Goal: Task Accomplishment & Management: Complete application form

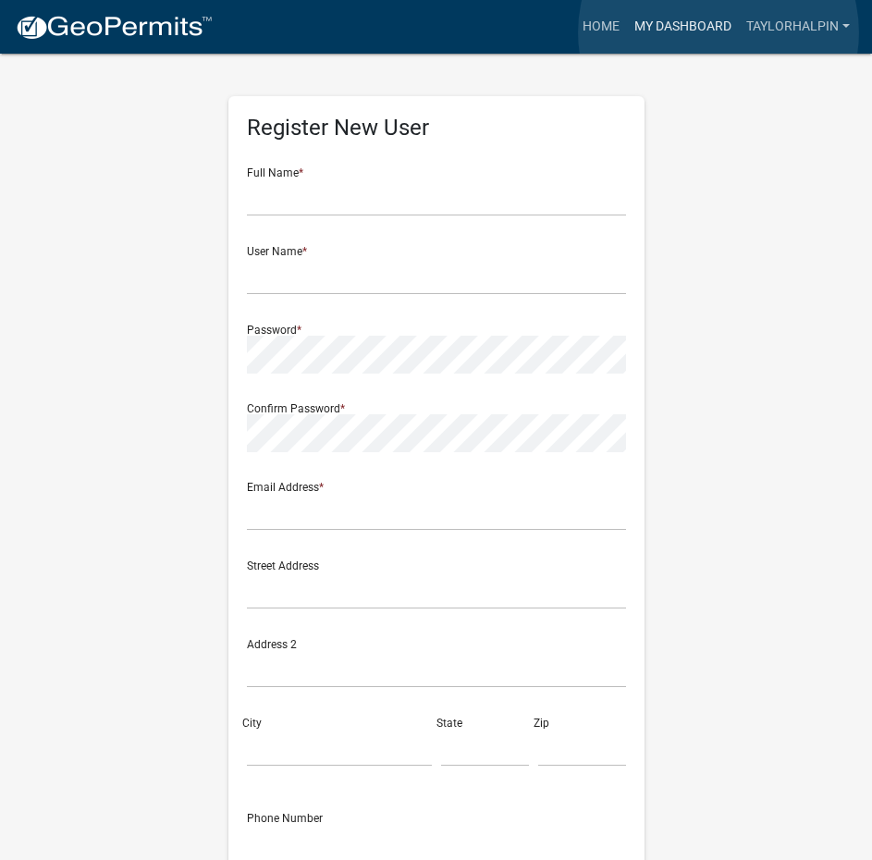
click at [719, 32] on link "My Dashboard" at bounding box center [683, 26] width 112 height 35
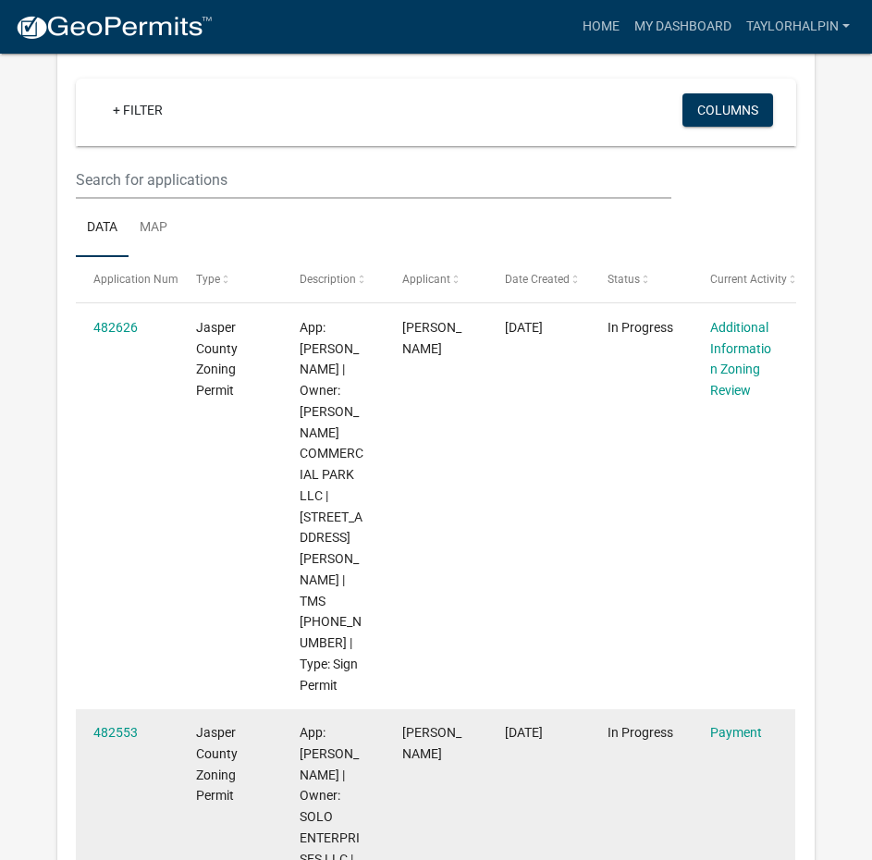
scroll to position [185, 0]
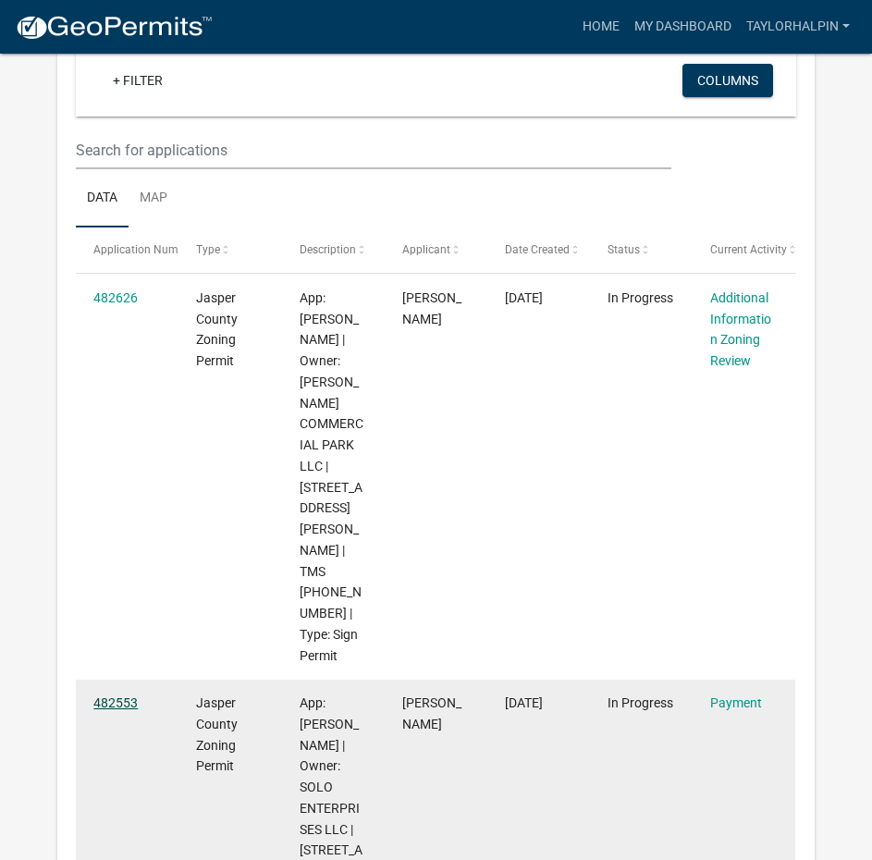
click at [129, 696] on link "482553" at bounding box center [115, 703] width 44 height 15
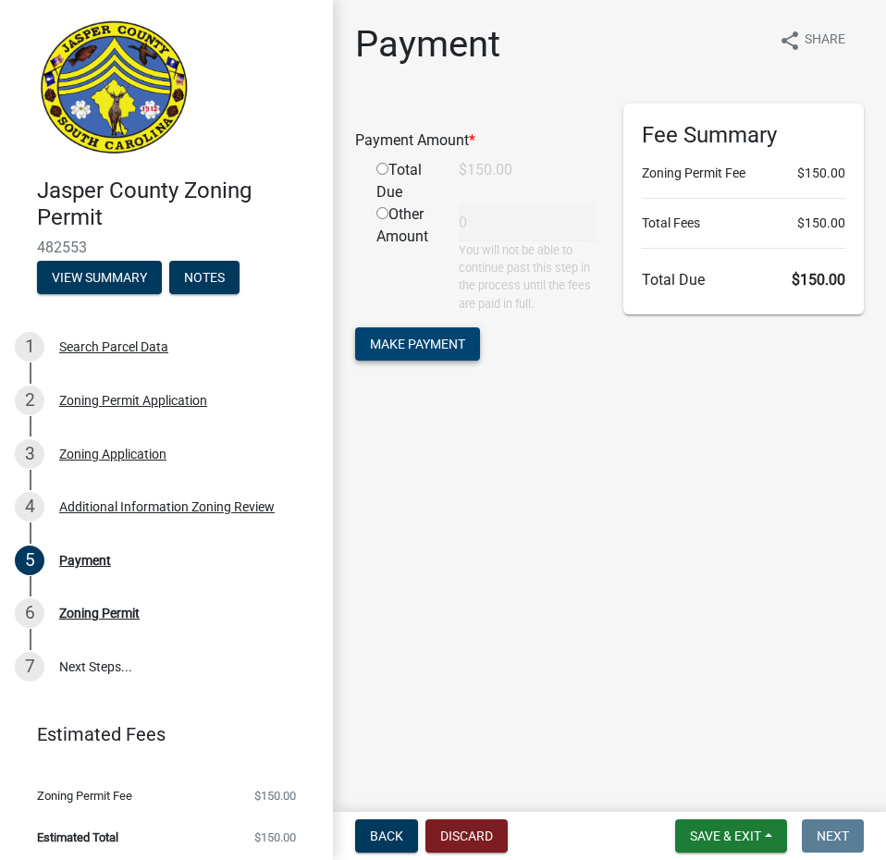
click at [388, 343] on span "Make Payment" at bounding box center [417, 343] width 95 height 15
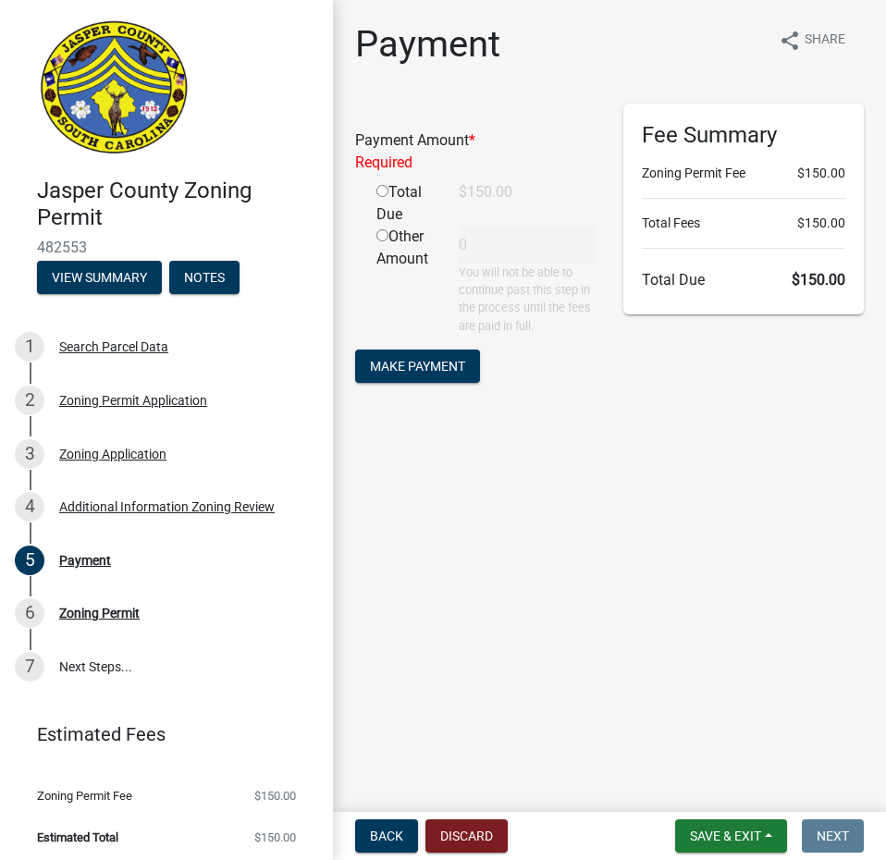
click at [382, 190] on input "radio" at bounding box center [382, 191] width 12 height 12
radio input "true"
type input "150"
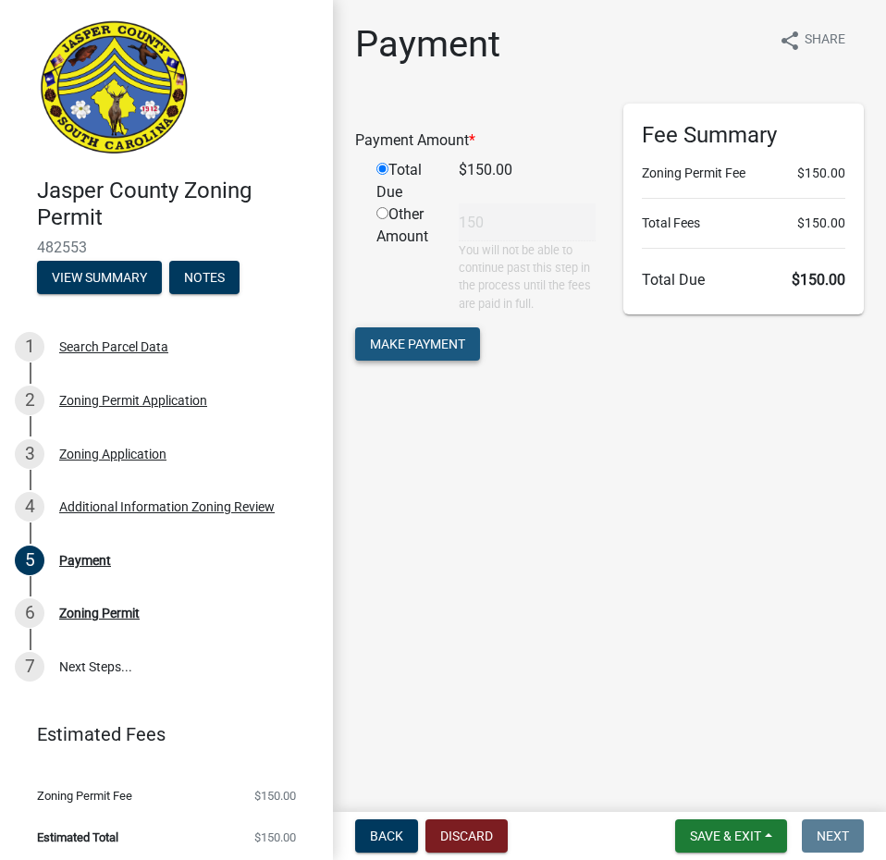
click at [453, 358] on button "Make Payment" at bounding box center [417, 343] width 125 height 33
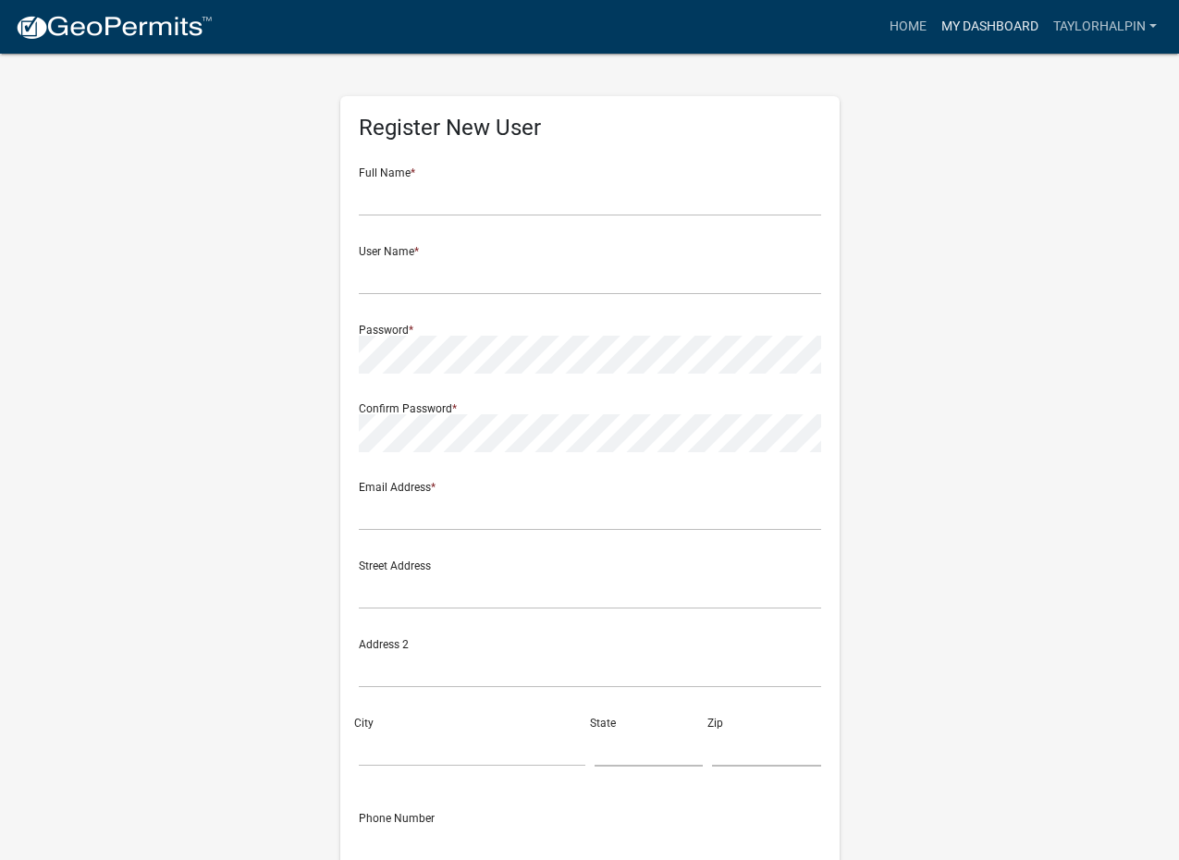
click at [979, 22] on link "My Dashboard" at bounding box center [990, 26] width 112 height 35
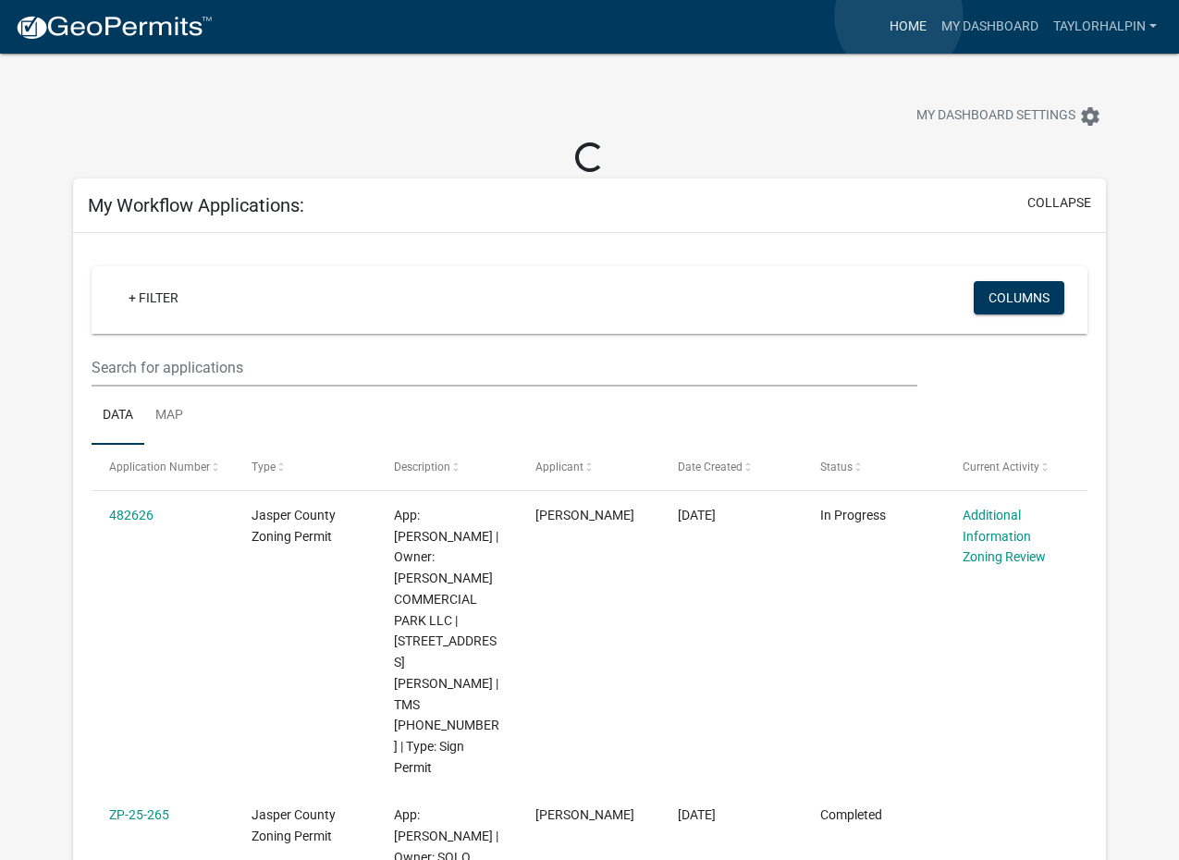
click at [899, 17] on link "Home" at bounding box center [908, 26] width 52 height 35
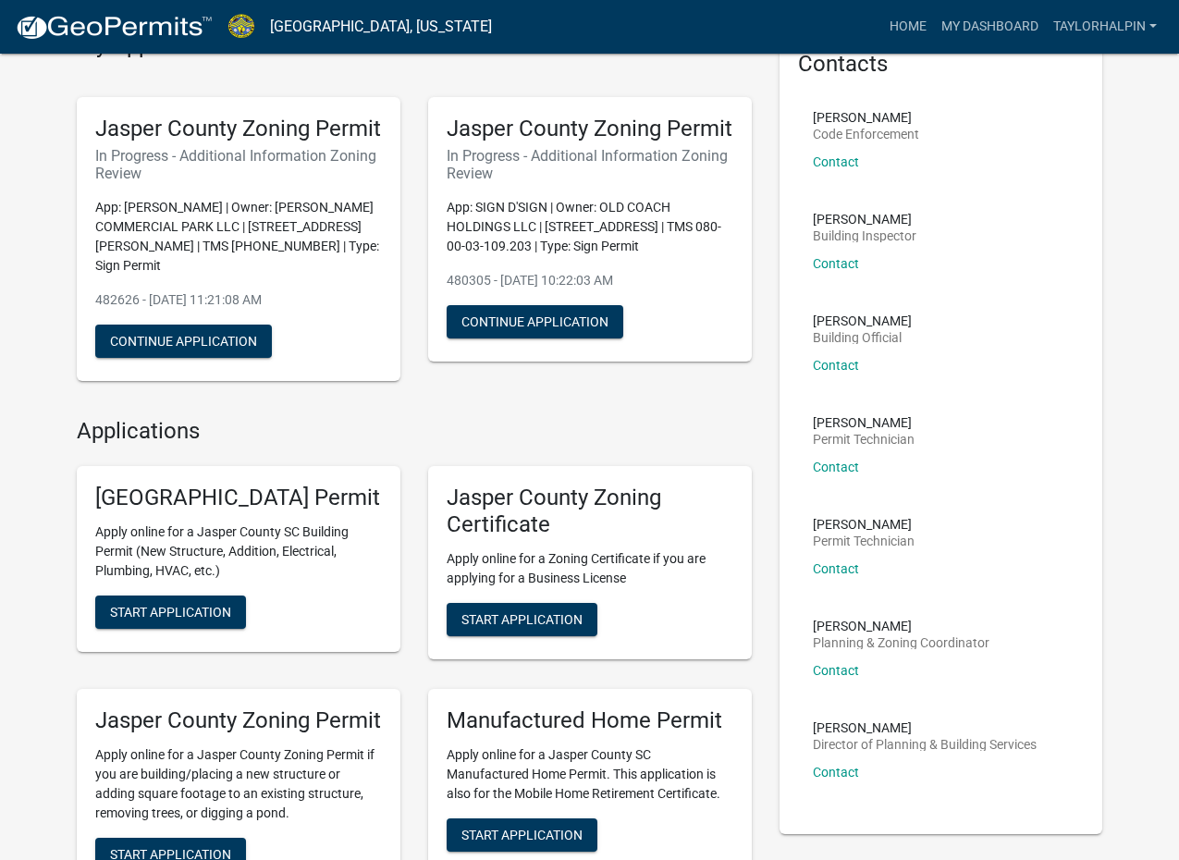
scroll to position [277, 0]
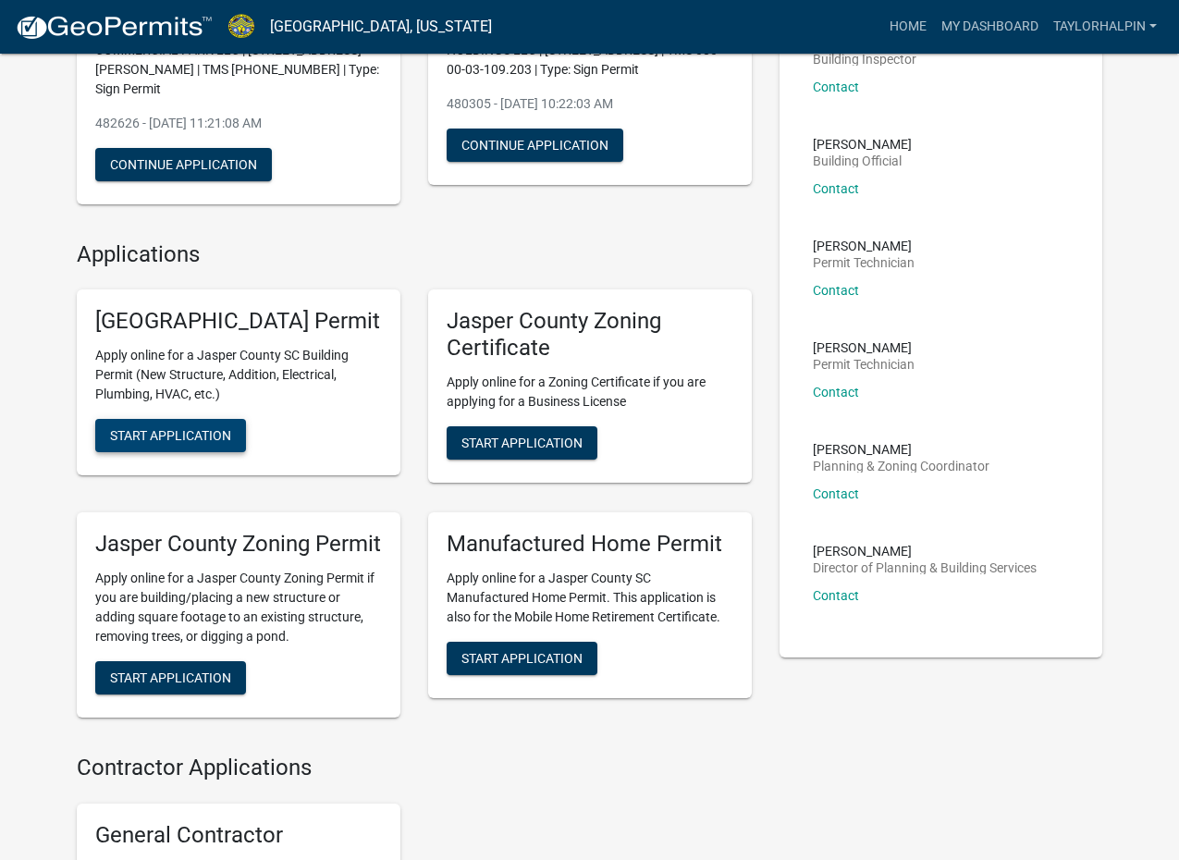
click at [172, 443] on span "Start Application" at bounding box center [170, 435] width 121 height 15
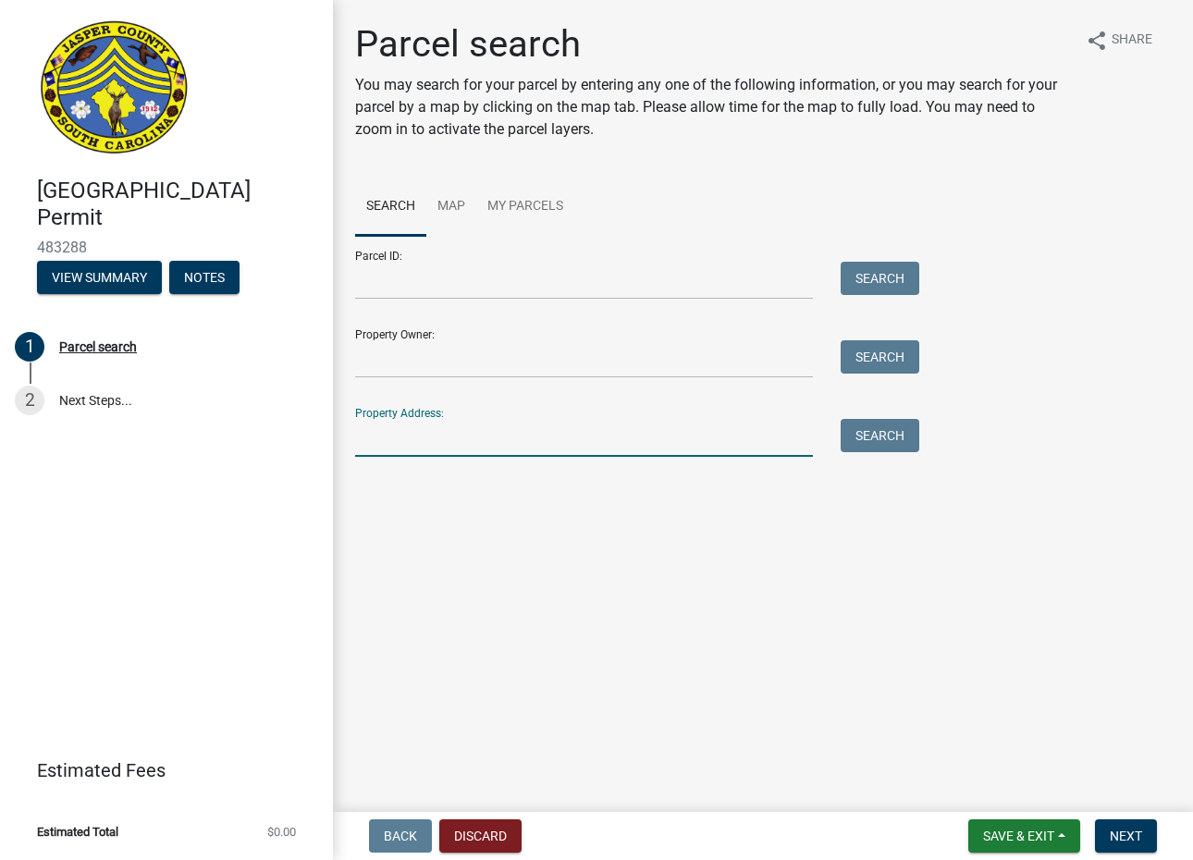
click at [387, 437] on input "Property Address:" at bounding box center [584, 438] width 458 height 38
paste input "SOLO ENTERPRISES LLC"
type input "SOLO ENTERPRISES LLC"
drag, startPoint x: 585, startPoint y: 435, endPoint x: 45, endPoint y: 420, distance: 540.3
click at [48, 420] on div "[GEOGRAPHIC_DATA] Permit 483288 View Summary Notes 1 Parcel search 2 Next Steps…" at bounding box center [596, 430] width 1193 height 860
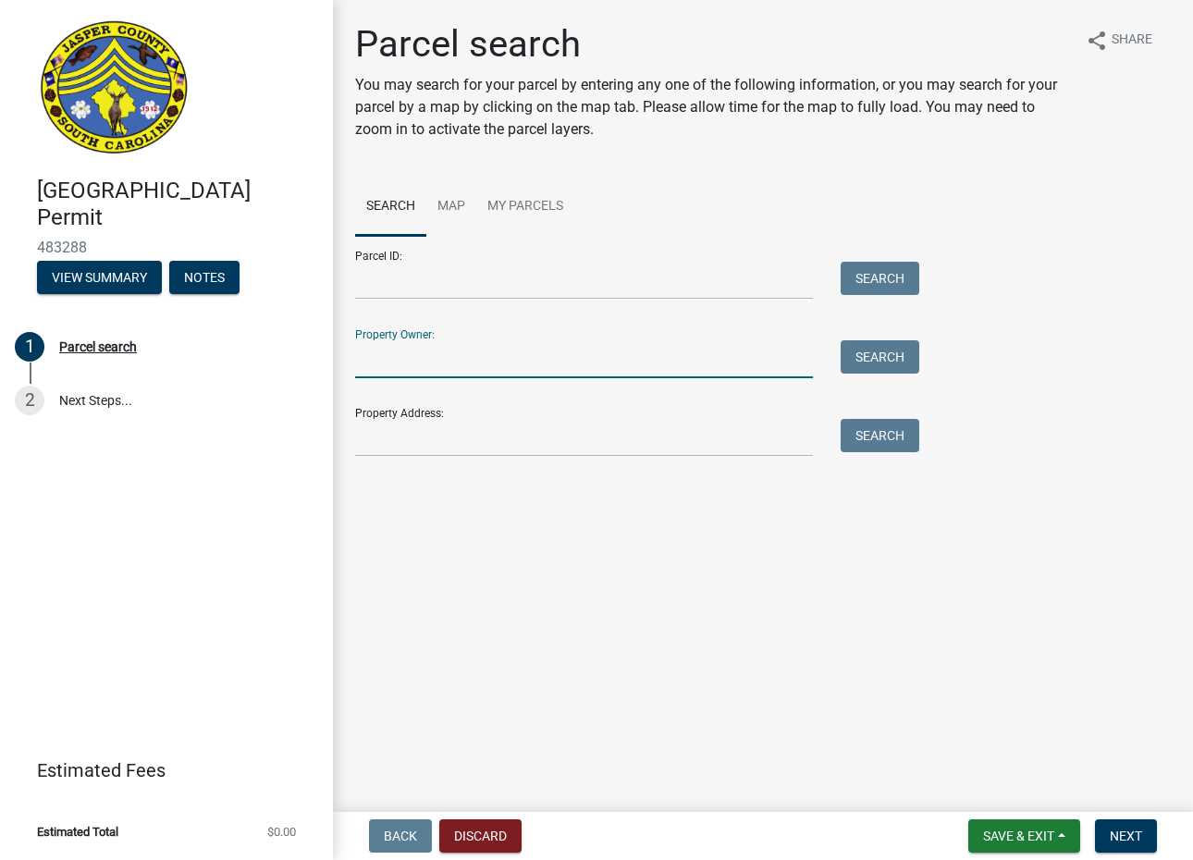
click at [383, 351] on input "Property Owner:" at bounding box center [584, 359] width 458 height 38
paste input "SOLO ENTERPRISES LLC"
type input "SOLO ENTERPRISES LLC"
click at [852, 351] on button "Search" at bounding box center [880, 356] width 79 height 33
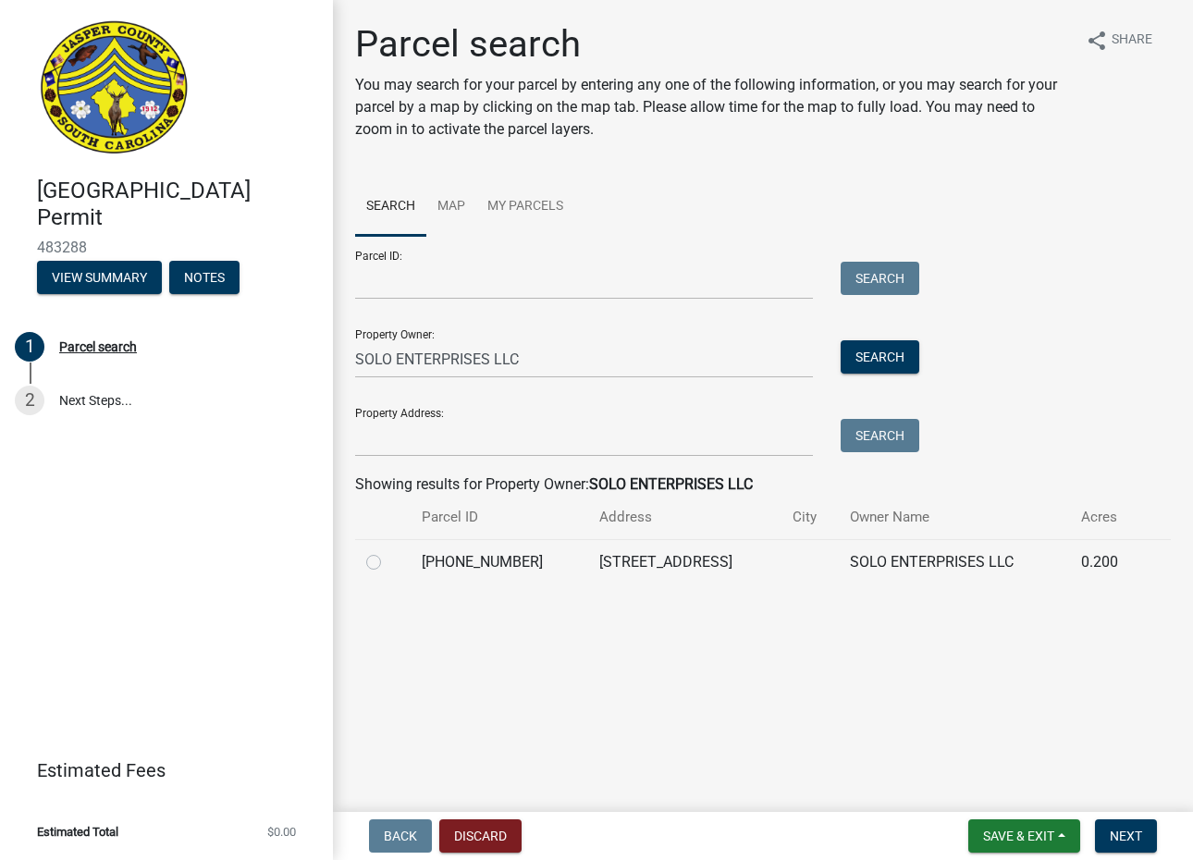
click at [388, 551] on label at bounding box center [388, 551] width 0 height 0
click at [388, 563] on input "radio" at bounding box center [394, 557] width 12 height 12
radio input "true"
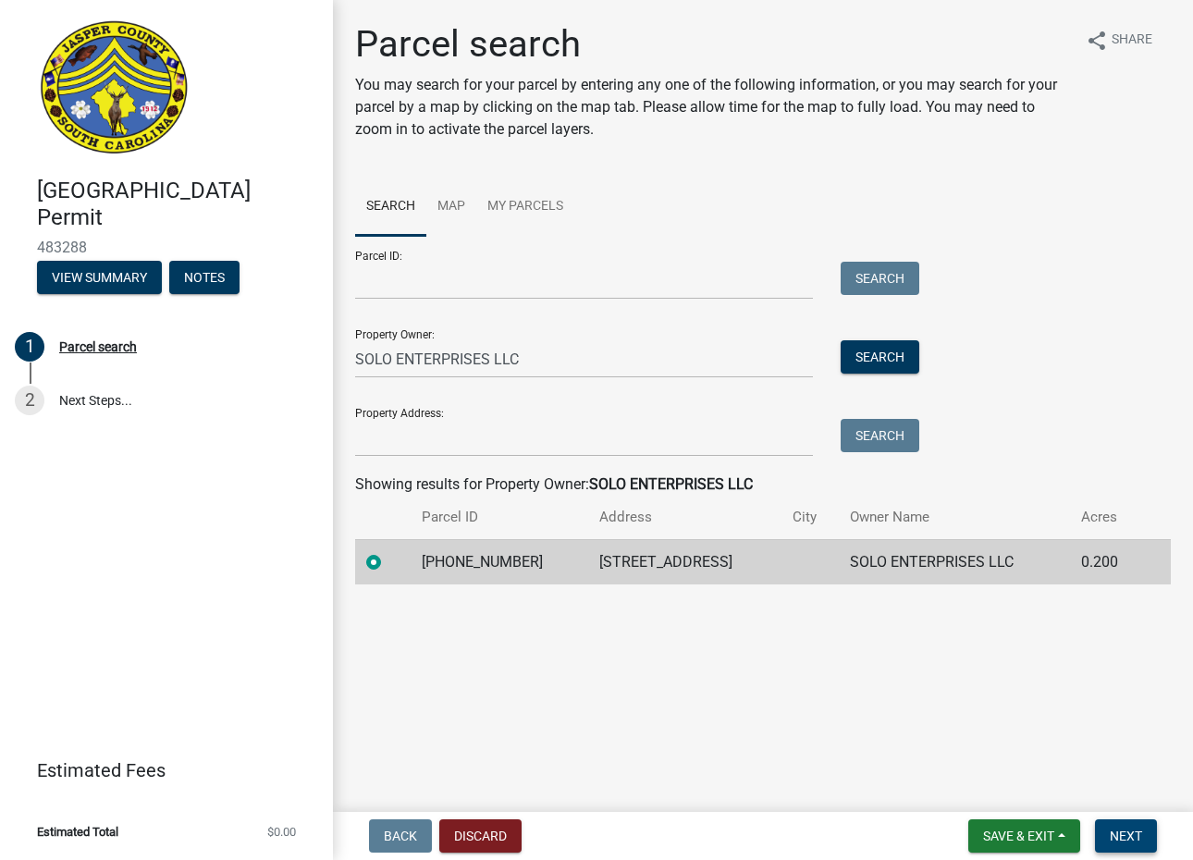
click at [1140, 831] on span "Next" at bounding box center [1126, 836] width 32 height 15
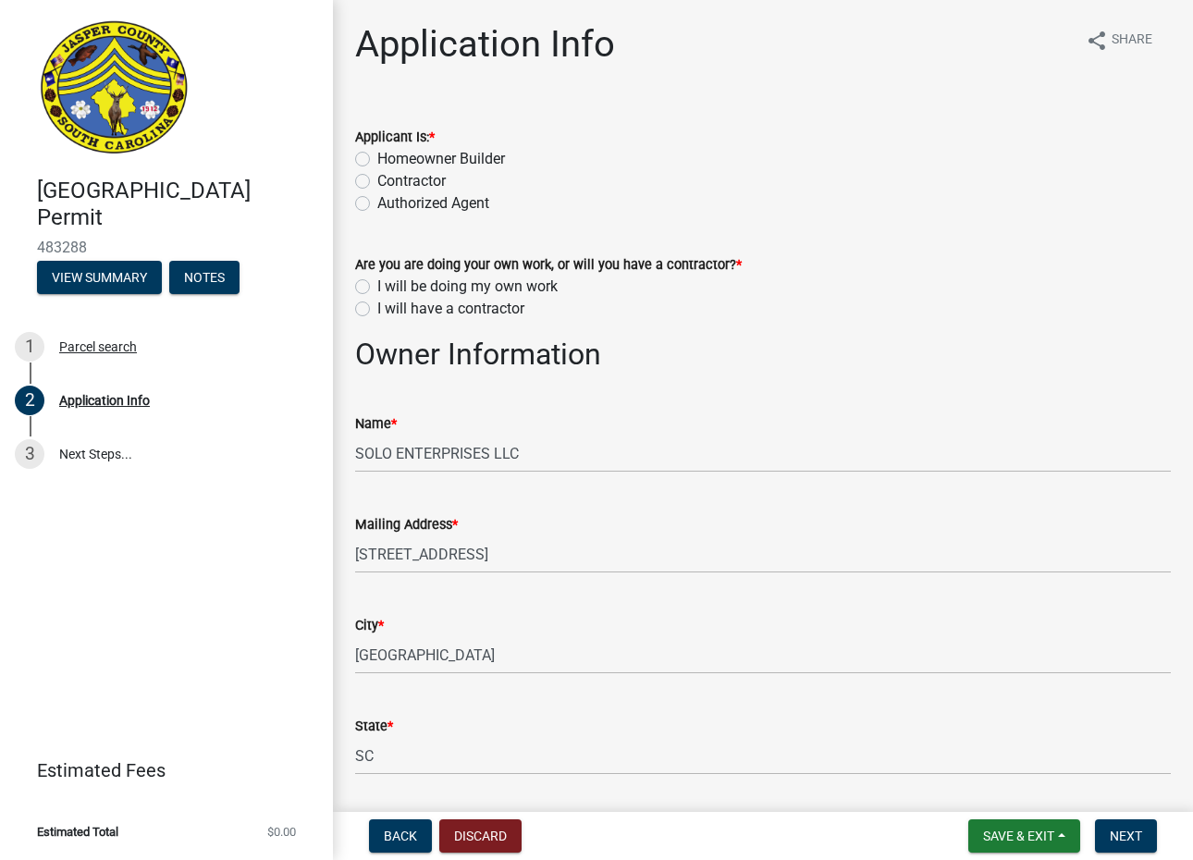
click at [377, 203] on label "Authorized Agent" at bounding box center [433, 203] width 112 height 22
click at [377, 203] on input "Authorized Agent" at bounding box center [383, 198] width 12 height 12
radio input "true"
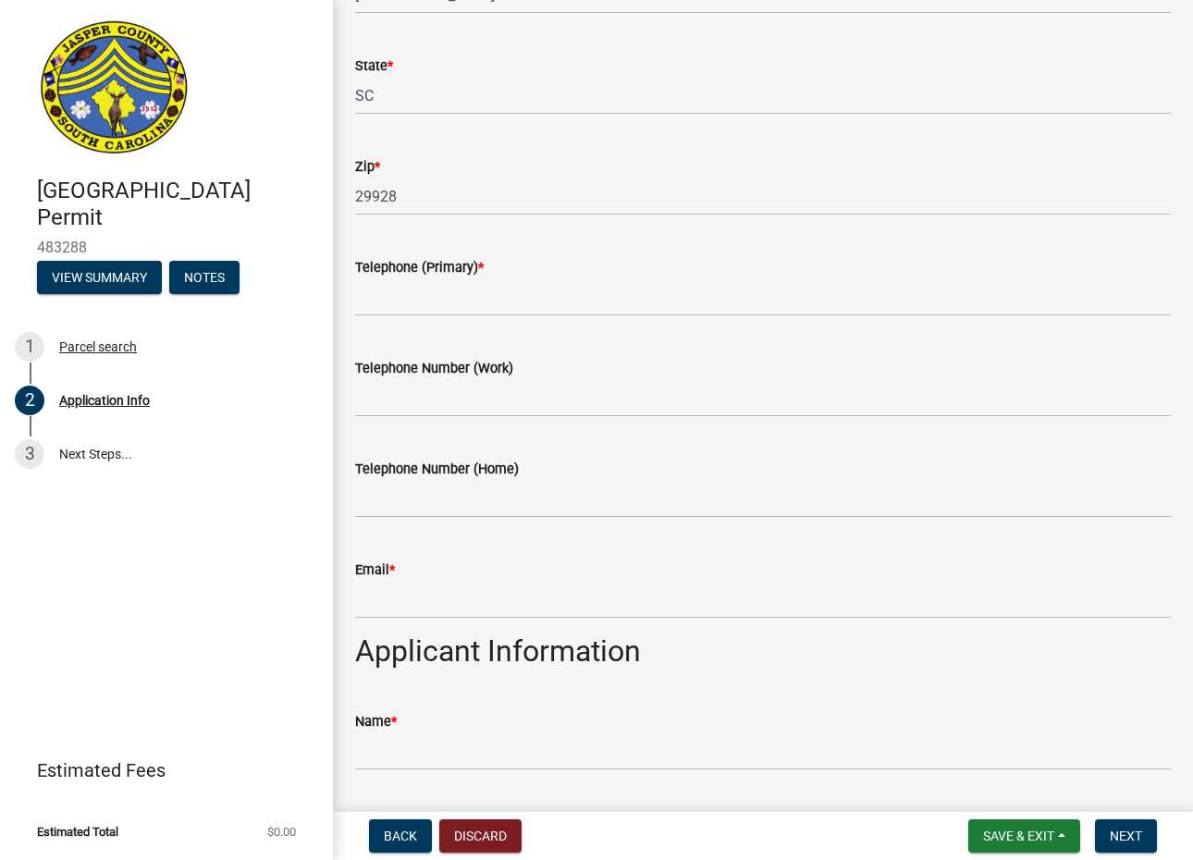
scroll to position [647, 0]
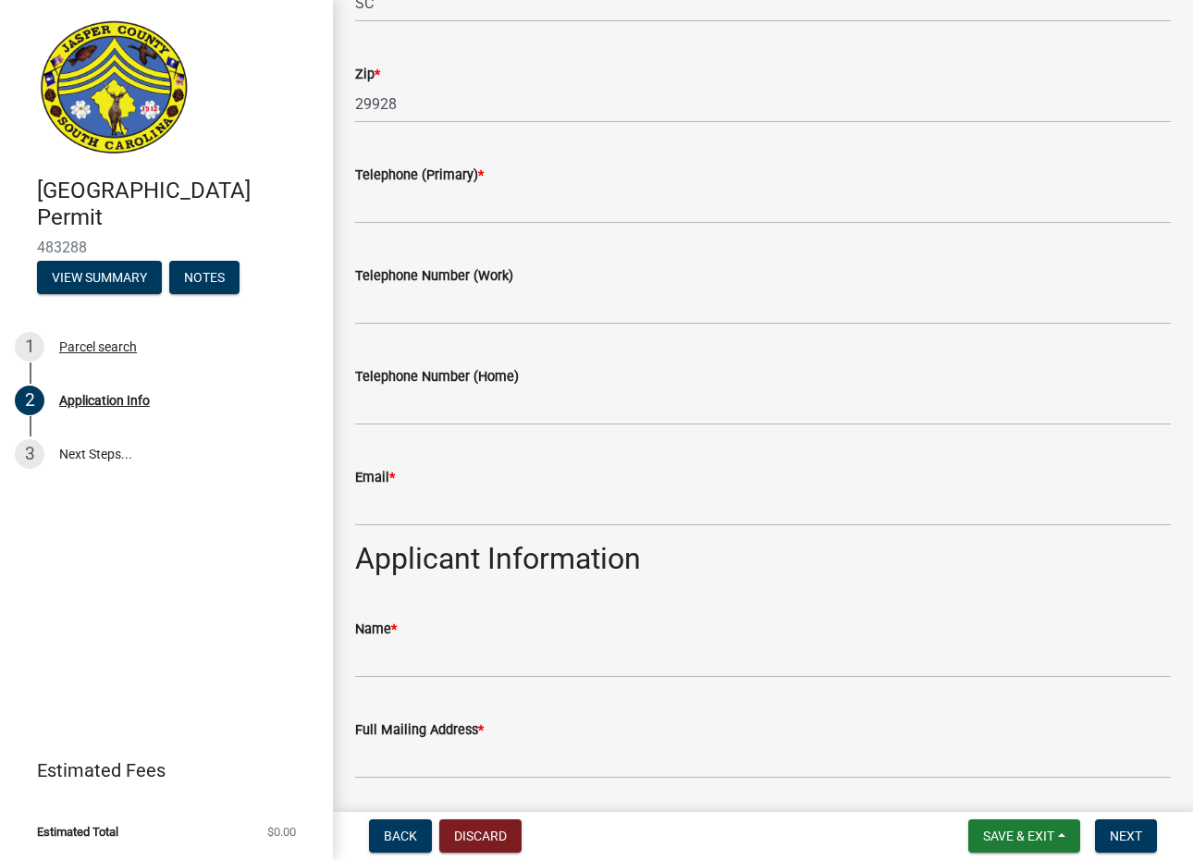
click at [462, 182] on label "Telephone (Primary) *" at bounding box center [419, 175] width 129 height 13
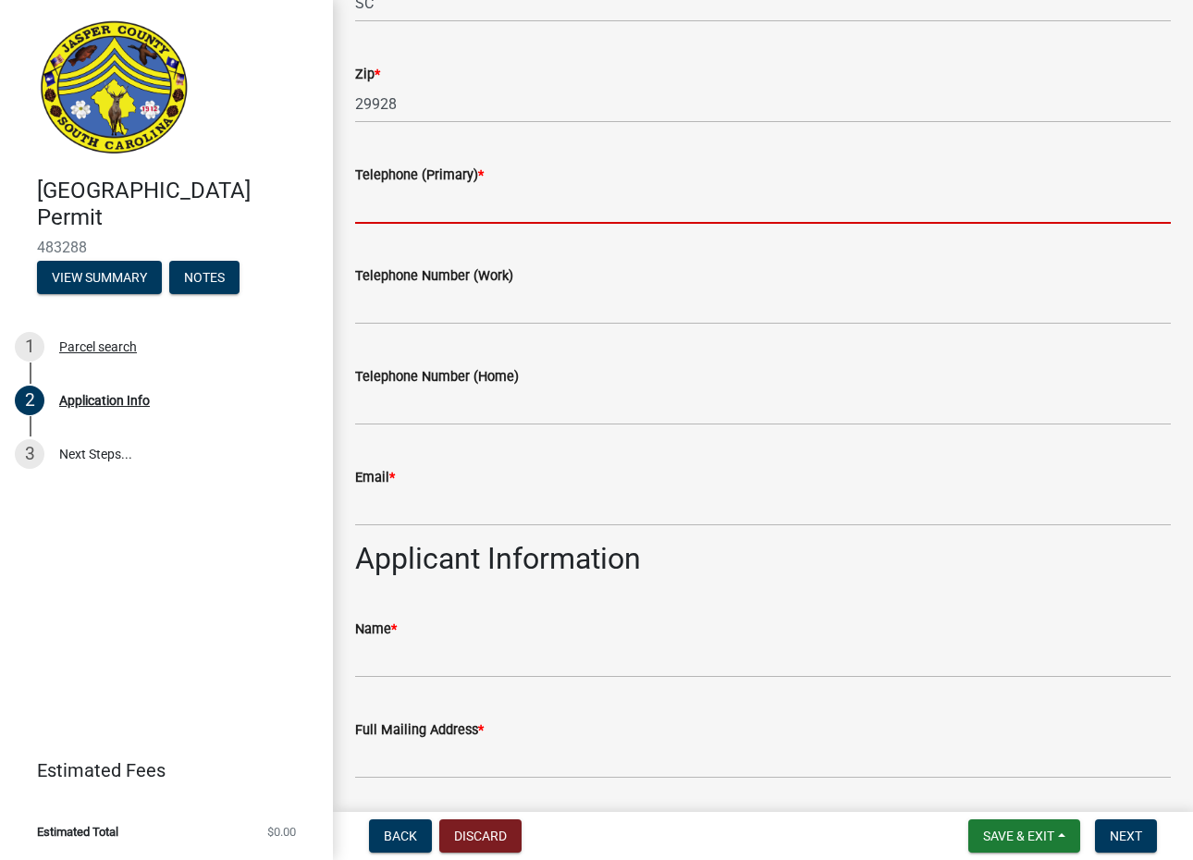
drag, startPoint x: 462, startPoint y: 182, endPoint x: 468, endPoint y: 197, distance: 16.2
click at [468, 197] on input "Telephone (Primary) *" at bounding box center [763, 205] width 816 height 38
type input "8437577057"
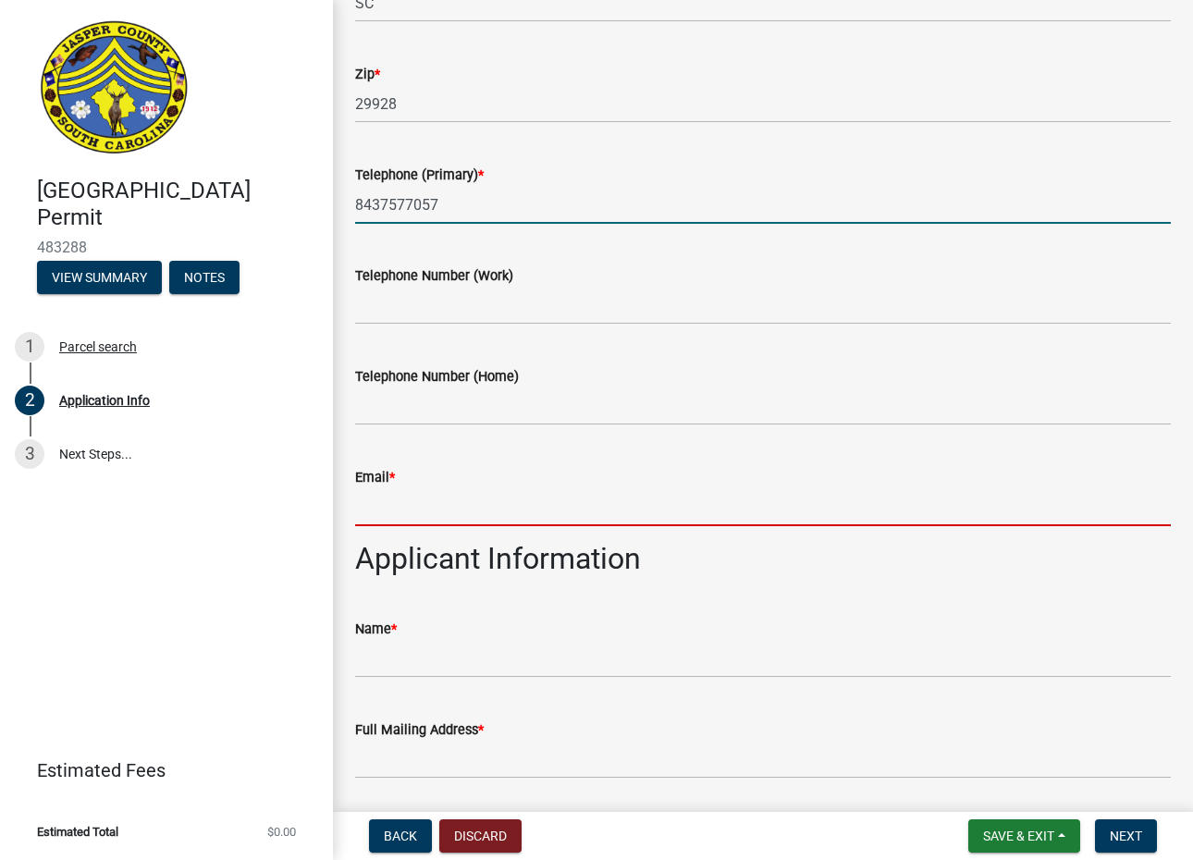
type input "thalpin@sign-dsign.com"
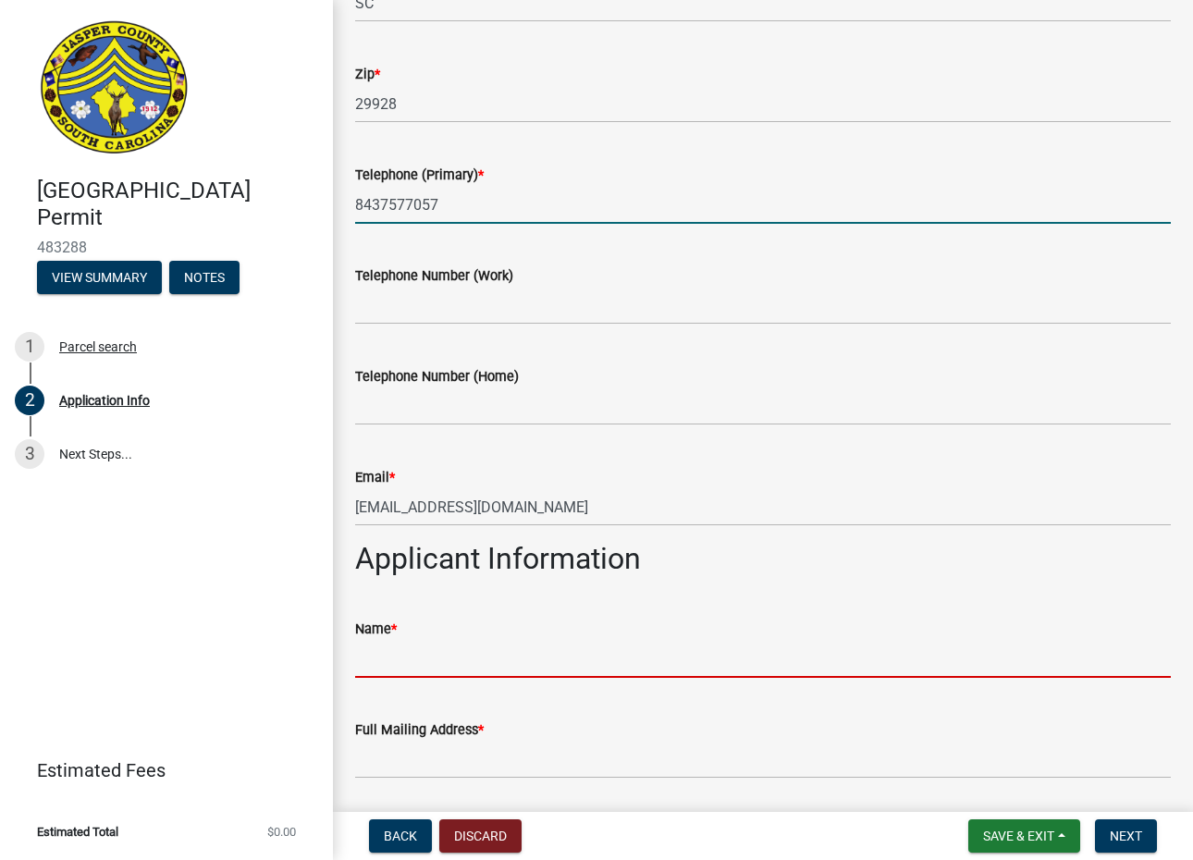
type input "SIGN D'SIGN"
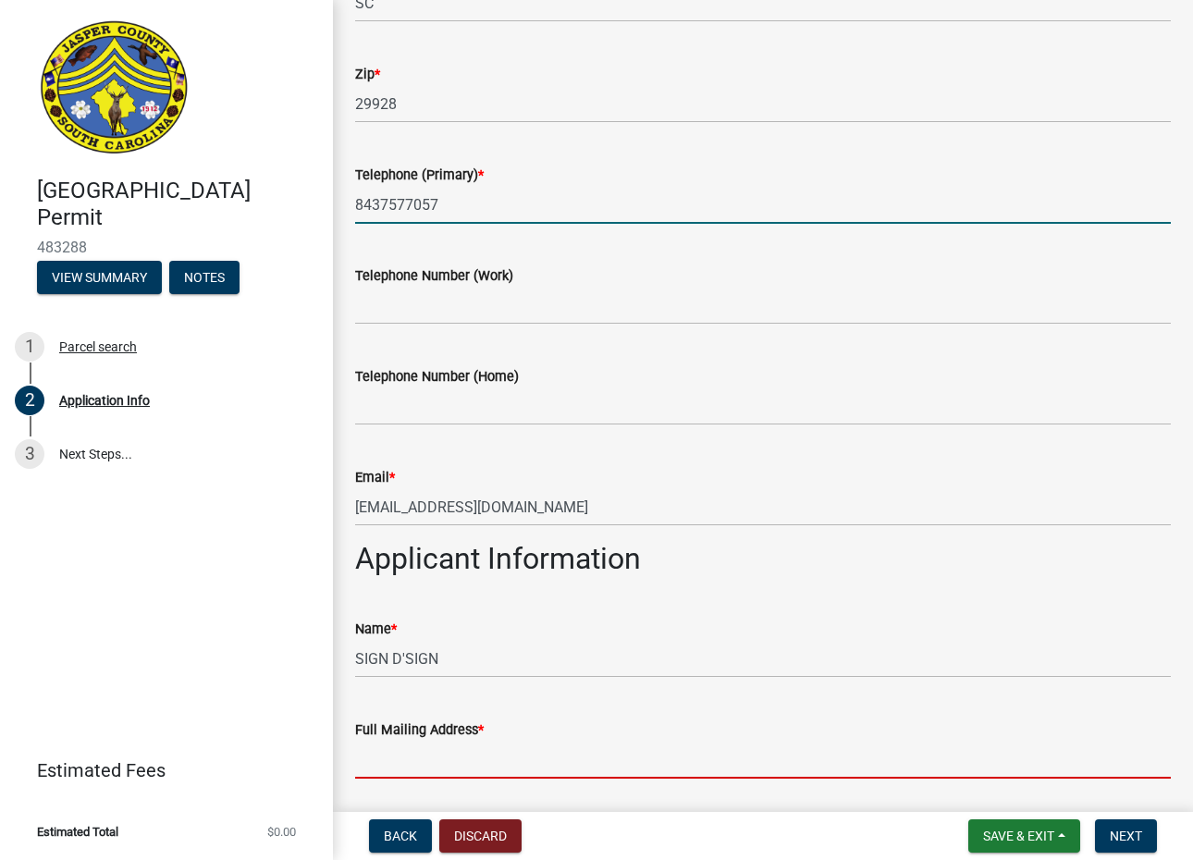
type input "270 RED CEDAR STREET STE 102 BLUFFTON, SC 29910"
type input "8437577057"
type input "thalpin@sign-dsign.com"
type input "Hardeeville"
type input "1600"
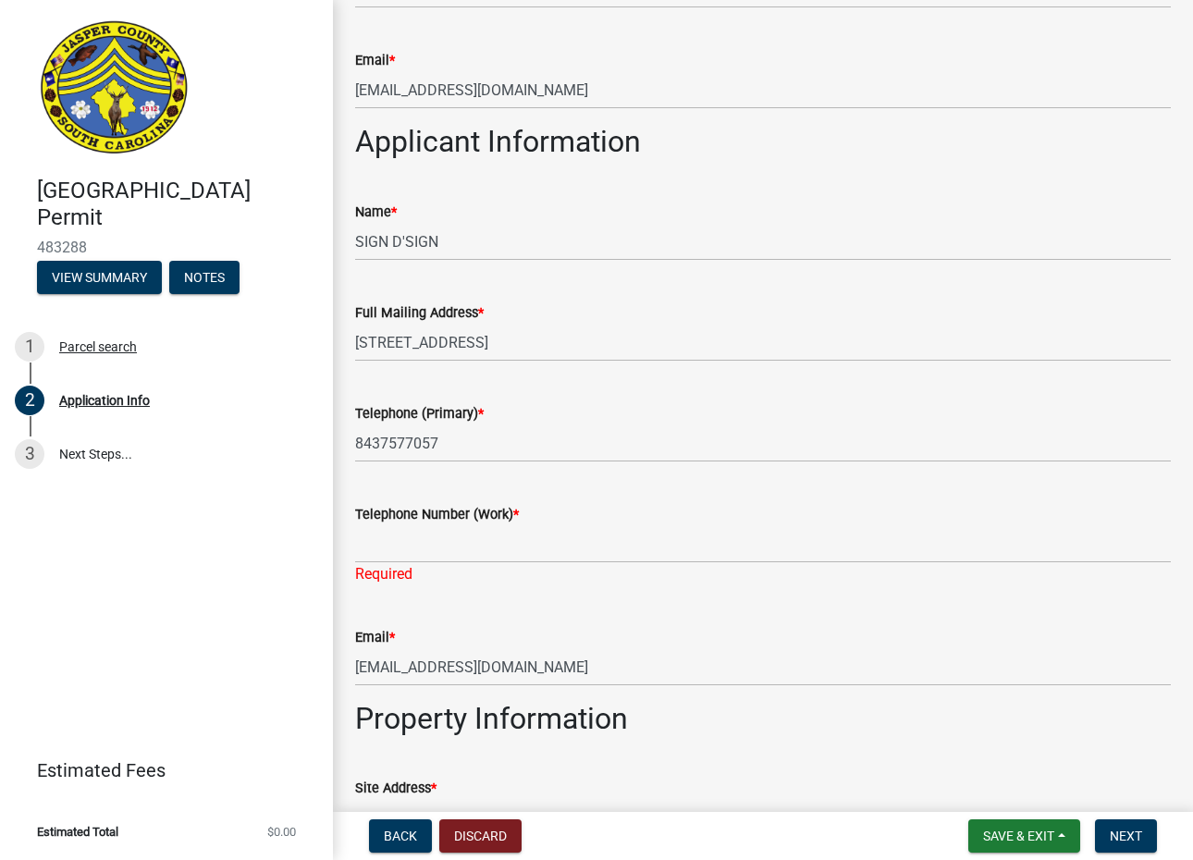
scroll to position [1110, 0]
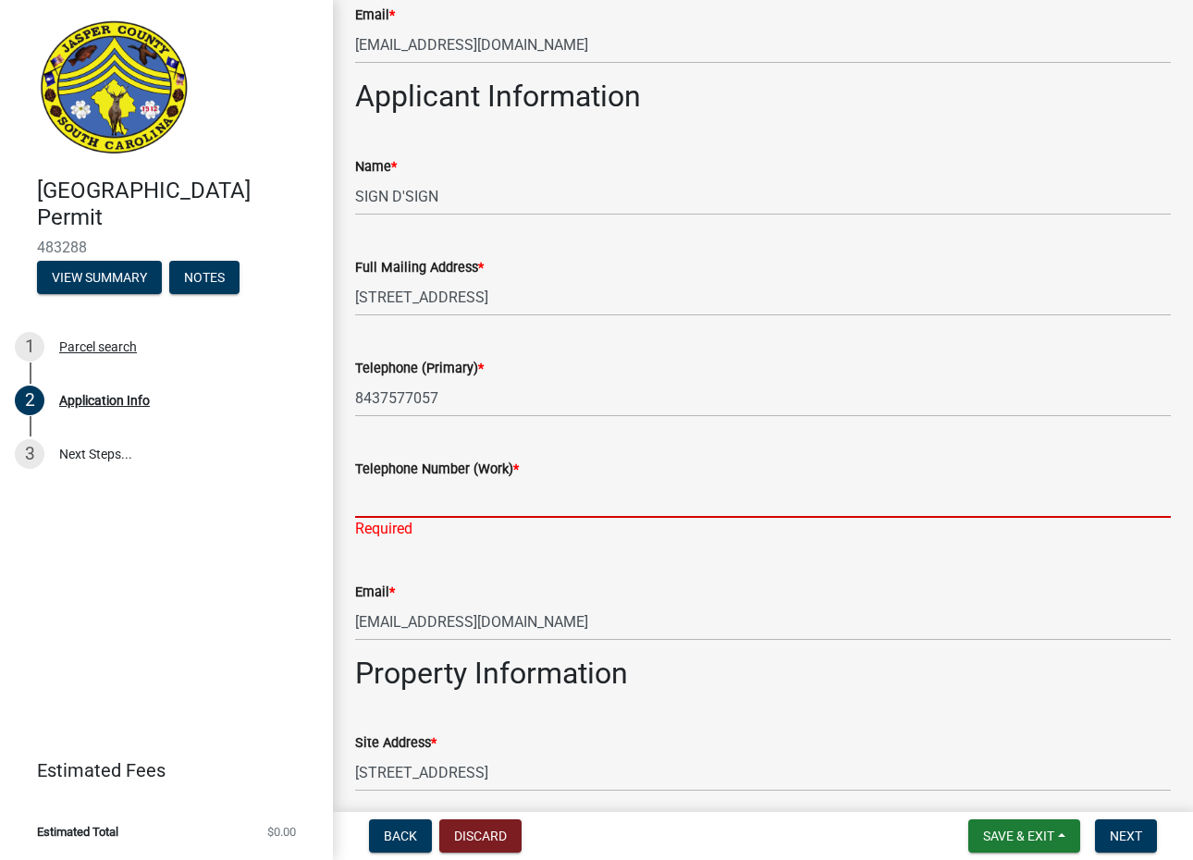
click at [380, 500] on input "Telephone Number (Work) *" at bounding box center [763, 499] width 816 height 38
type input "8437577057"
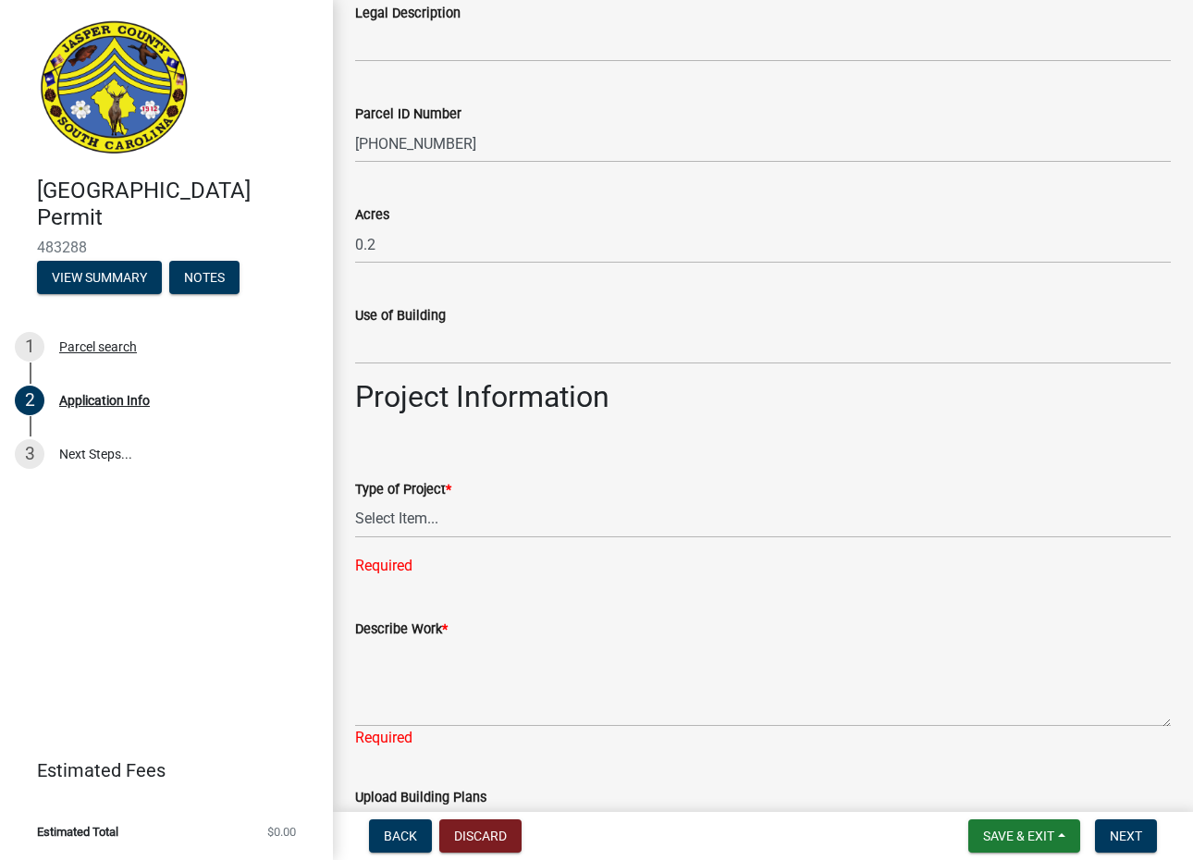
scroll to position [2127, 0]
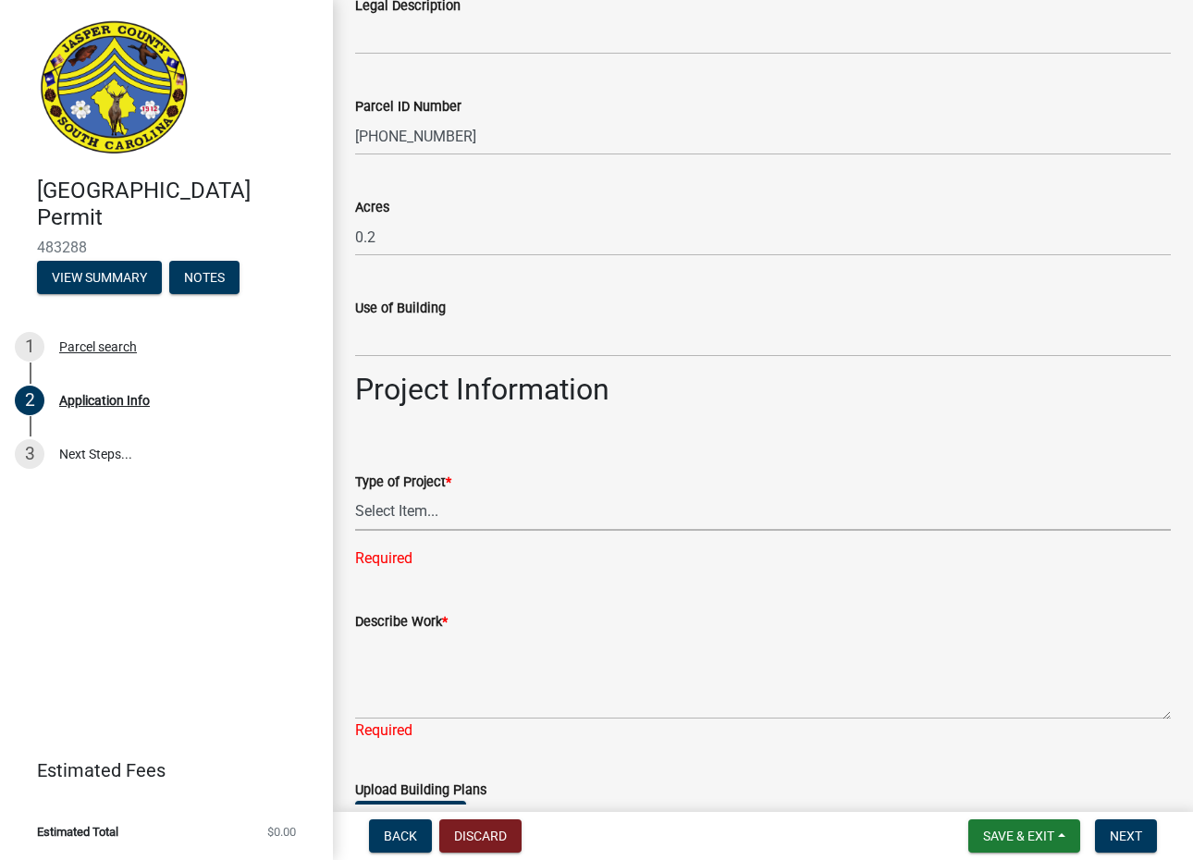
click at [415, 504] on select "Select Item... Construction Trailer/Shipping Container Residential Demolition C…" at bounding box center [763, 512] width 816 height 38
click at [355, 493] on select "Select Item... Construction Trailer/Shipping Container Residential Demolition C…" at bounding box center [763, 512] width 816 height 38
select select "6570ce79-212e-4c42-b64f-f74b85e12671"
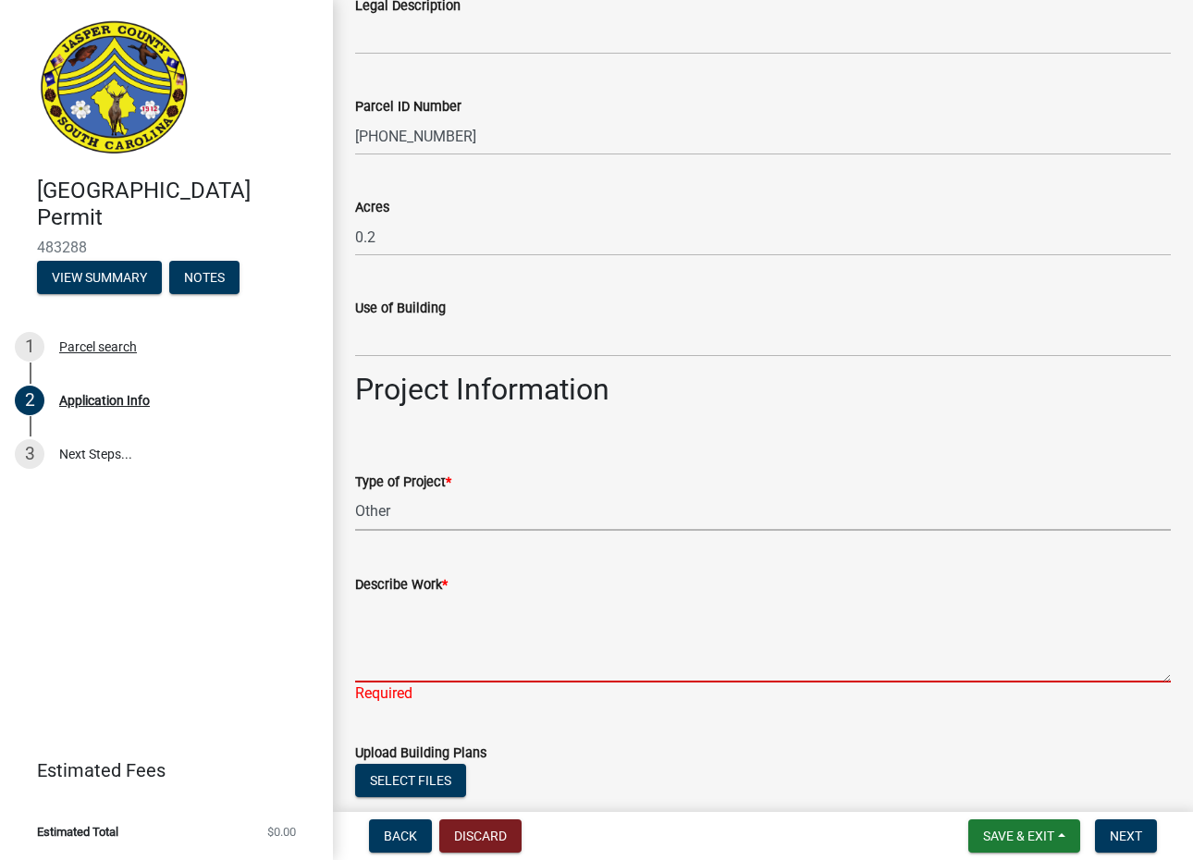
click at [481, 639] on textarea "Describe Work *" at bounding box center [763, 639] width 816 height 87
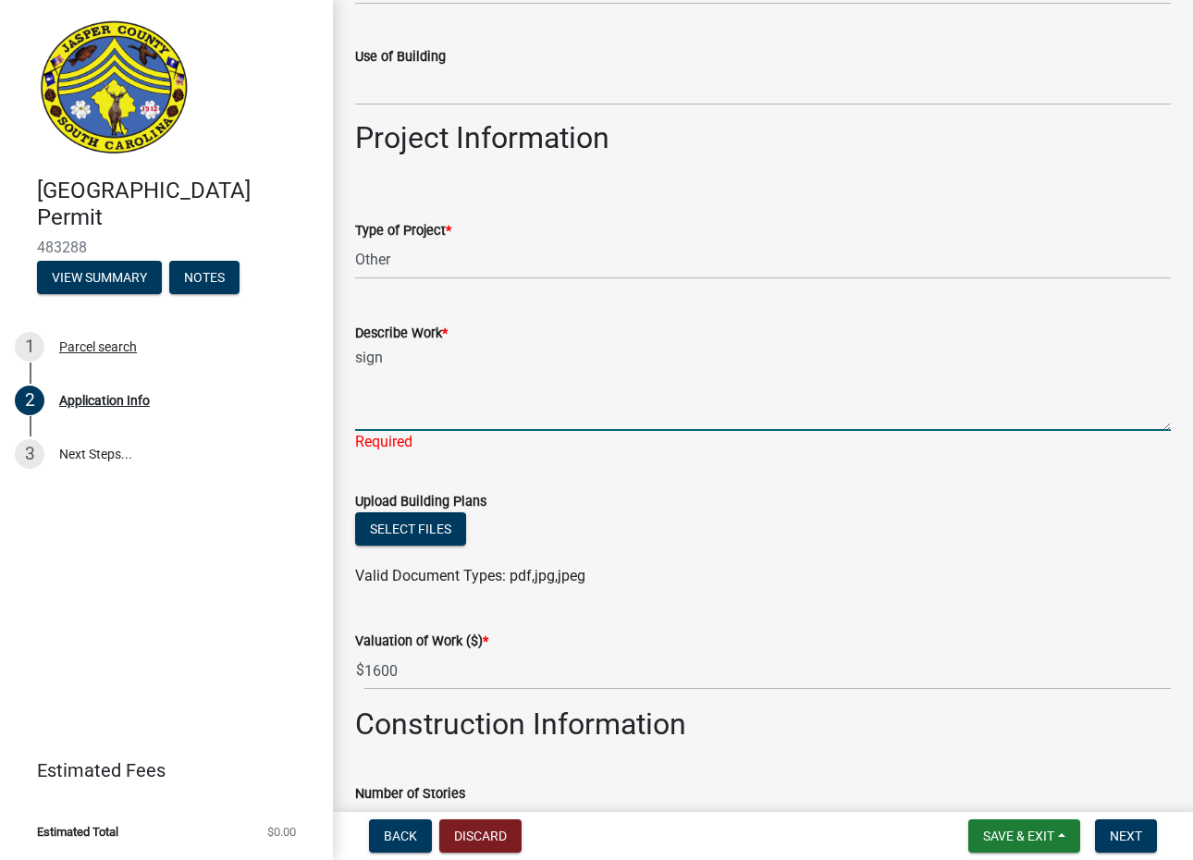
scroll to position [2405, 0]
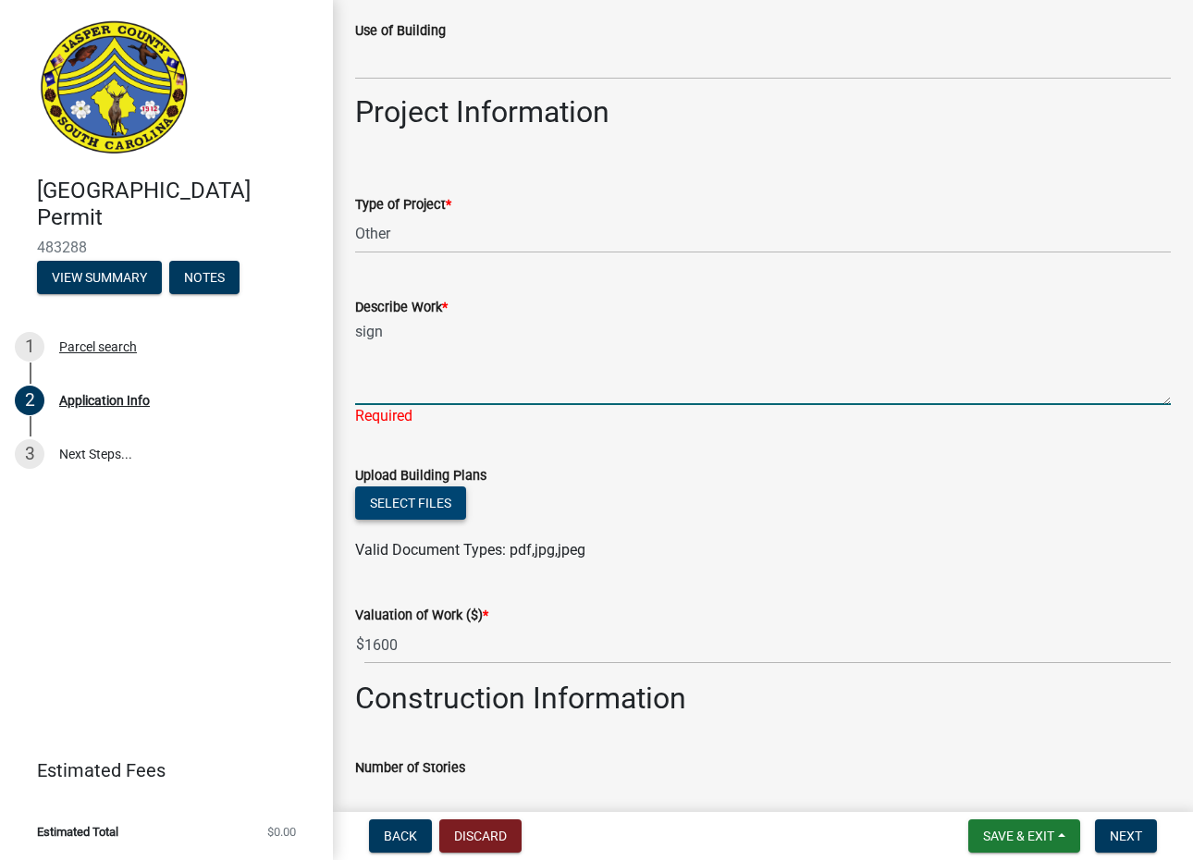
type textarea "sign"
click at [430, 508] on wm-upload "Select files Valid Document Types: pdf,jpg,jpeg" at bounding box center [763, 523] width 816 height 75
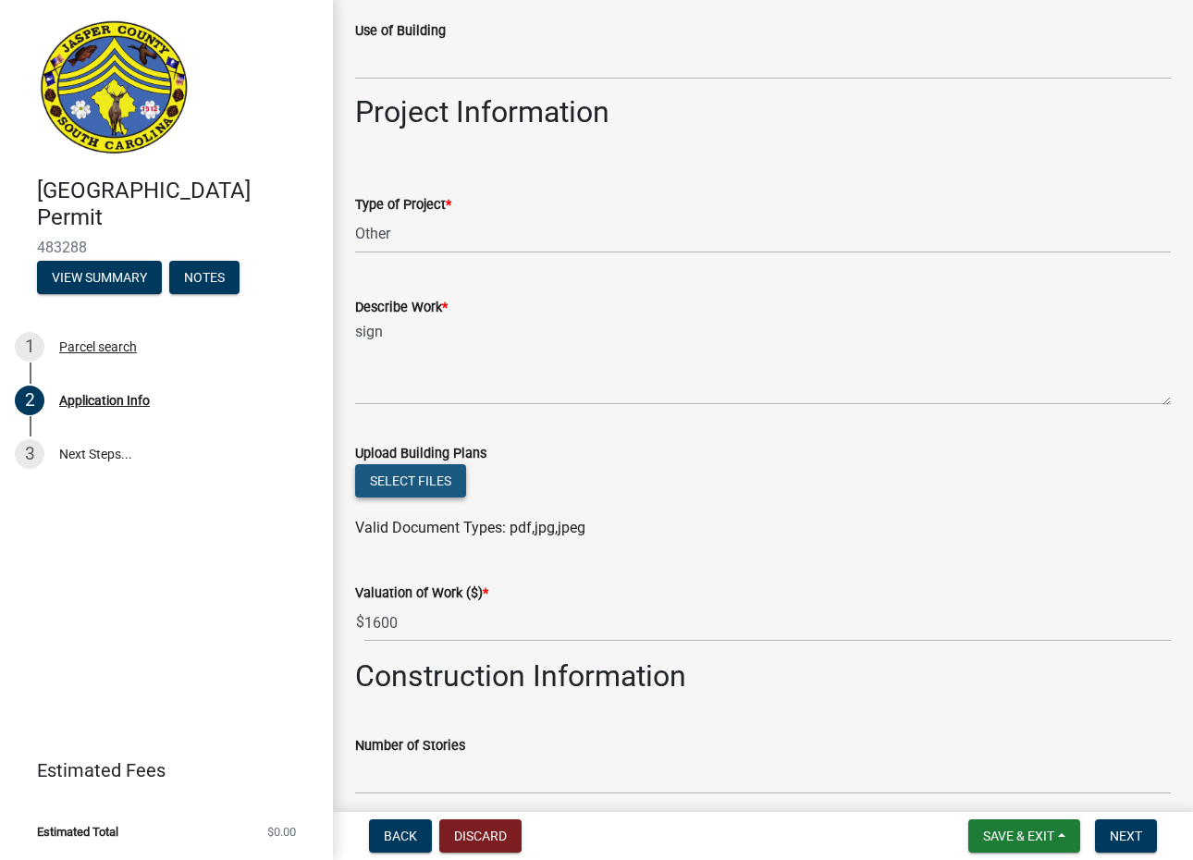
click at [431, 476] on button "Select files" at bounding box center [410, 480] width 111 height 33
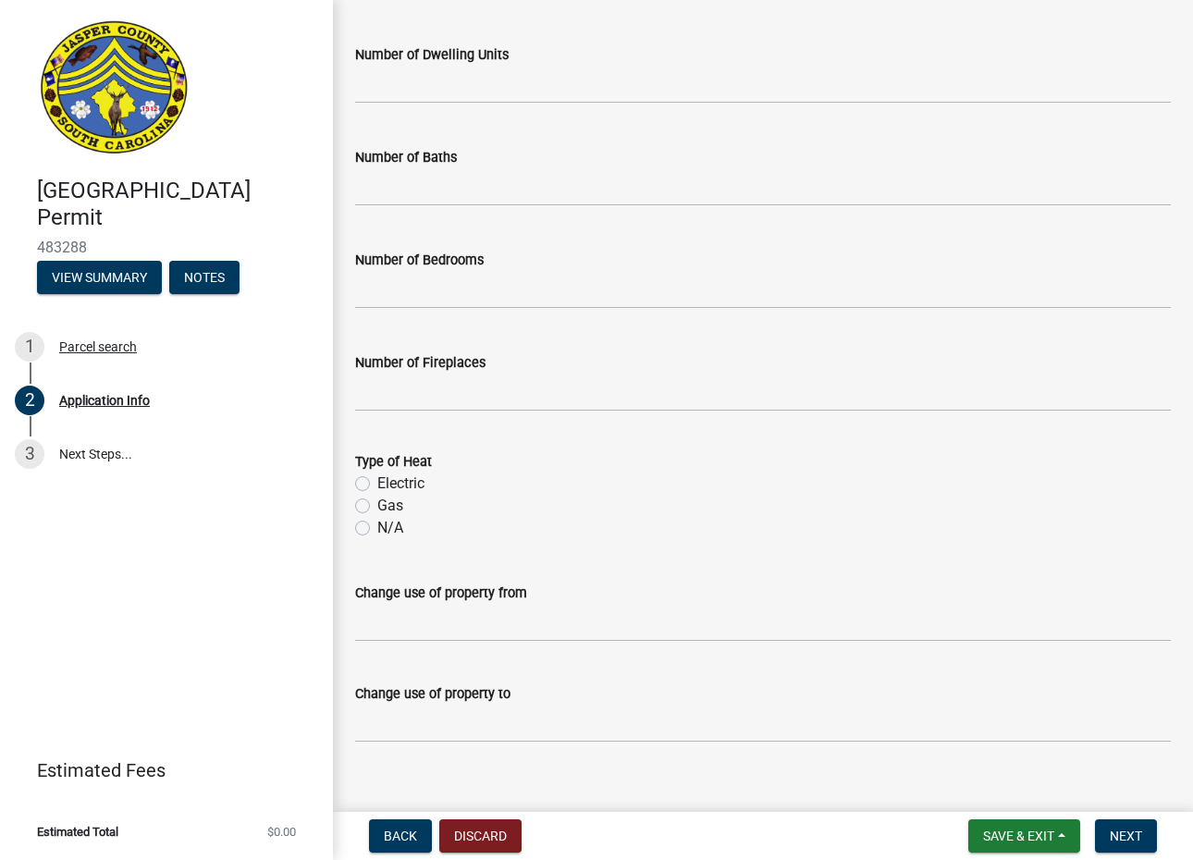
scroll to position [3291, 0]
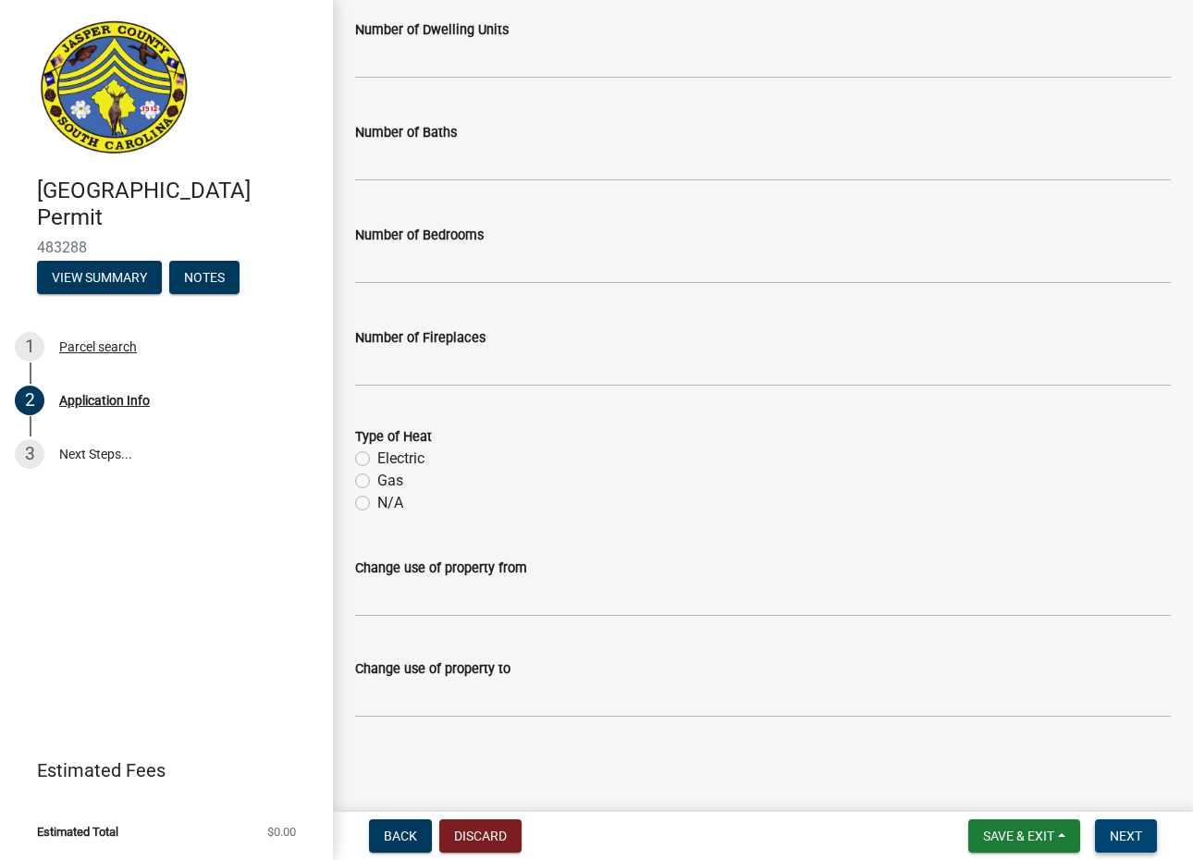
click at [1131, 829] on span "Next" at bounding box center [1126, 836] width 32 height 15
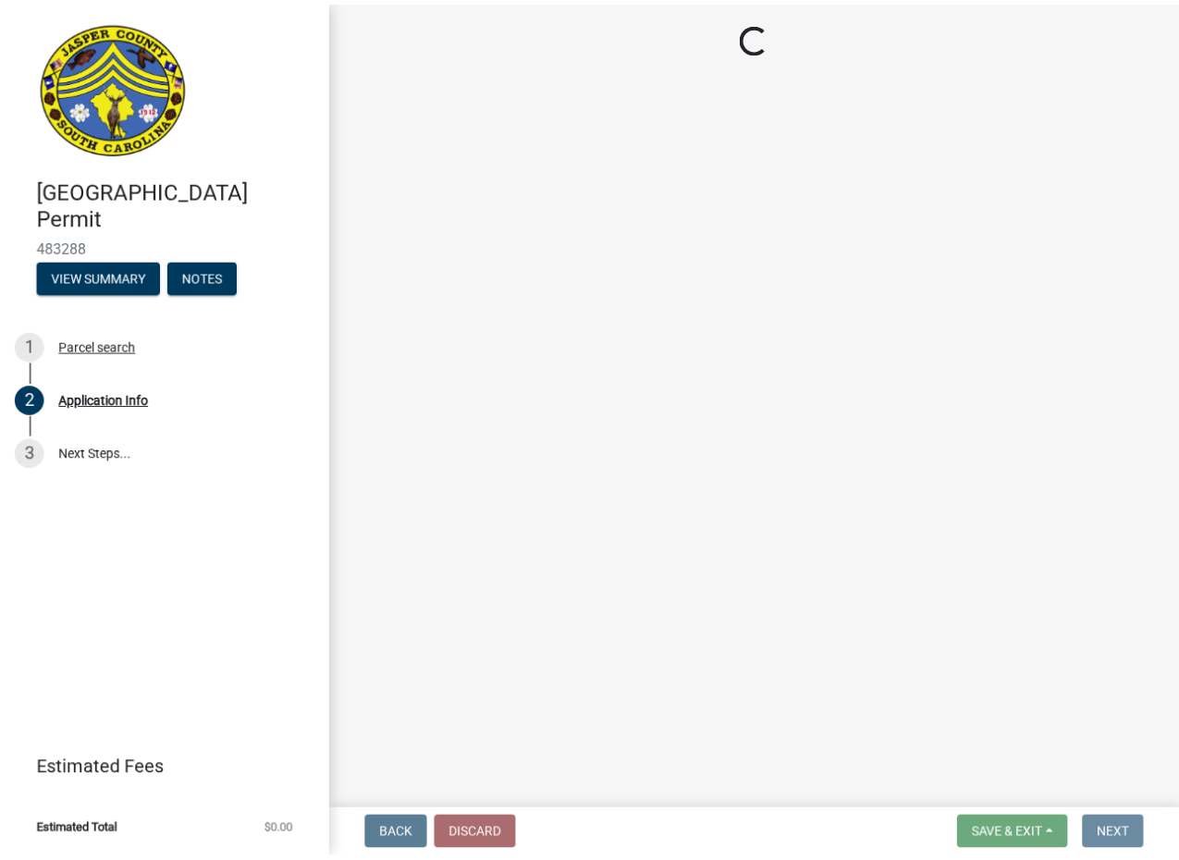
scroll to position [0, 0]
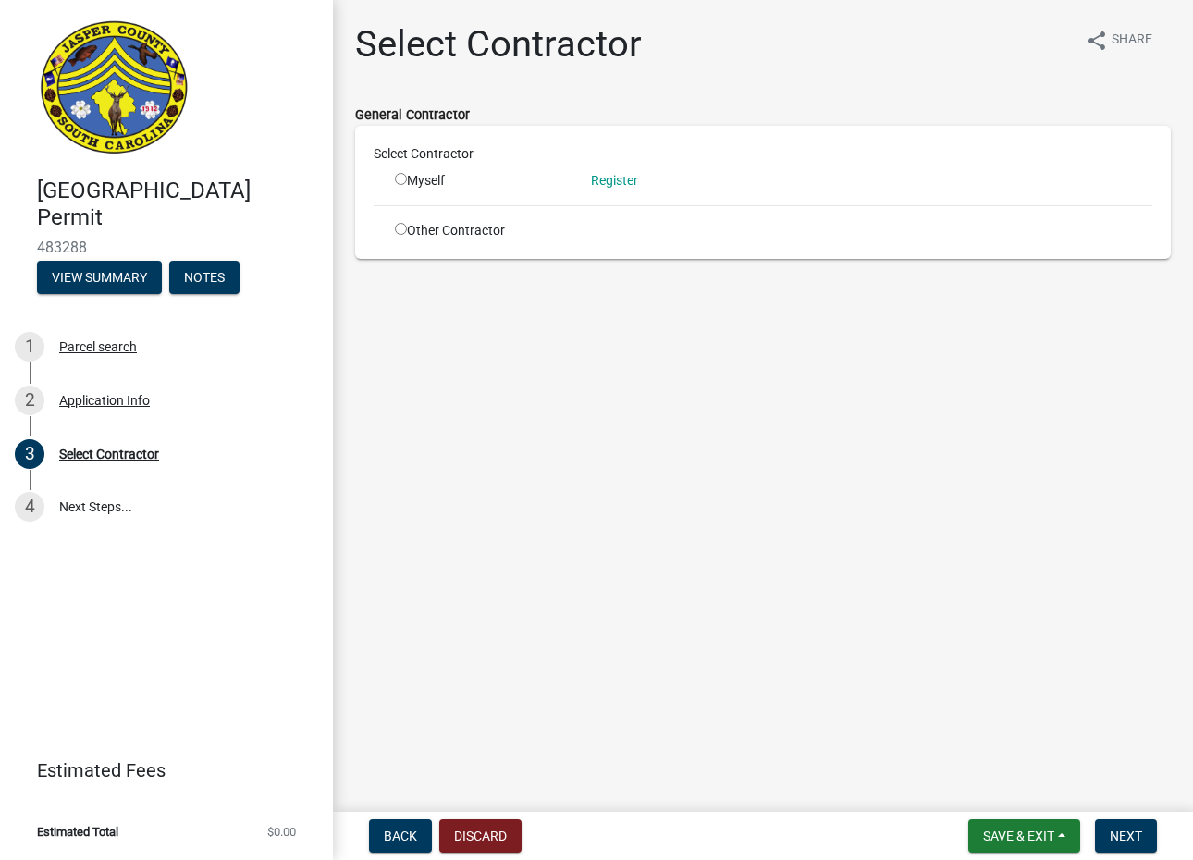
click at [399, 222] on div "Other Contractor" at bounding box center [479, 230] width 196 height 19
click at [399, 231] on input "radio" at bounding box center [401, 229] width 12 height 12
radio input "true"
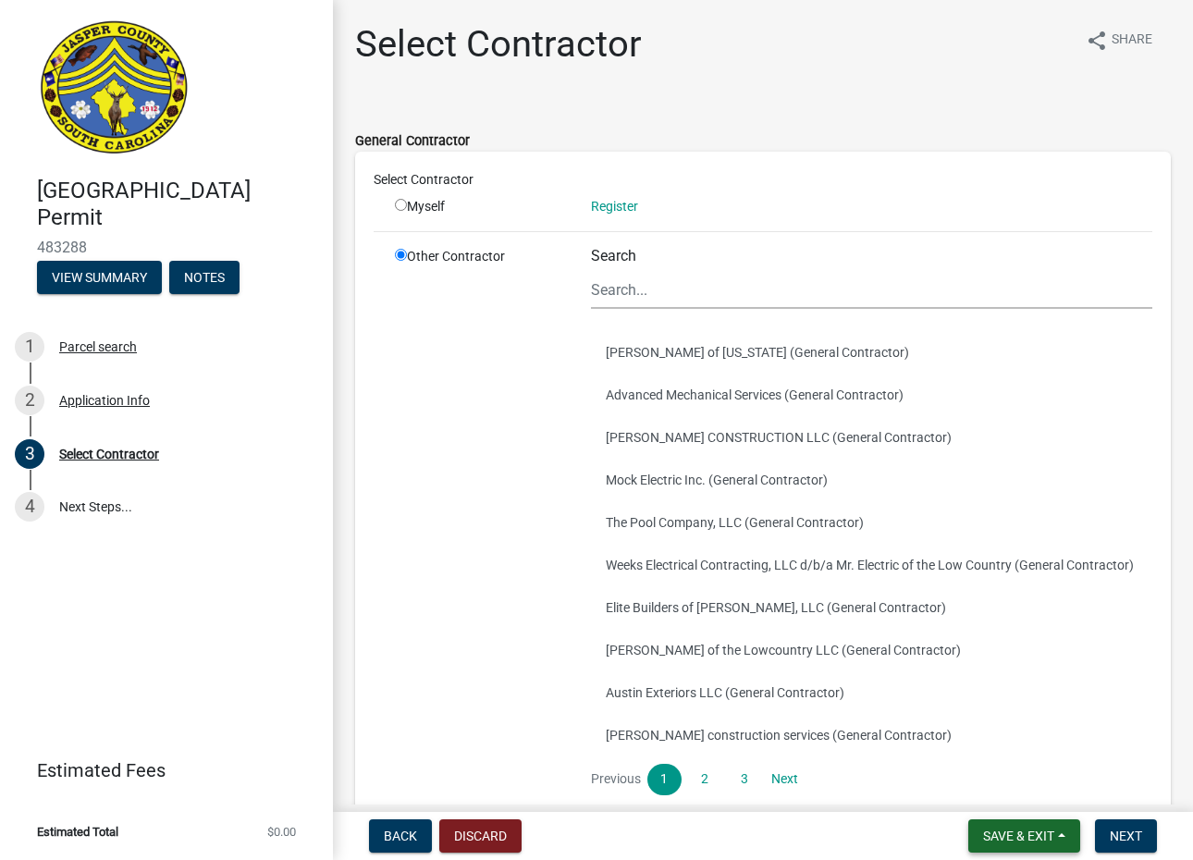
click at [1021, 825] on button "Save & Exit" at bounding box center [1024, 835] width 112 height 33
click at [1009, 787] on button "Save & Exit" at bounding box center [1006, 788] width 148 height 44
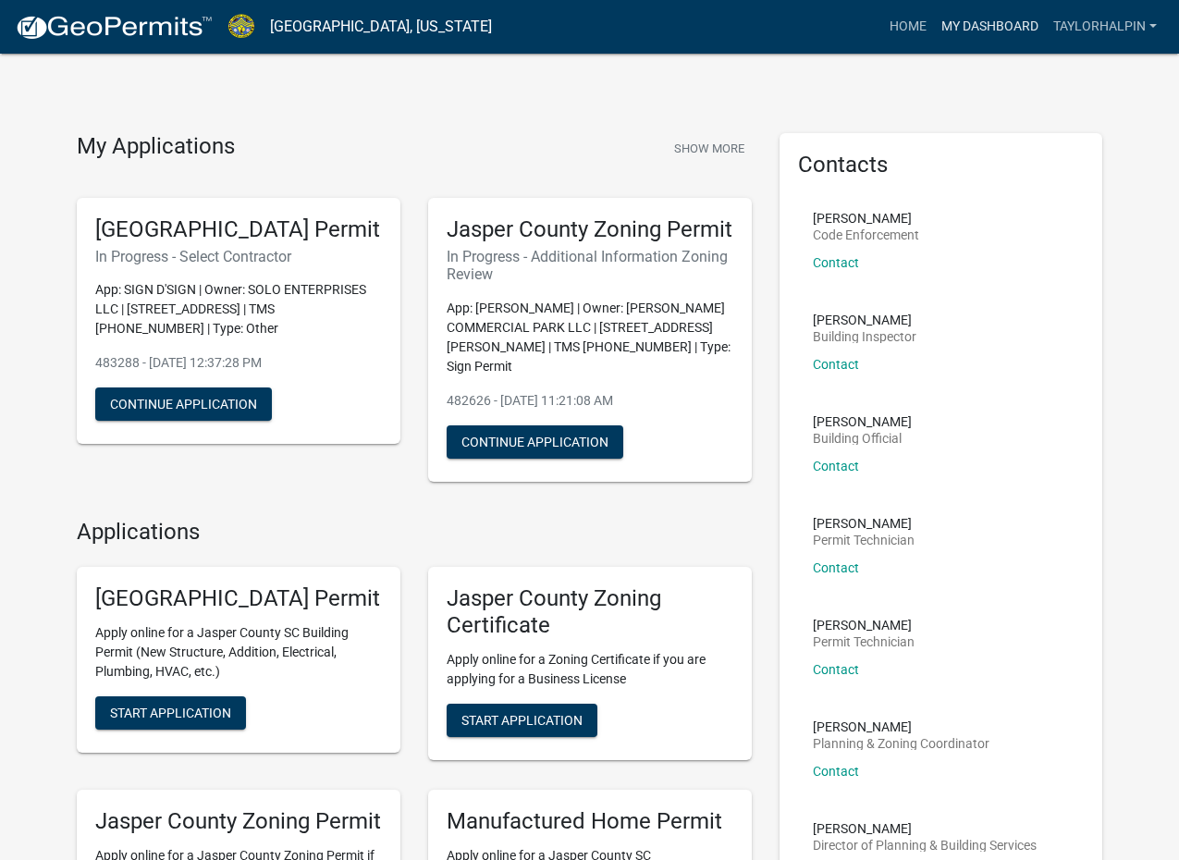
click at [986, 28] on link "My Dashboard" at bounding box center [990, 26] width 112 height 35
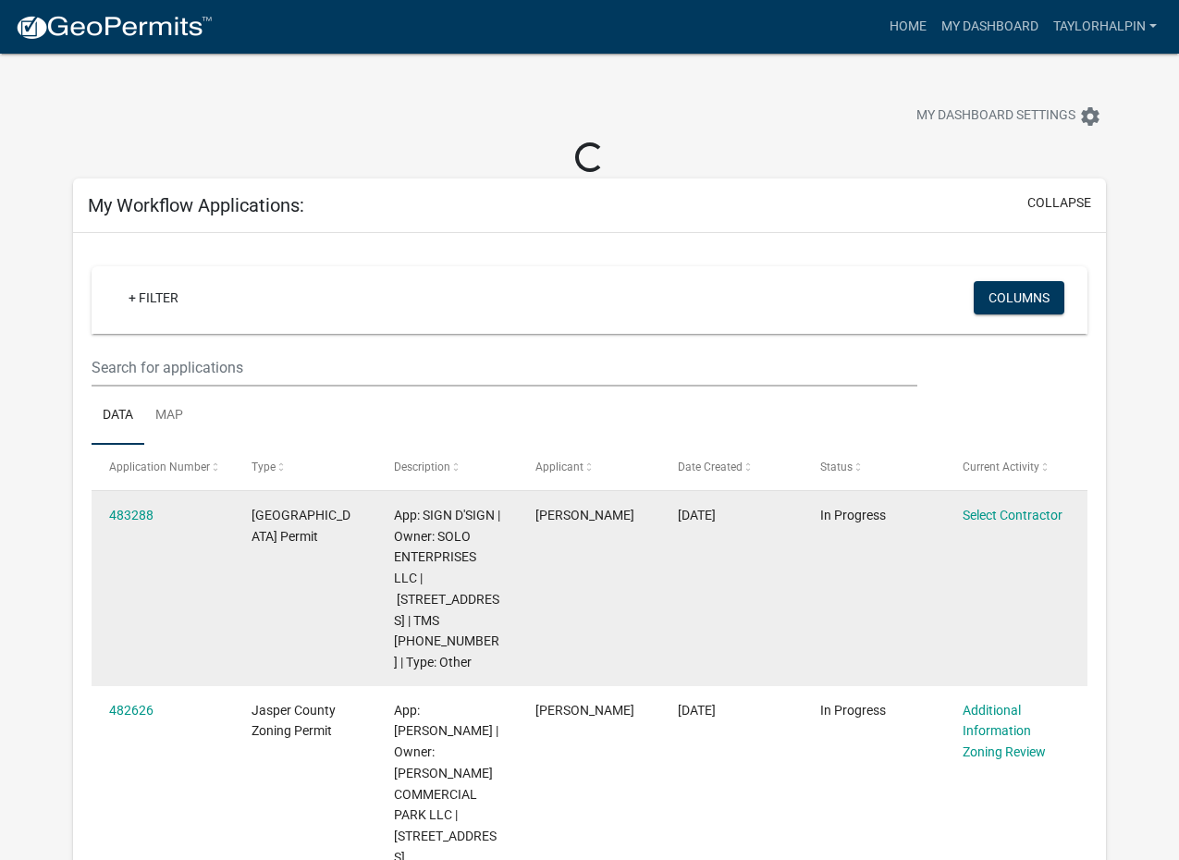
click at [929, 572] on datatable-body-cell "In Progress" at bounding box center [874, 588] width 142 height 195
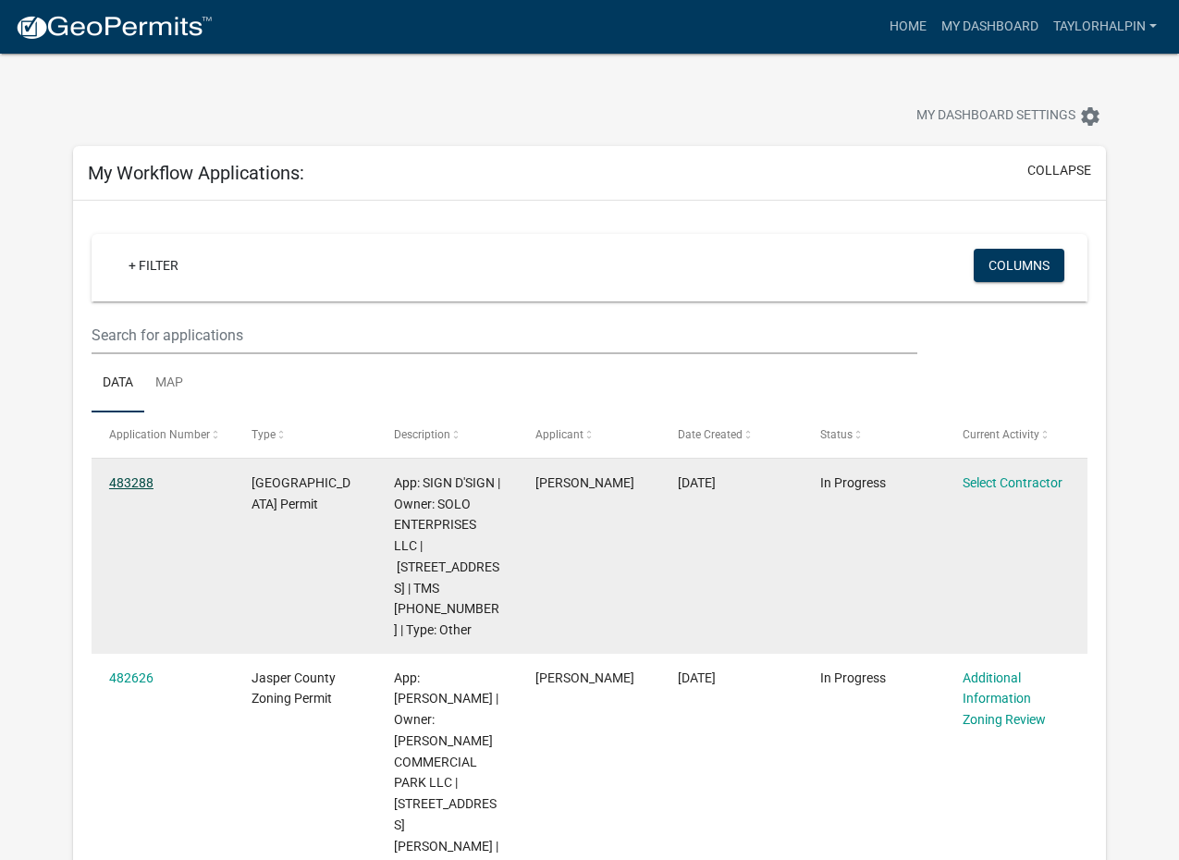
click at [140, 481] on link "483288" at bounding box center [131, 482] width 44 height 15
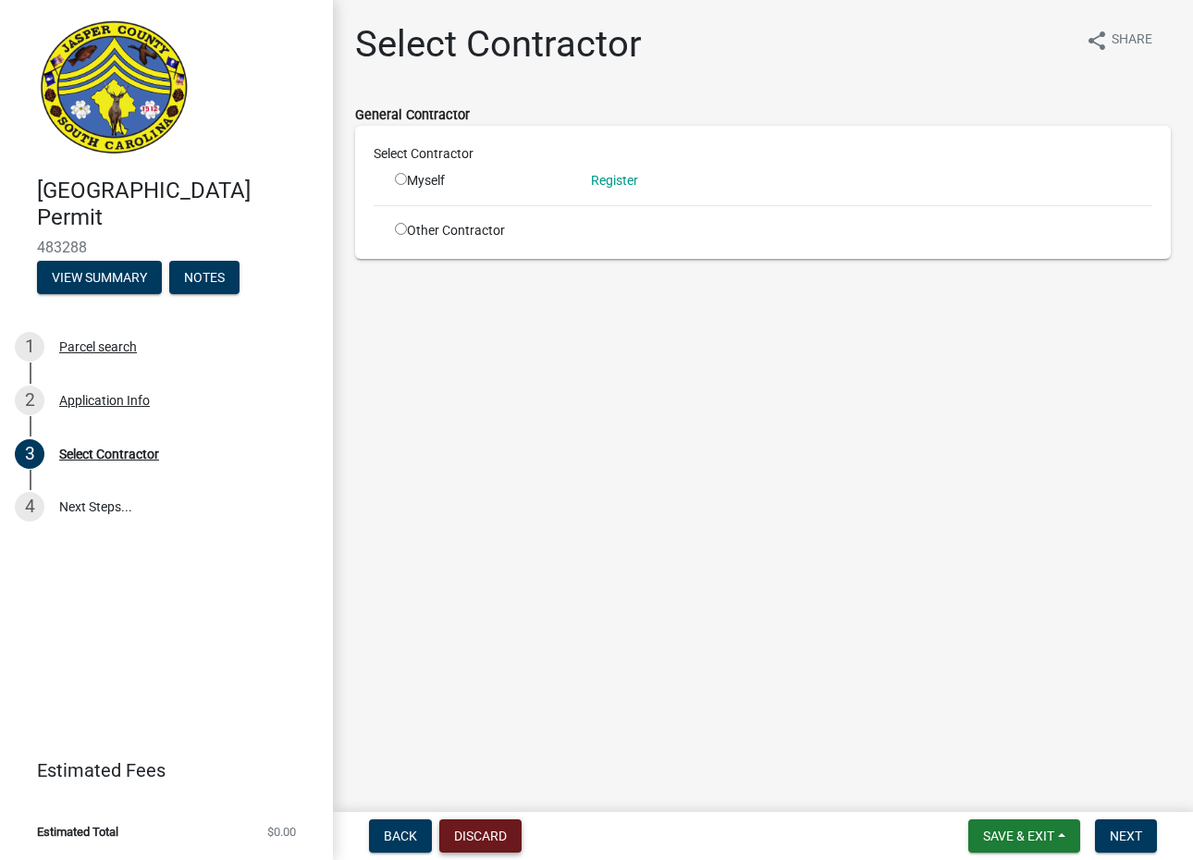
click at [480, 831] on button "Discard" at bounding box center [480, 835] width 82 height 33
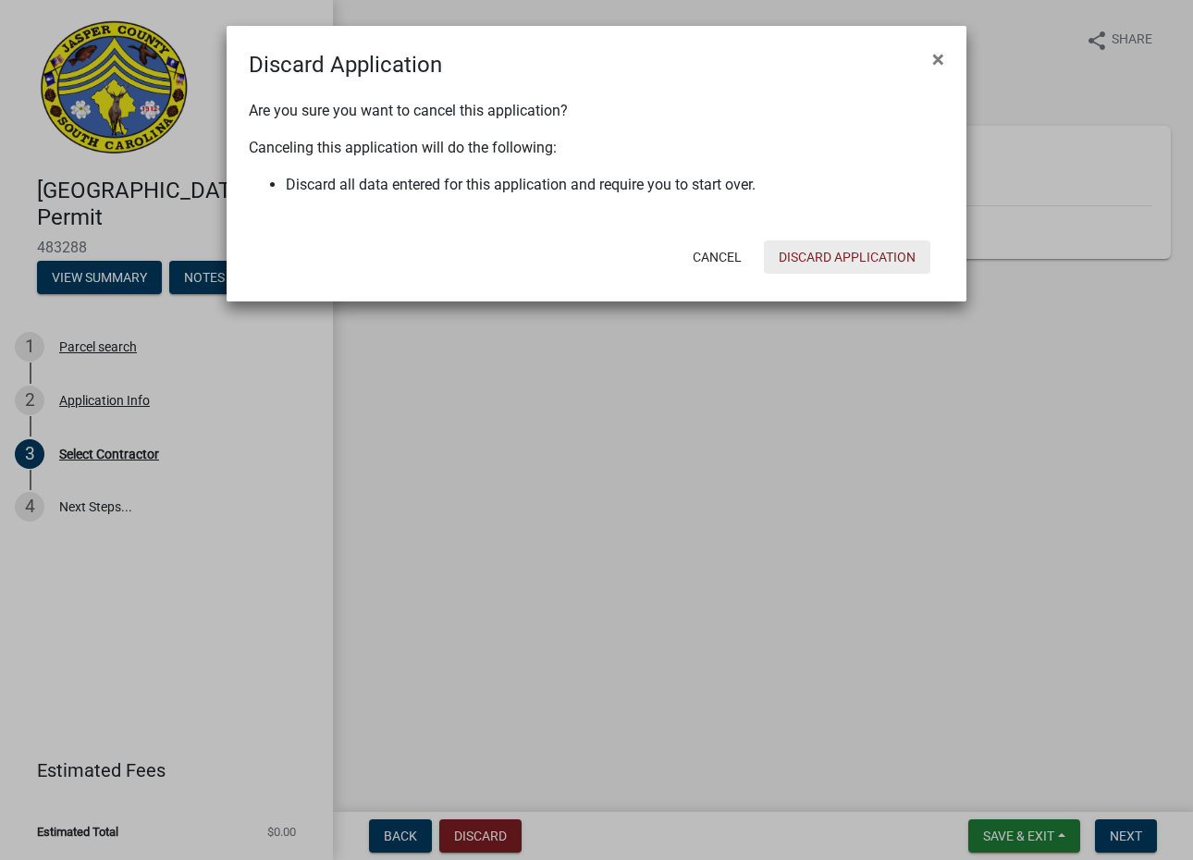
click at [848, 250] on button "Discard Application" at bounding box center [847, 256] width 166 height 33
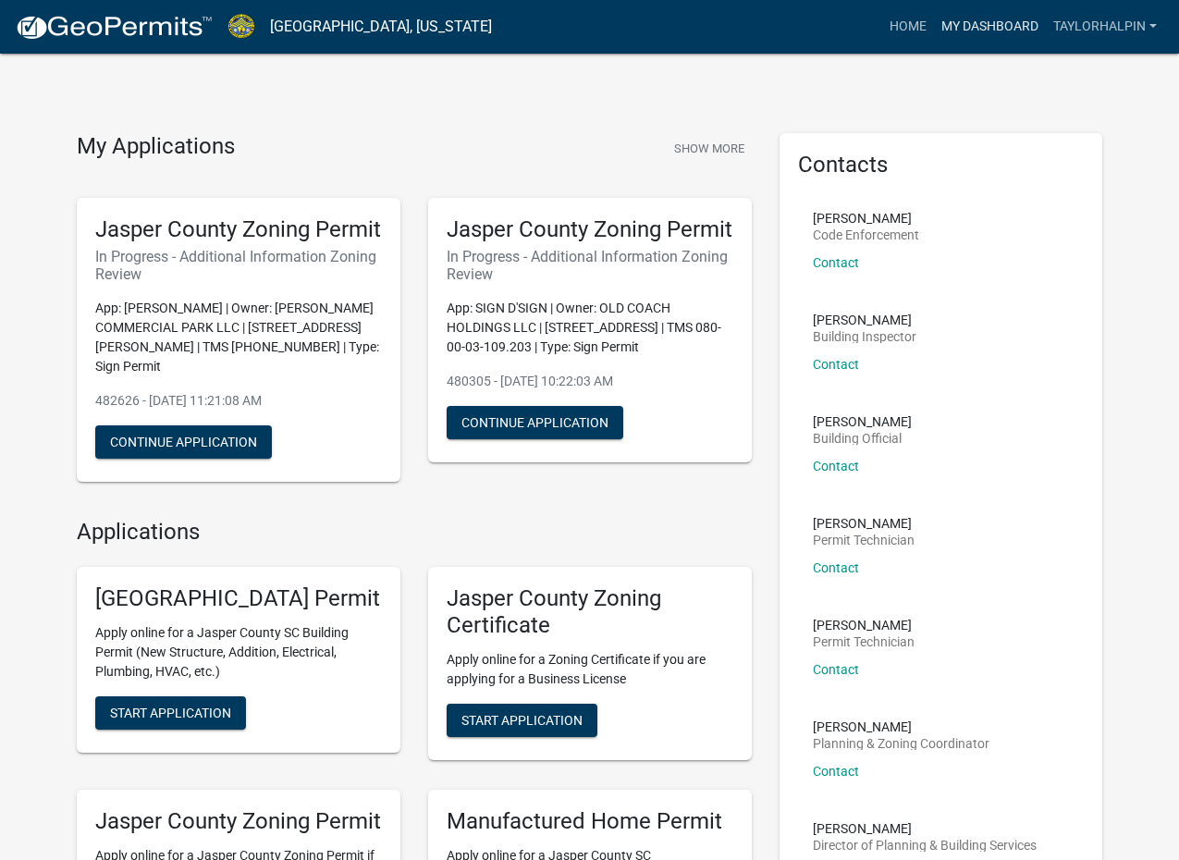
click at [960, 25] on link "My Dashboard" at bounding box center [990, 26] width 112 height 35
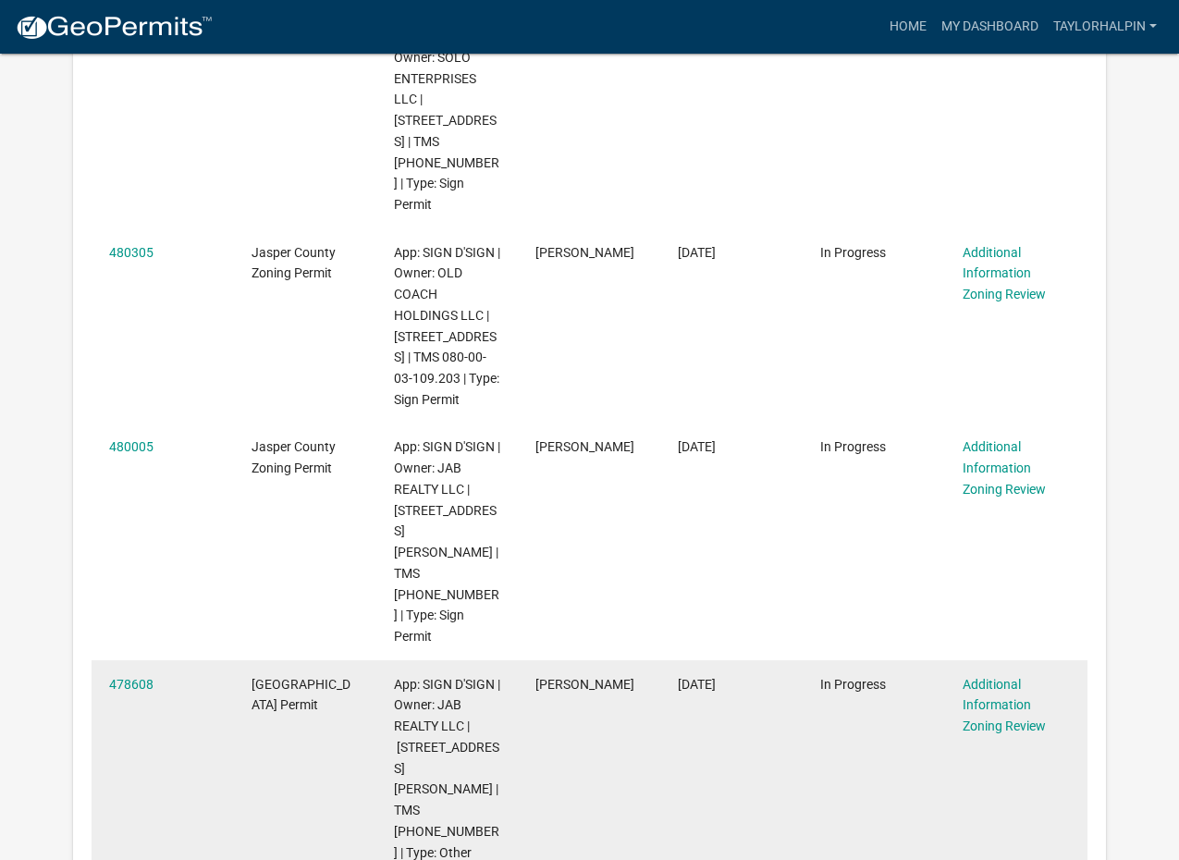
scroll to position [800, 0]
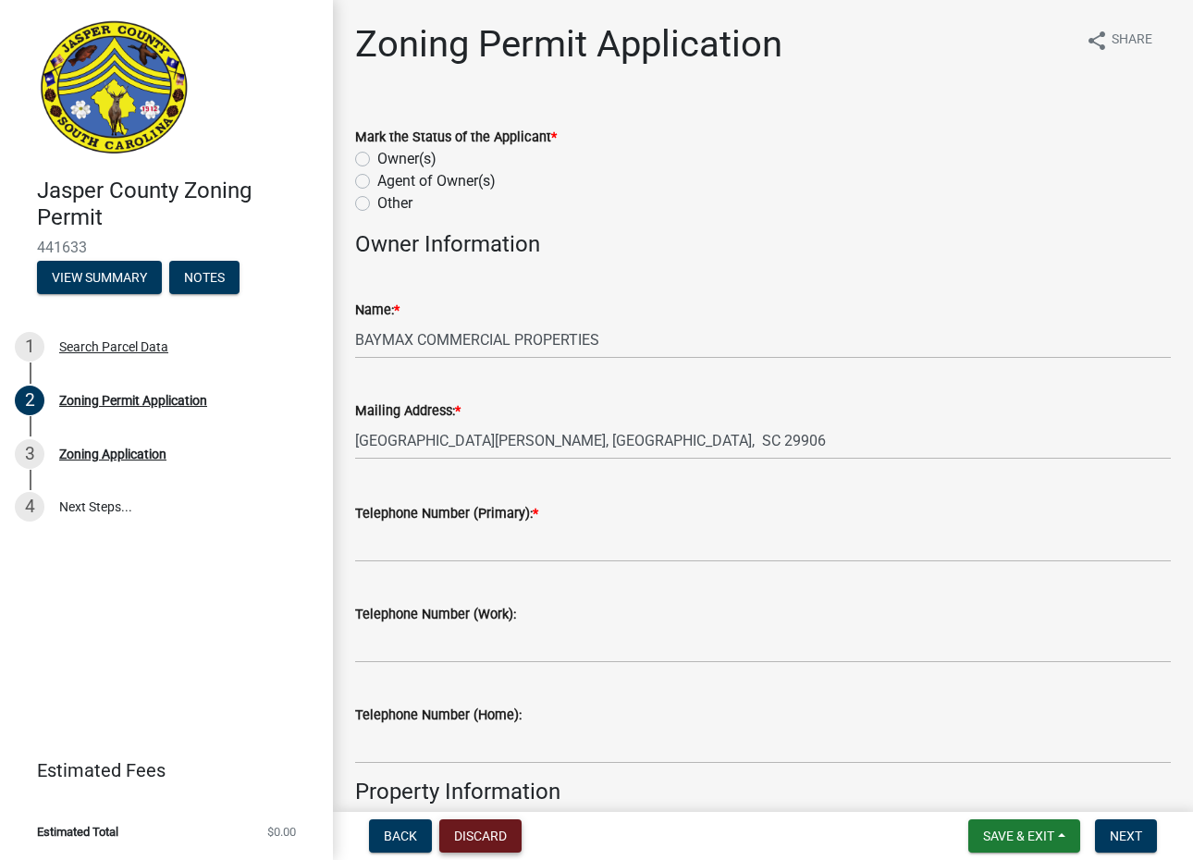
click at [511, 841] on button "Discard" at bounding box center [480, 835] width 82 height 33
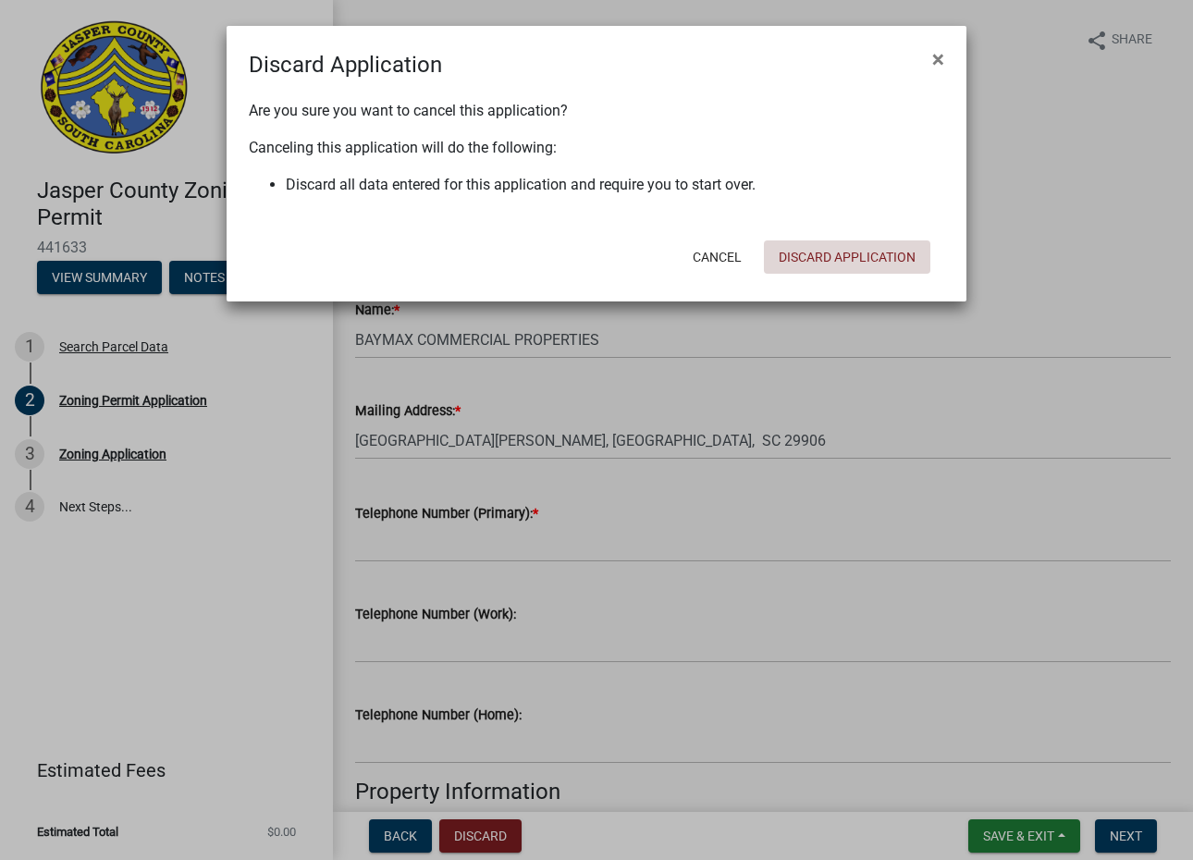
click at [837, 265] on button "Discard Application" at bounding box center [847, 256] width 166 height 33
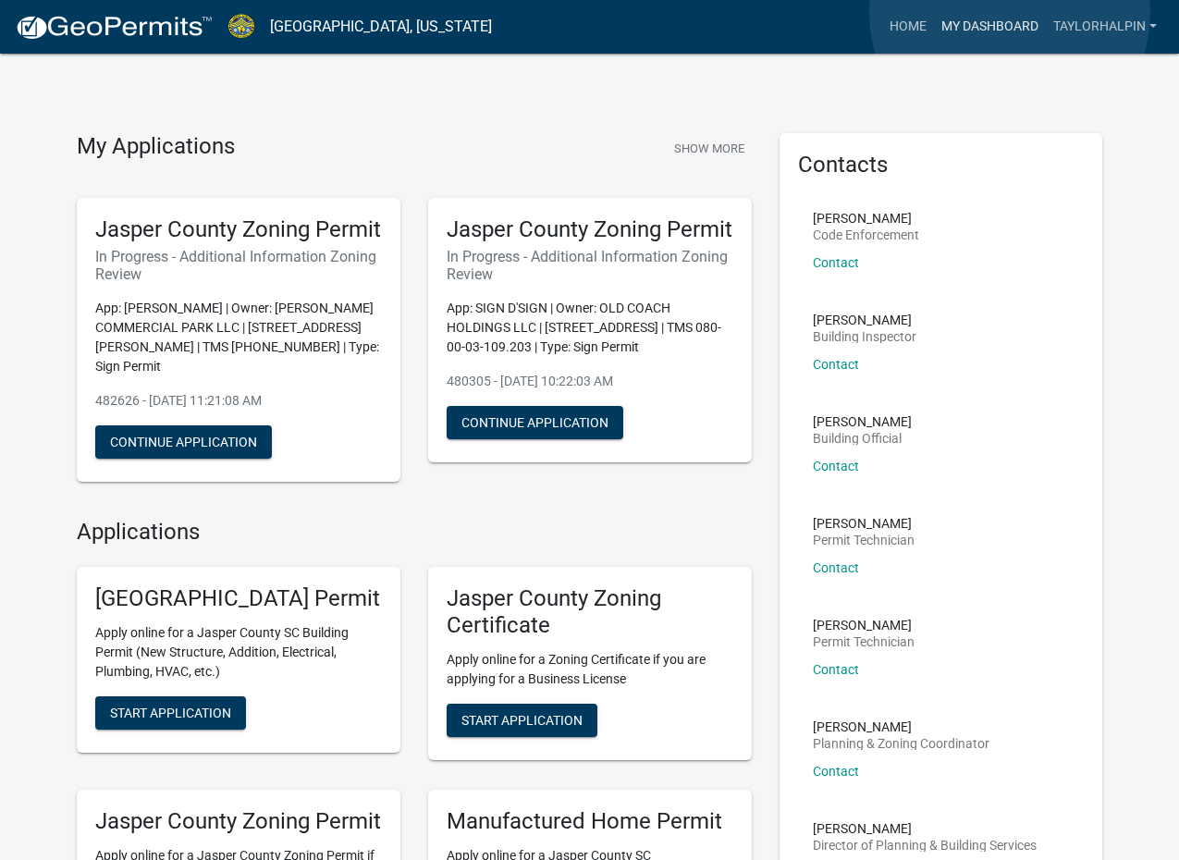
click at [1010, 13] on link "My Dashboard" at bounding box center [990, 26] width 112 height 35
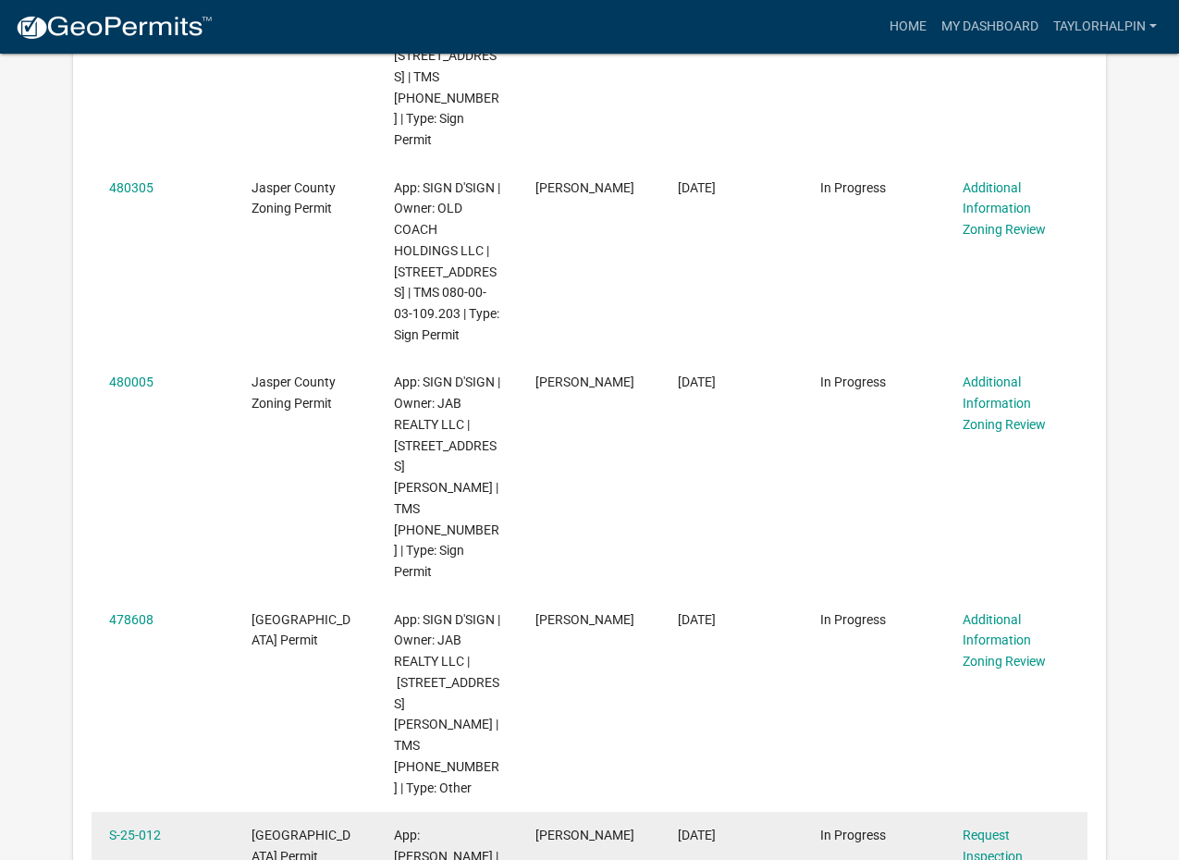
scroll to position [788, 0]
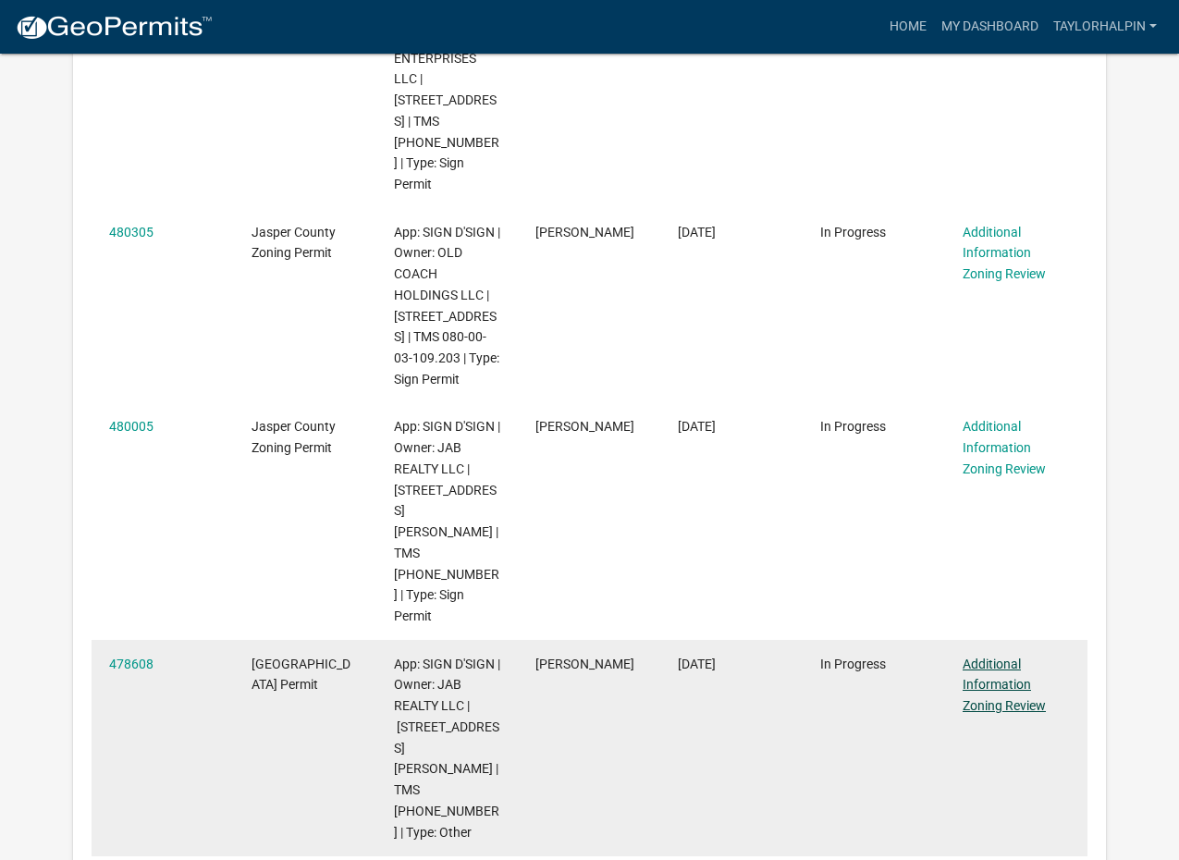
click at [967, 657] on link "Additional Information Zoning Review" at bounding box center [1004, 685] width 83 height 57
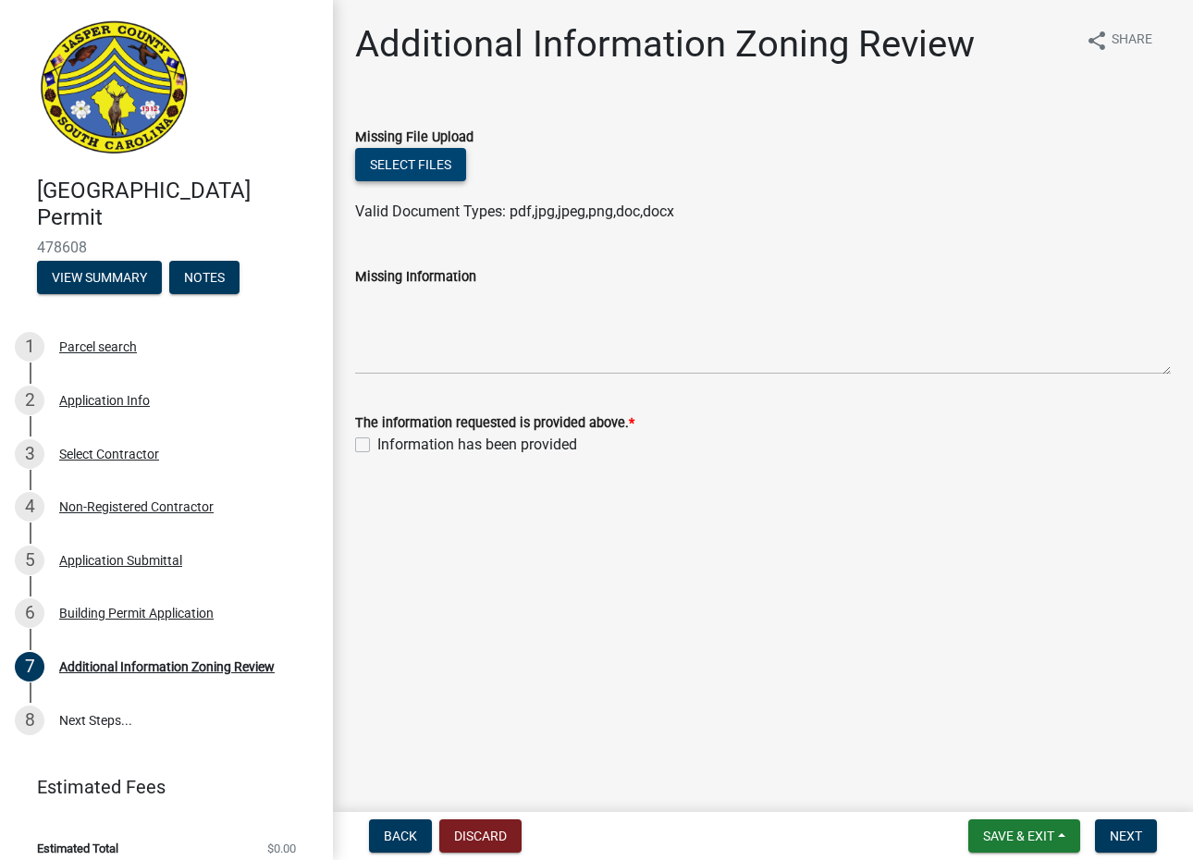
click at [420, 170] on button "Select files" at bounding box center [410, 164] width 111 height 33
click at [400, 160] on button "Select files" at bounding box center [410, 164] width 111 height 33
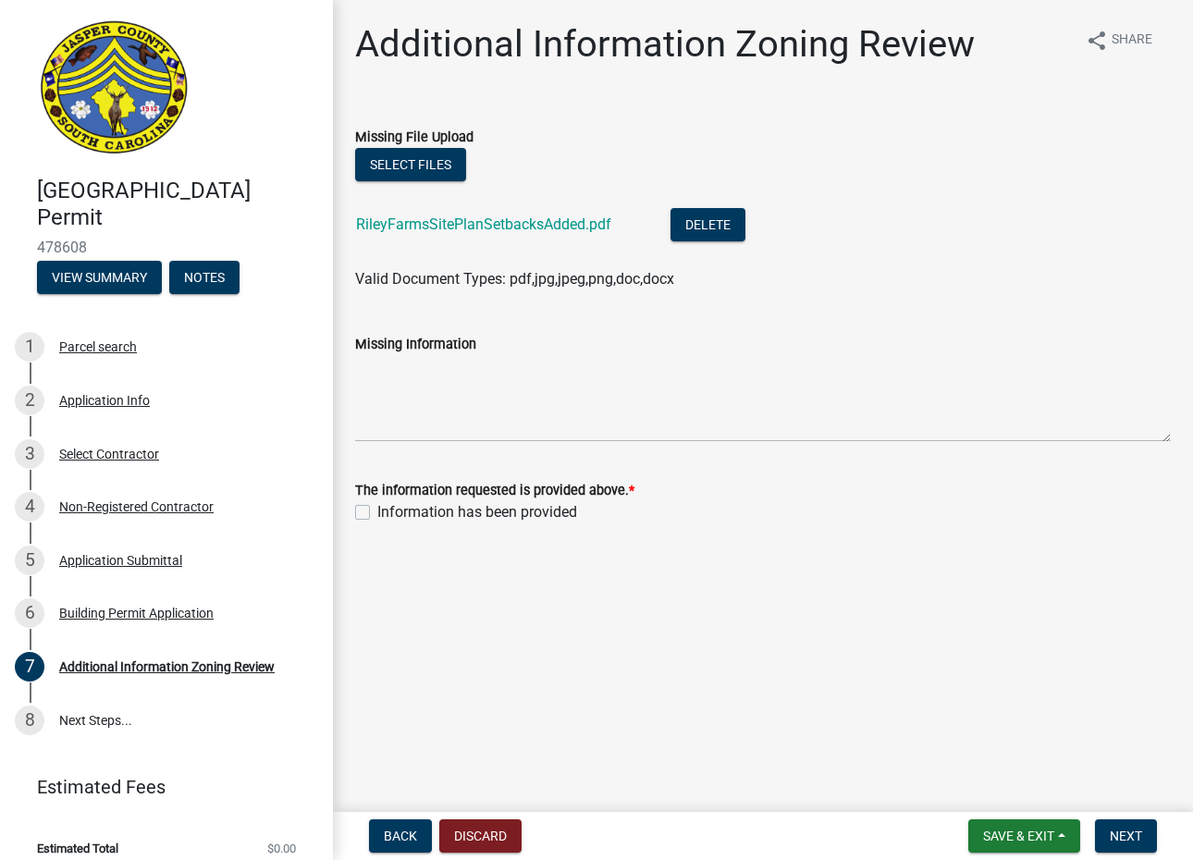
click at [377, 513] on label "Information has been provided" at bounding box center [477, 512] width 200 height 22
click at [377, 513] on input "Information has been provided" at bounding box center [383, 507] width 12 height 12
checkbox input "true"
click at [1134, 817] on nav "Back Discard Save & Exit Save Save & Exit Next" at bounding box center [763, 836] width 860 height 48
click at [1132, 820] on nav "Back Discard Save & Exit Save Save & Exit Next" at bounding box center [763, 836] width 860 height 48
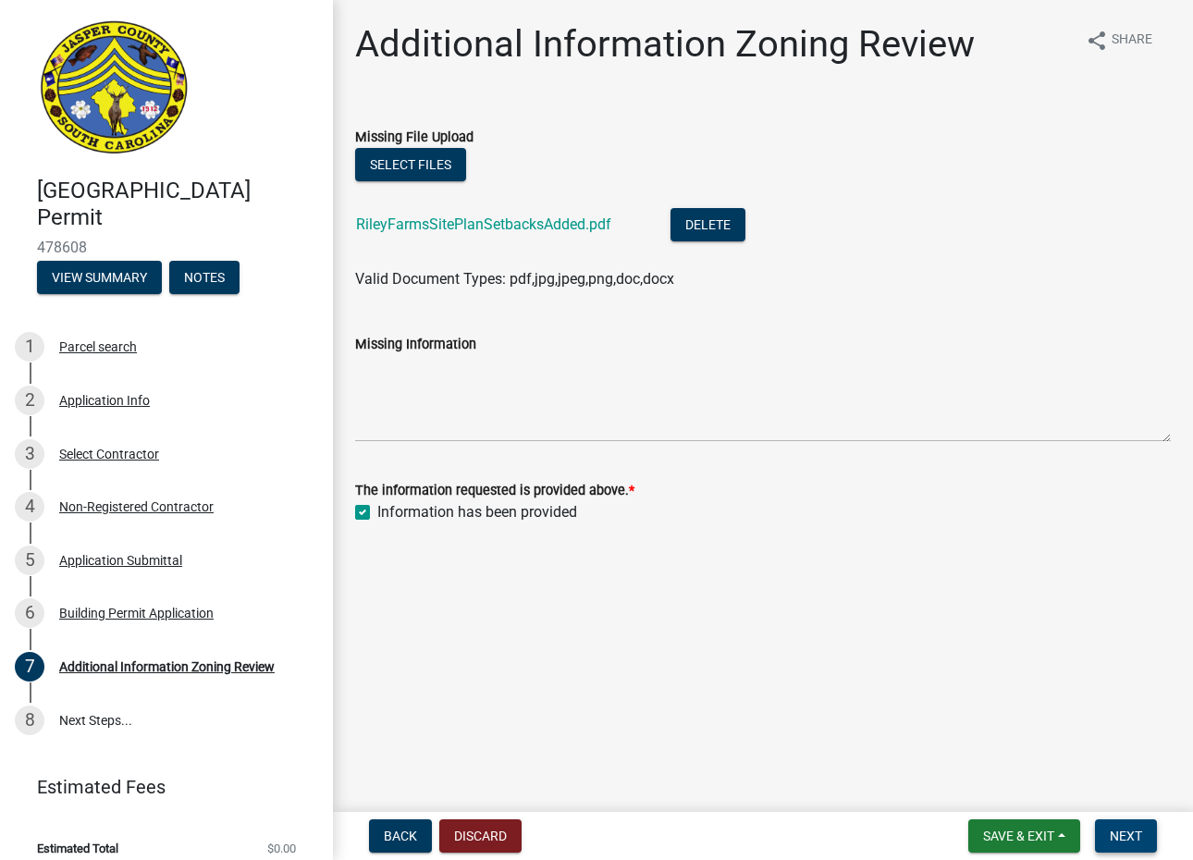
click at [1128, 825] on button "Next" at bounding box center [1126, 835] width 62 height 33
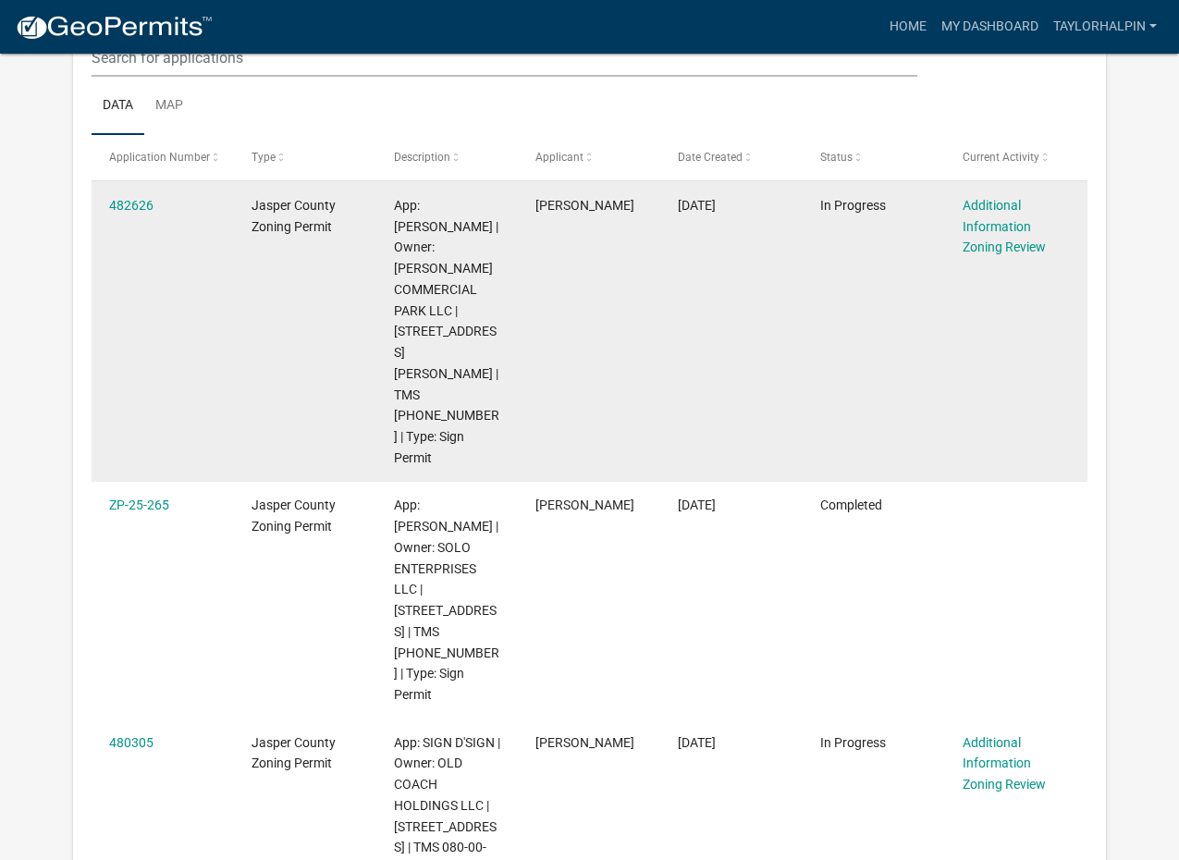
scroll to position [245, 0]
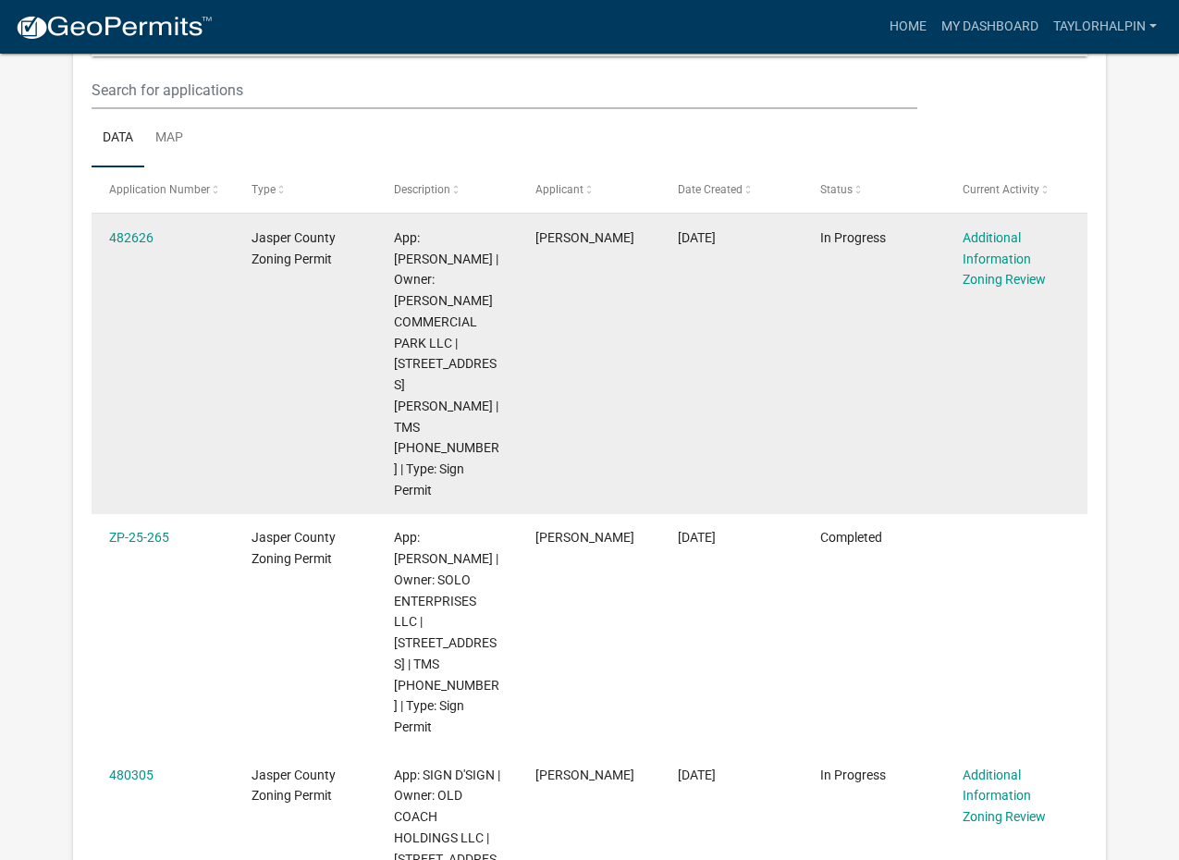
click at [685, 314] on datatable-body-cell "[DATE]" at bounding box center [731, 364] width 142 height 301
click at [989, 252] on link "Additional Information Zoning Review" at bounding box center [1004, 258] width 83 height 57
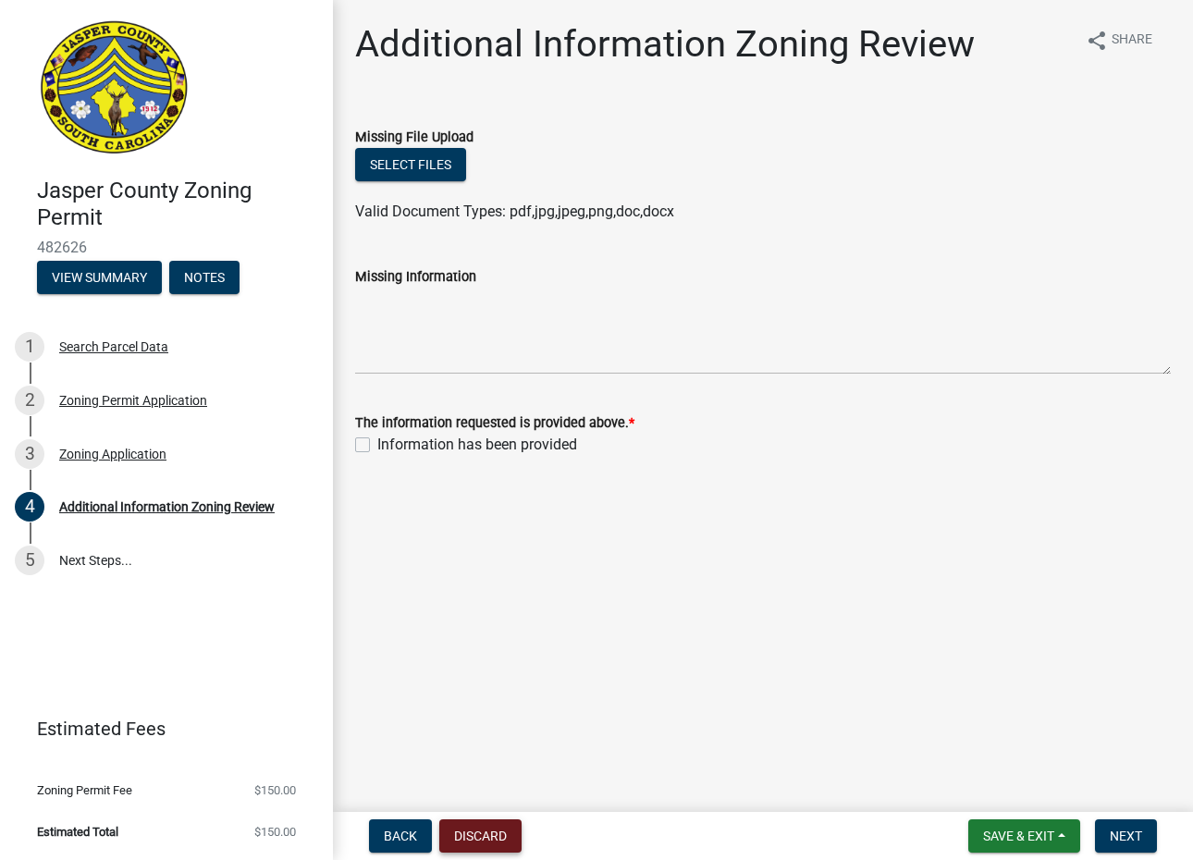
click at [476, 826] on button "Discard" at bounding box center [480, 835] width 82 height 33
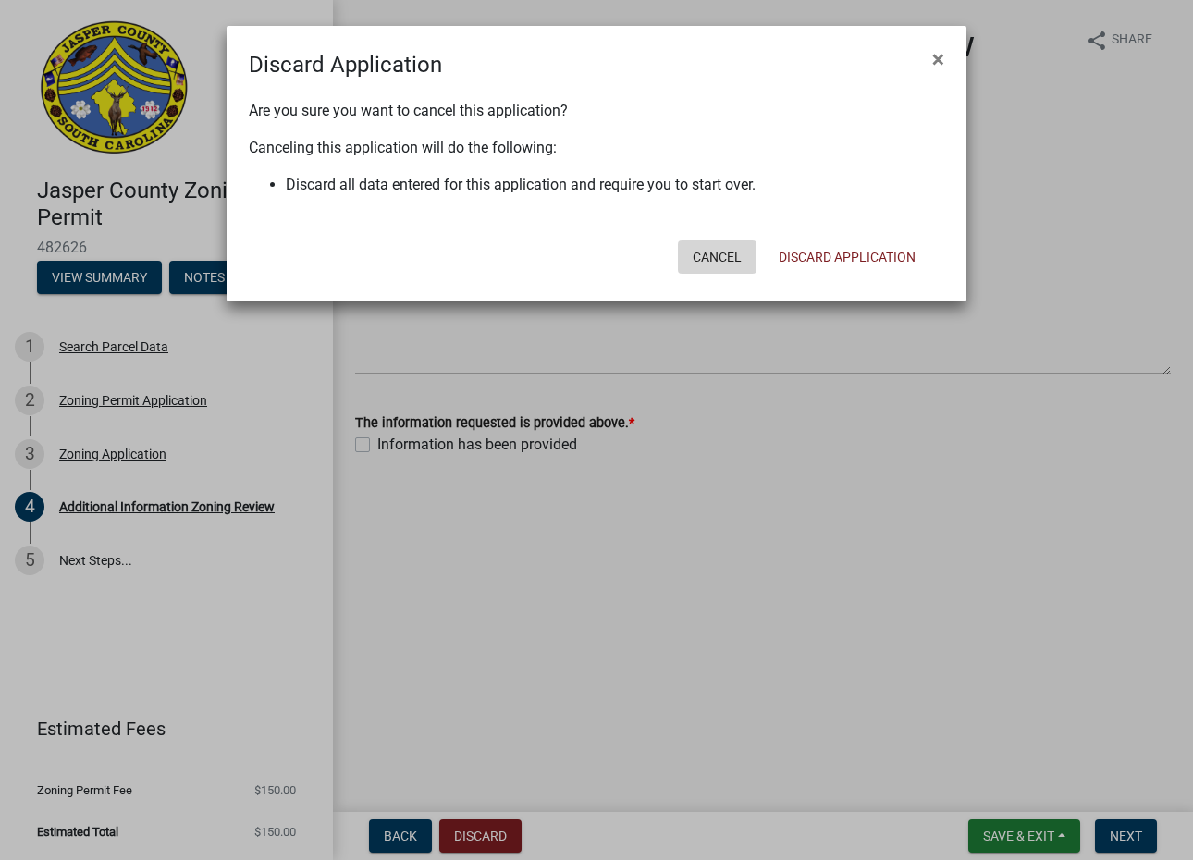
click at [727, 259] on button "Cancel" at bounding box center [717, 256] width 79 height 33
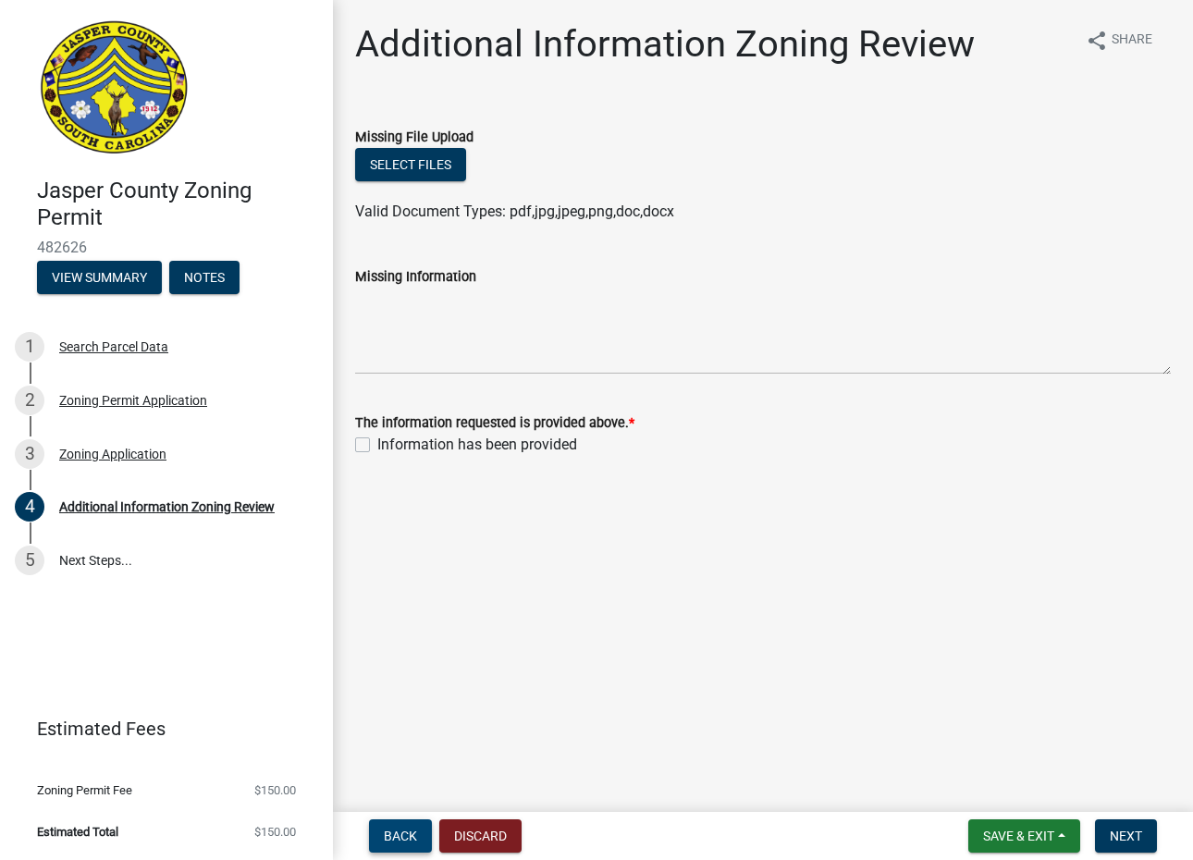
click at [401, 840] on span "Back" at bounding box center [400, 836] width 33 height 15
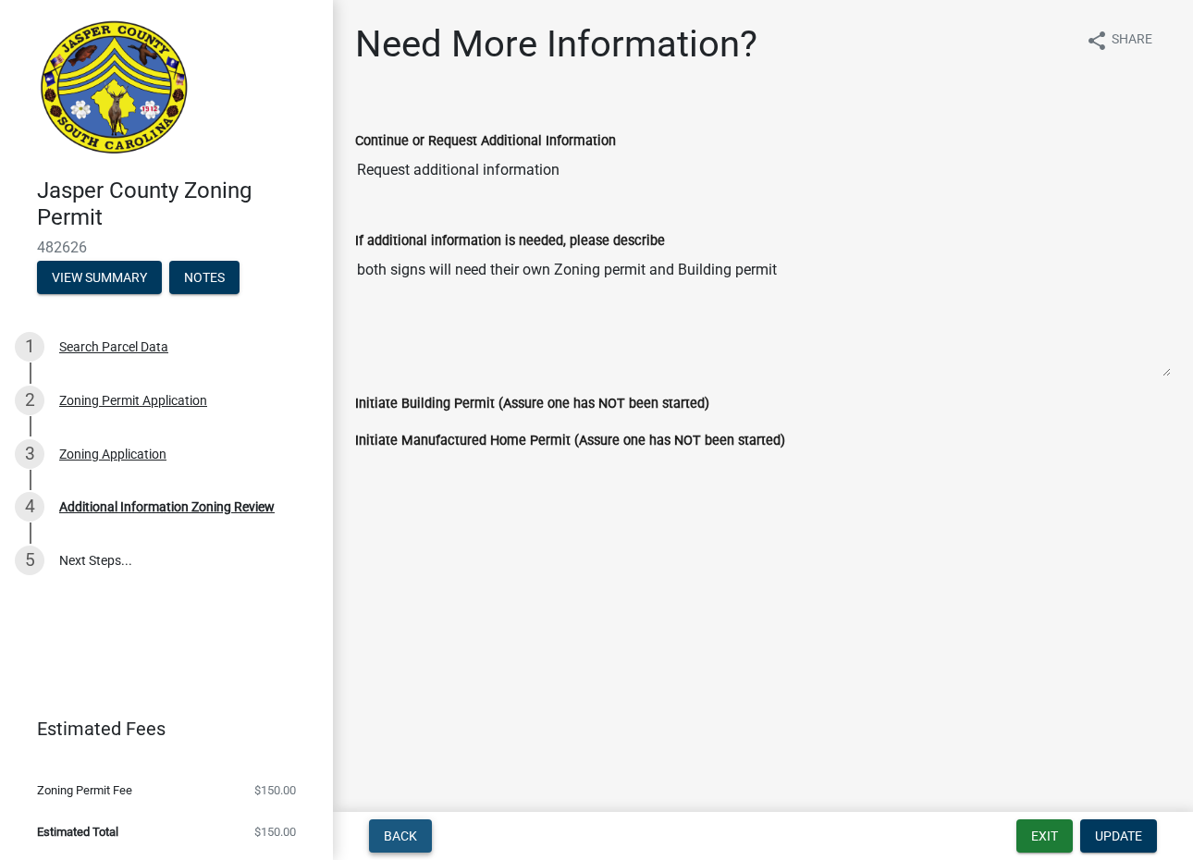
click at [400, 839] on span "Back" at bounding box center [400, 836] width 33 height 15
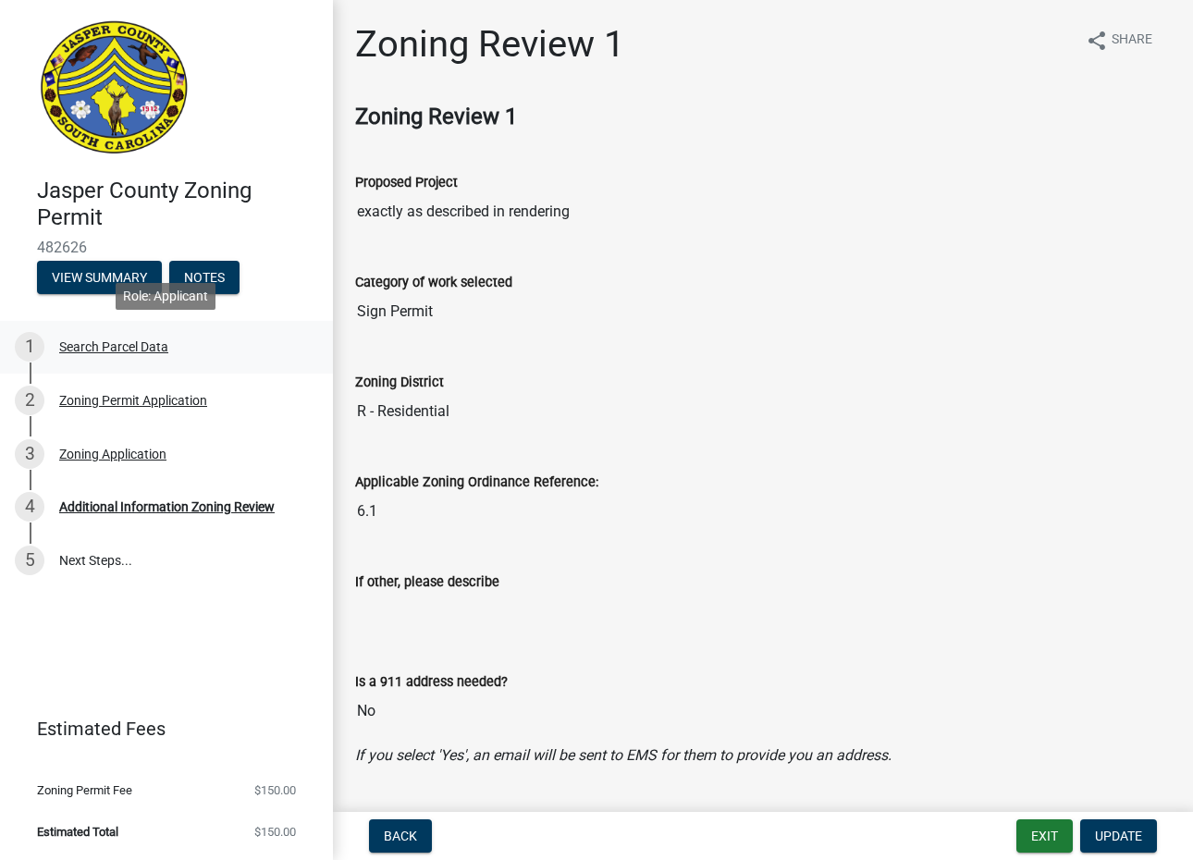
click at [96, 350] on div "Search Parcel Data" at bounding box center [113, 346] width 109 height 13
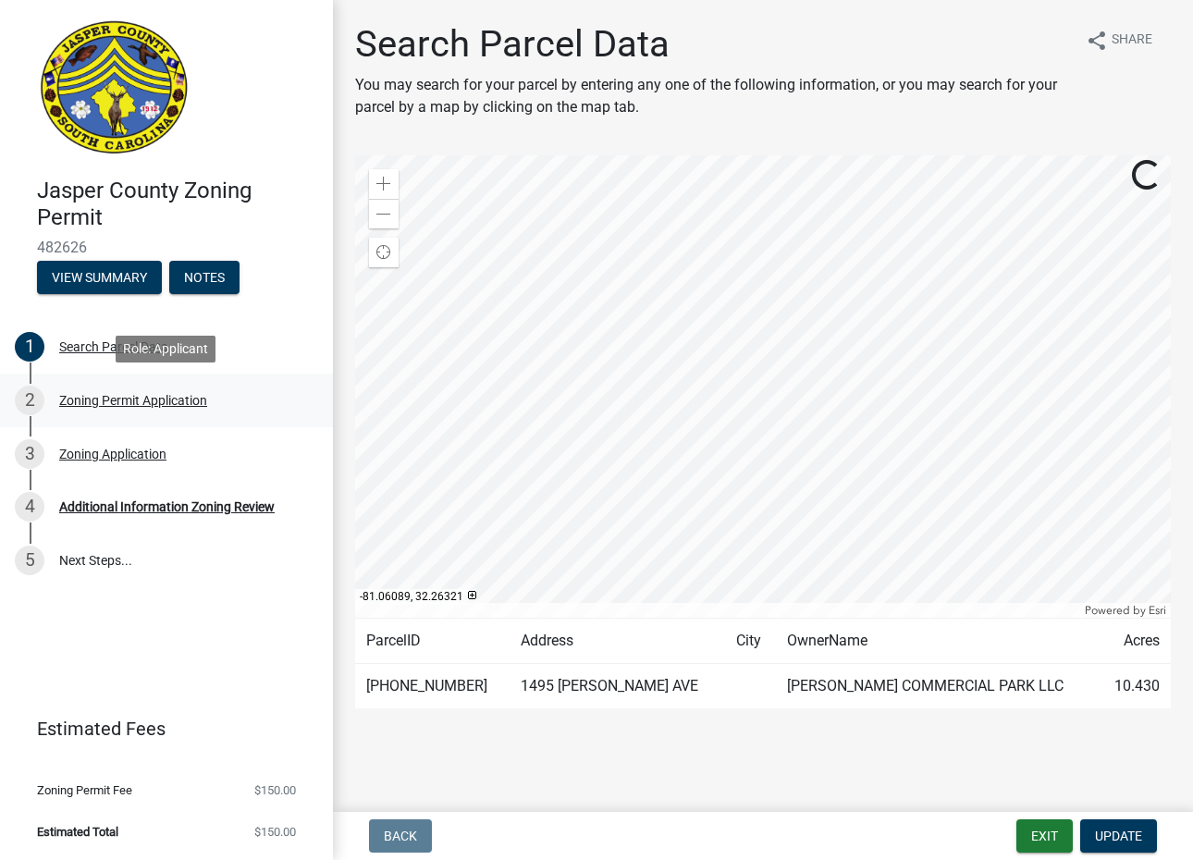
click at [152, 404] on div "Zoning Permit Application" at bounding box center [133, 400] width 148 height 13
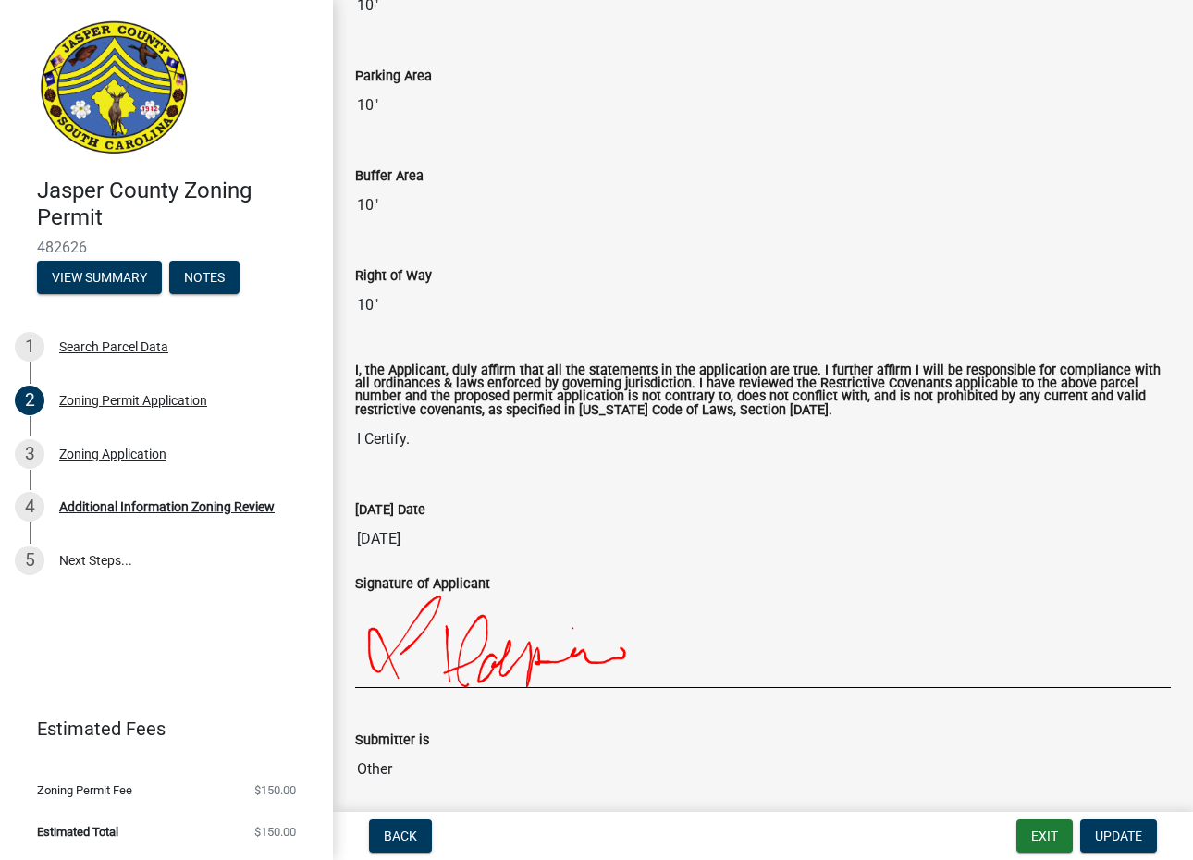
scroll to position [5159, 0]
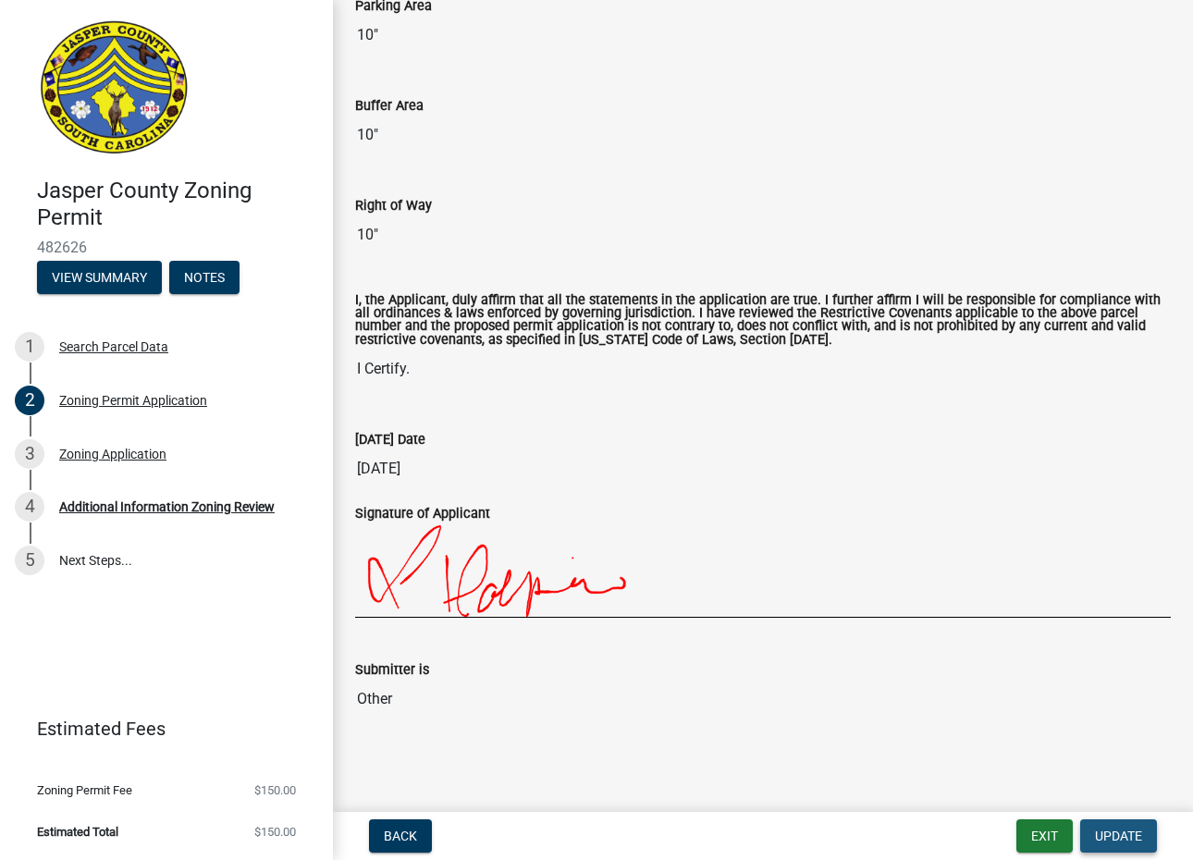
click at [1126, 837] on span "Update" at bounding box center [1118, 836] width 47 height 15
click at [182, 511] on div "Additional Information Zoning Review" at bounding box center [166, 506] width 215 height 13
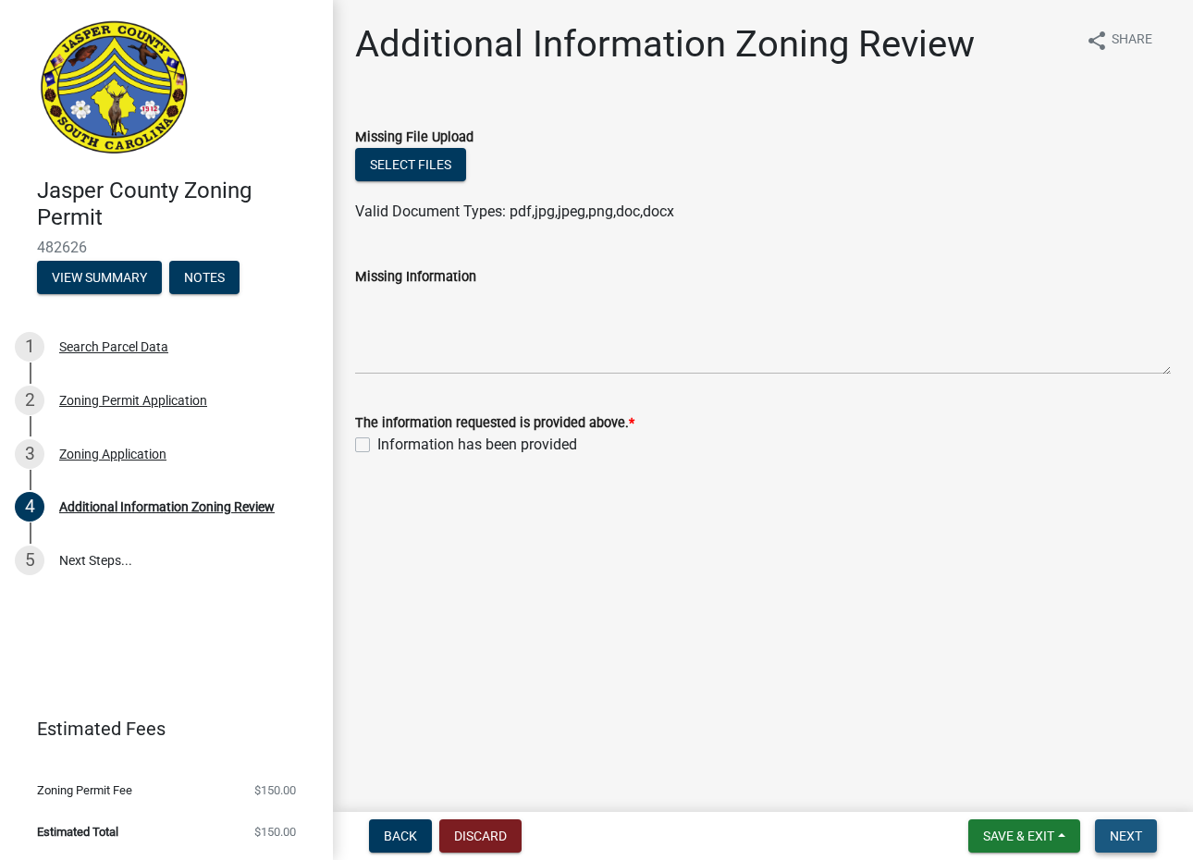
click at [1117, 832] on span "Next" at bounding box center [1126, 836] width 32 height 15
click at [377, 444] on label "Information has been provided" at bounding box center [477, 445] width 200 height 22
click at [377, 444] on input "Information has been provided" at bounding box center [383, 440] width 12 height 12
checkbox input "true"
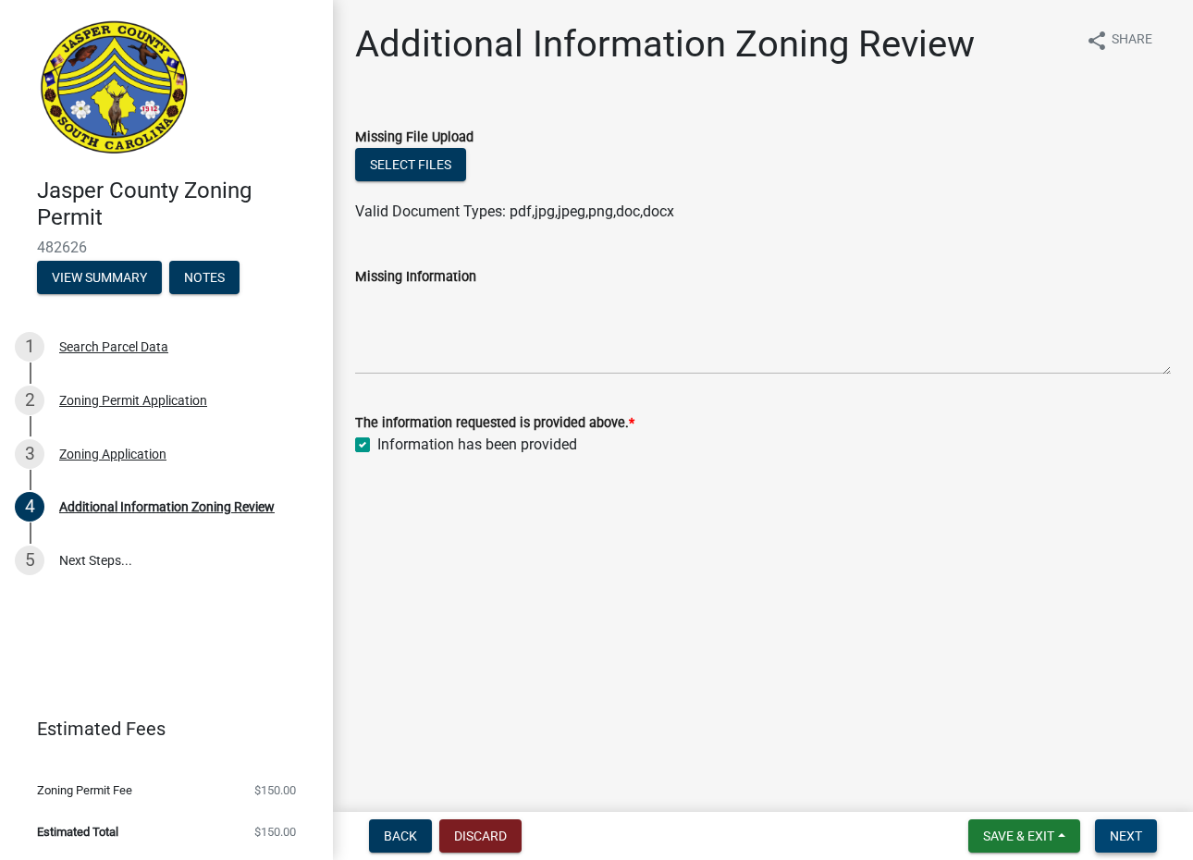
click at [1120, 841] on span "Next" at bounding box center [1126, 836] width 32 height 15
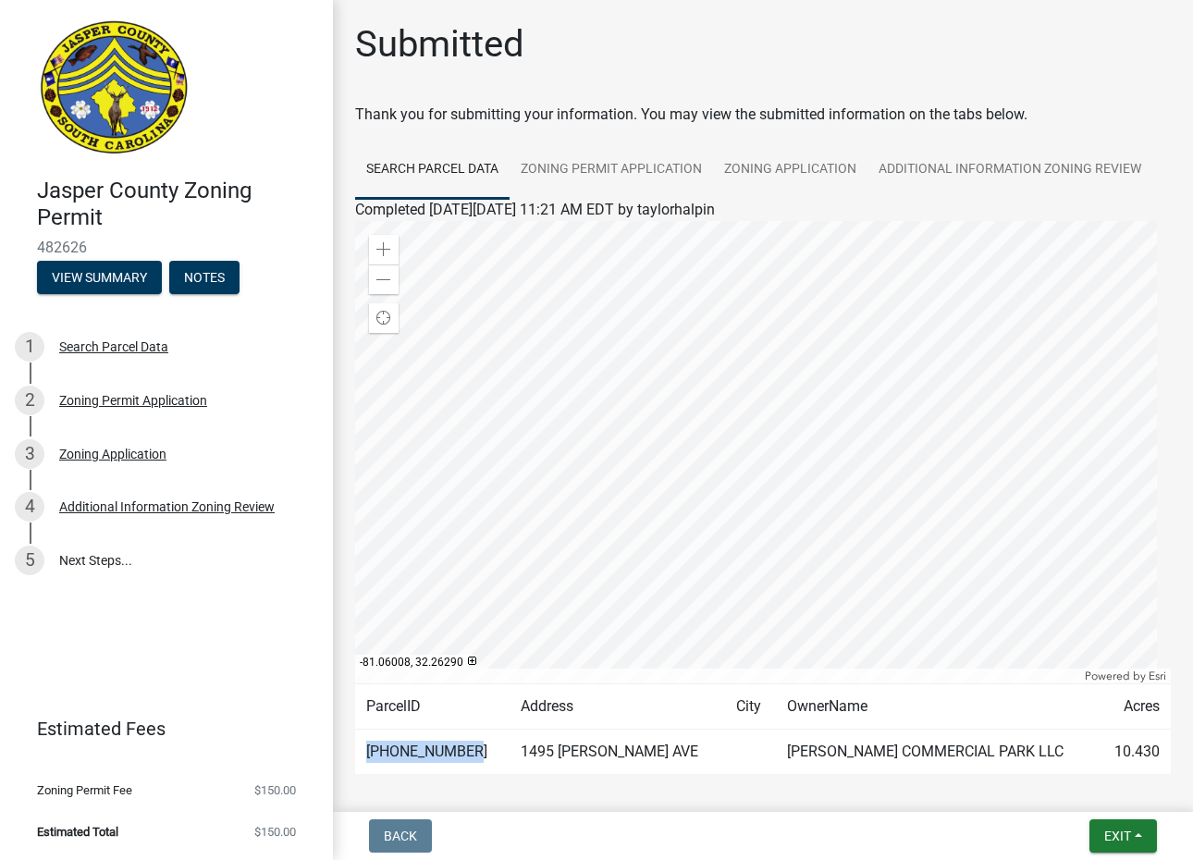
drag, startPoint x: 461, startPoint y: 752, endPoint x: 365, endPoint y: 753, distance: 95.3
click at [365, 753] on td "[PHONE_NUMBER]" at bounding box center [432, 752] width 154 height 45
drag, startPoint x: 365, startPoint y: 753, endPoint x: 382, endPoint y: 753, distance: 16.6
copy td "[PHONE_NUMBER]"
click at [109, 116] on img at bounding box center [114, 88] width 154 height 139
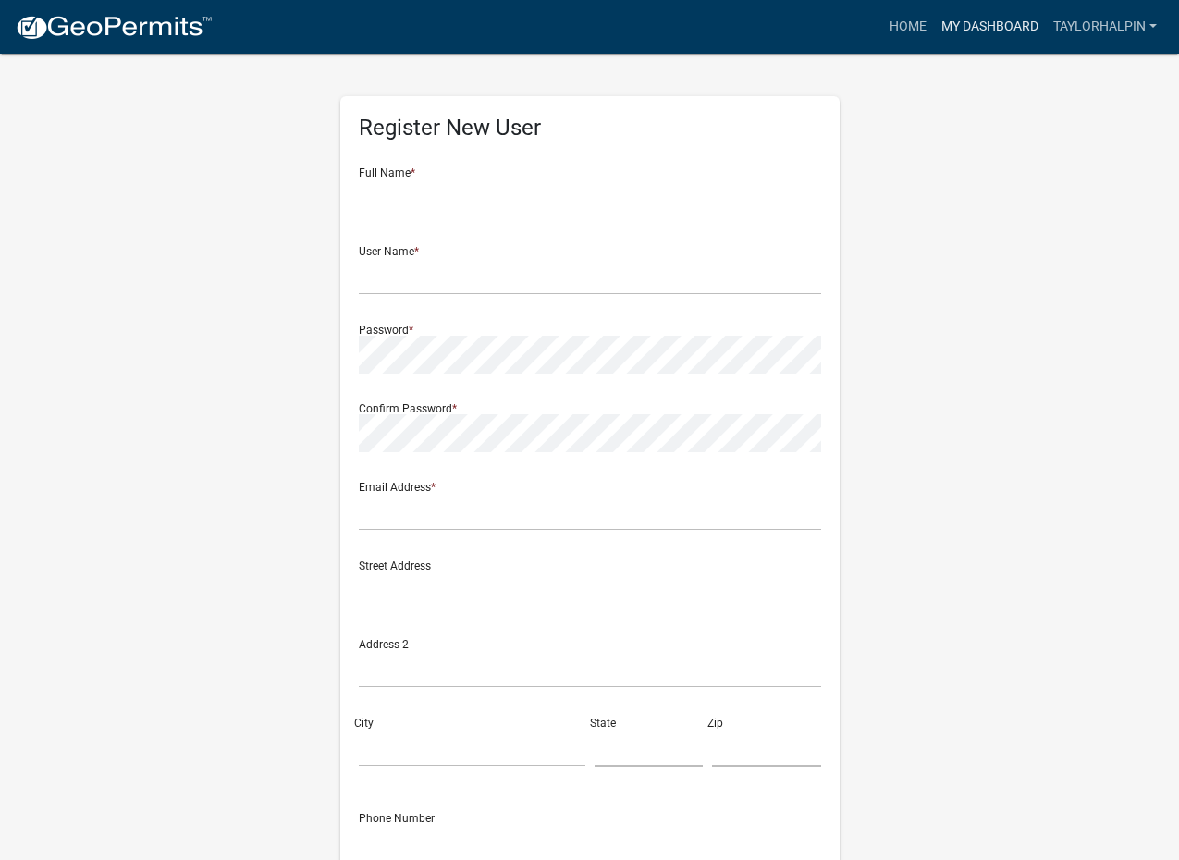
click at [988, 16] on link "My Dashboard" at bounding box center [990, 26] width 112 height 35
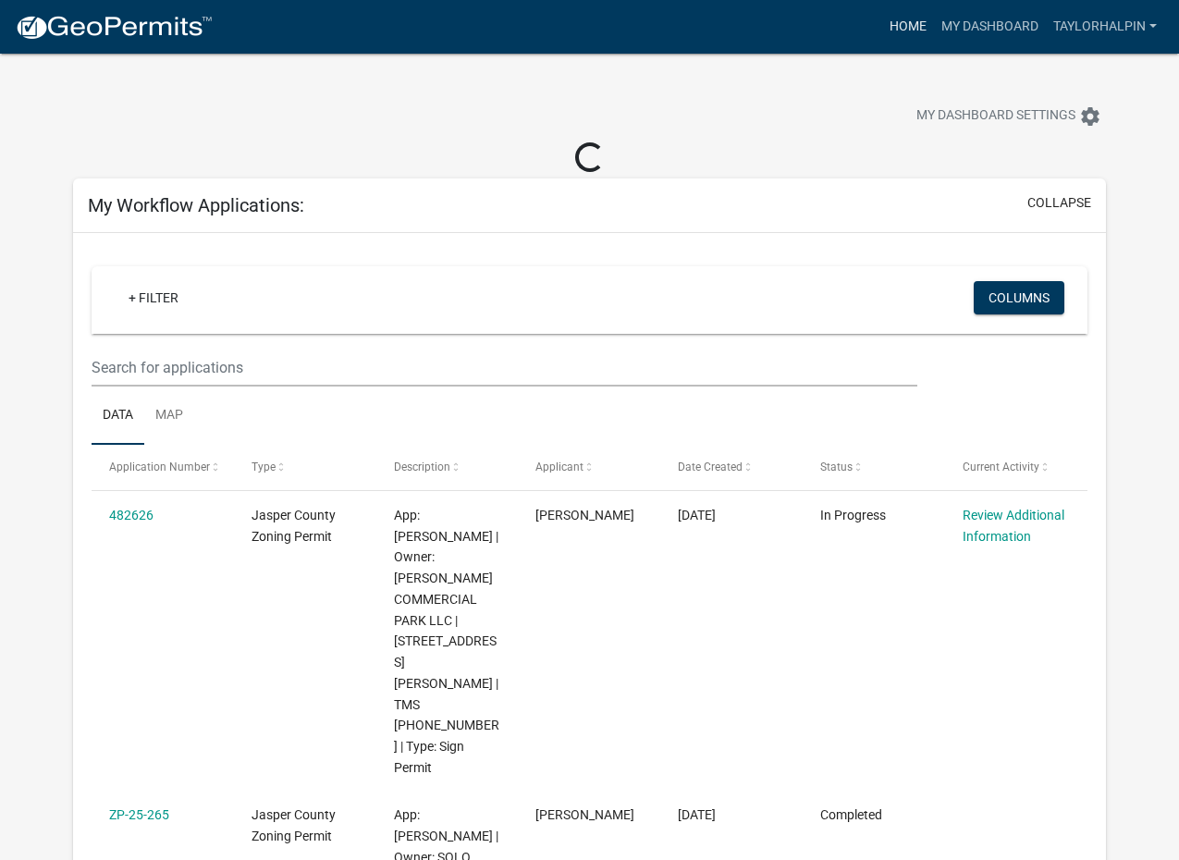
click at [911, 13] on link "Home" at bounding box center [908, 26] width 52 height 35
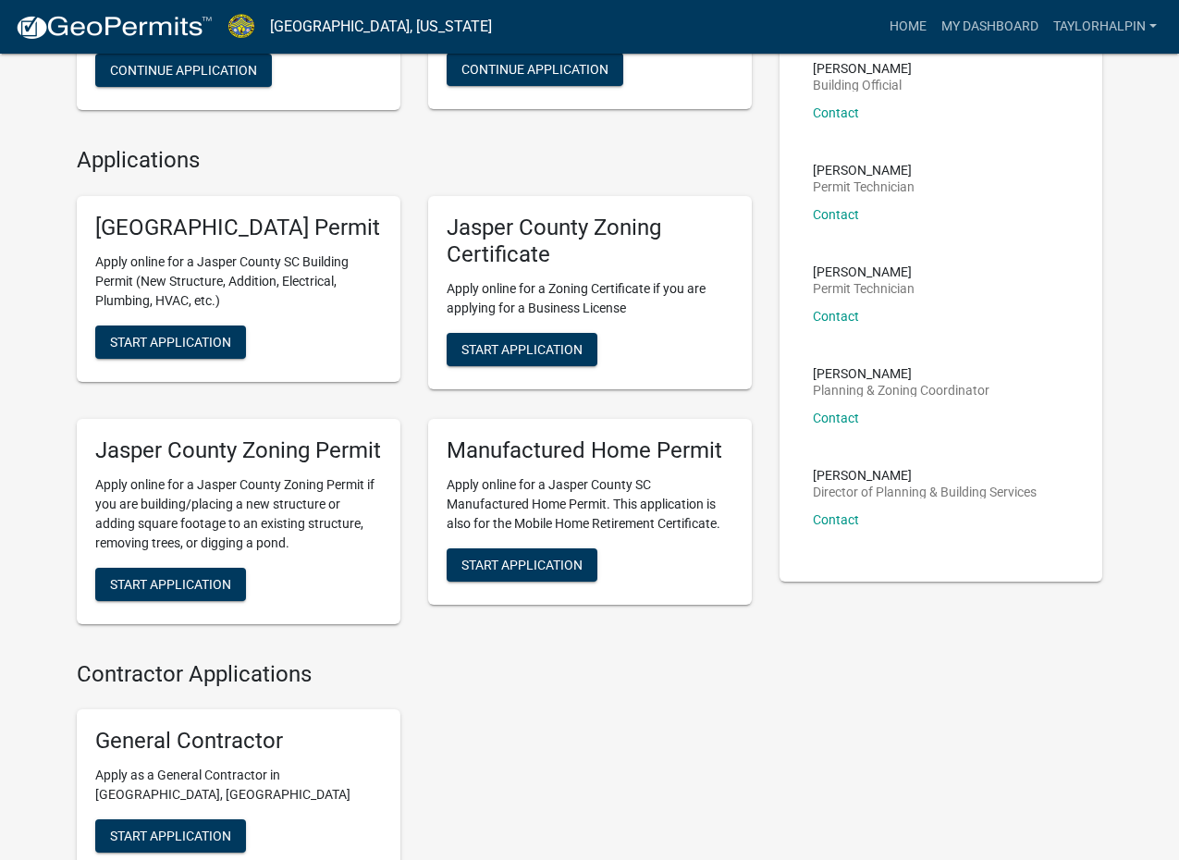
scroll to position [370, 0]
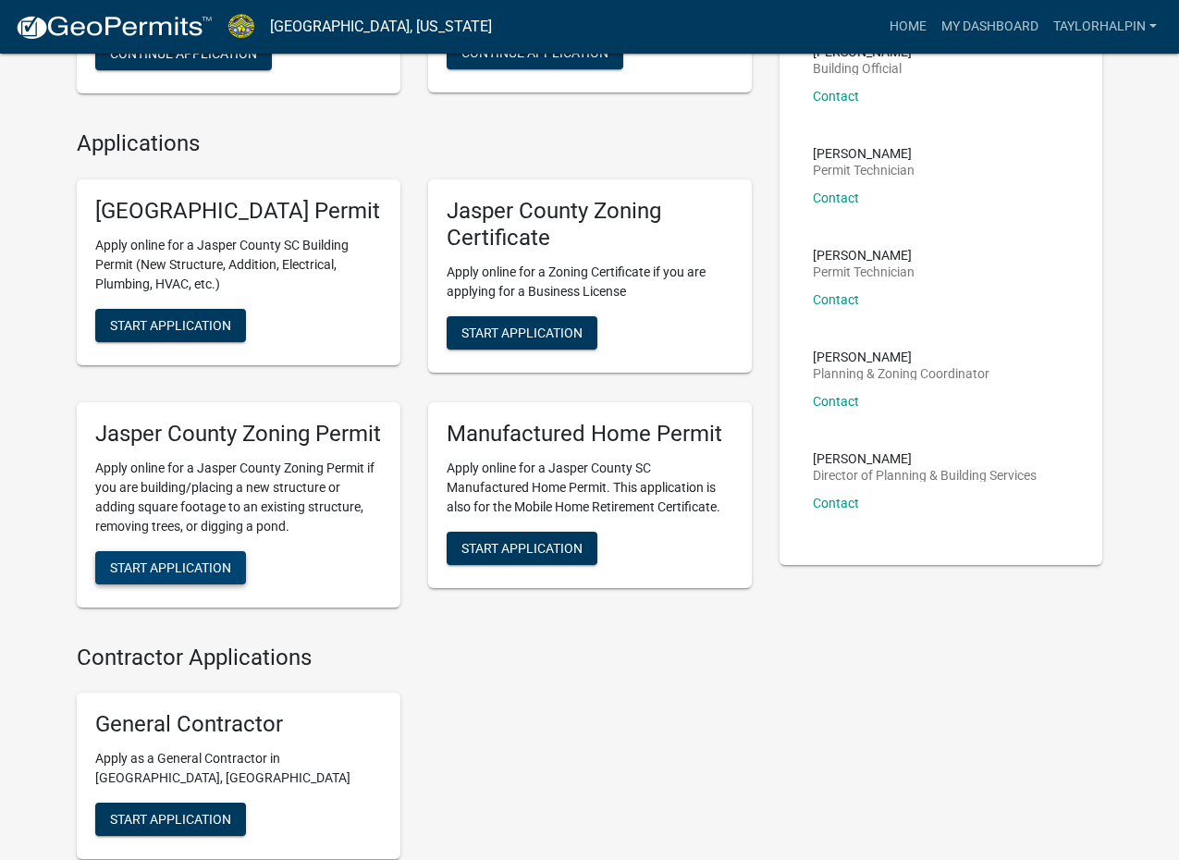
click at [185, 574] on span "Start Application" at bounding box center [170, 567] width 121 height 15
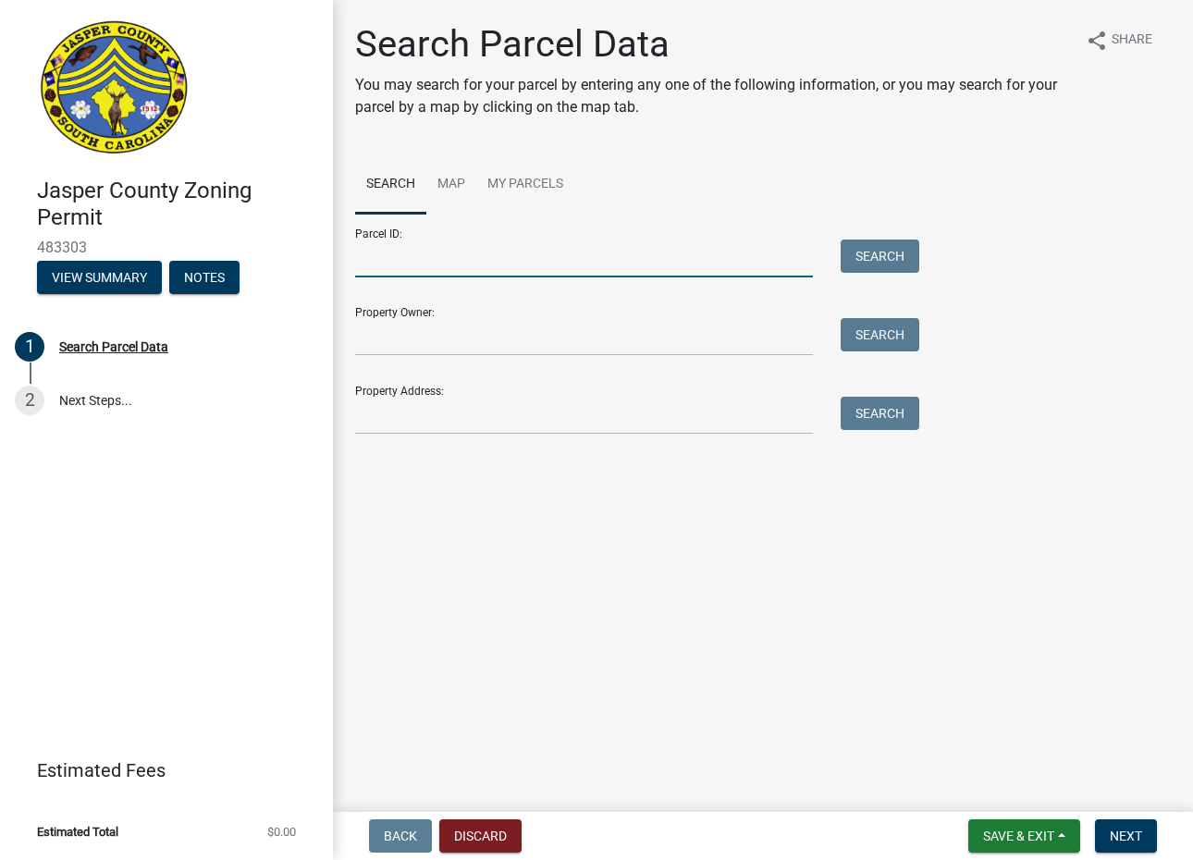
click at [388, 253] on input "Parcel ID:" at bounding box center [584, 259] width 458 height 38
paste input "040-13-02-001"
type input "040-13-02-001"
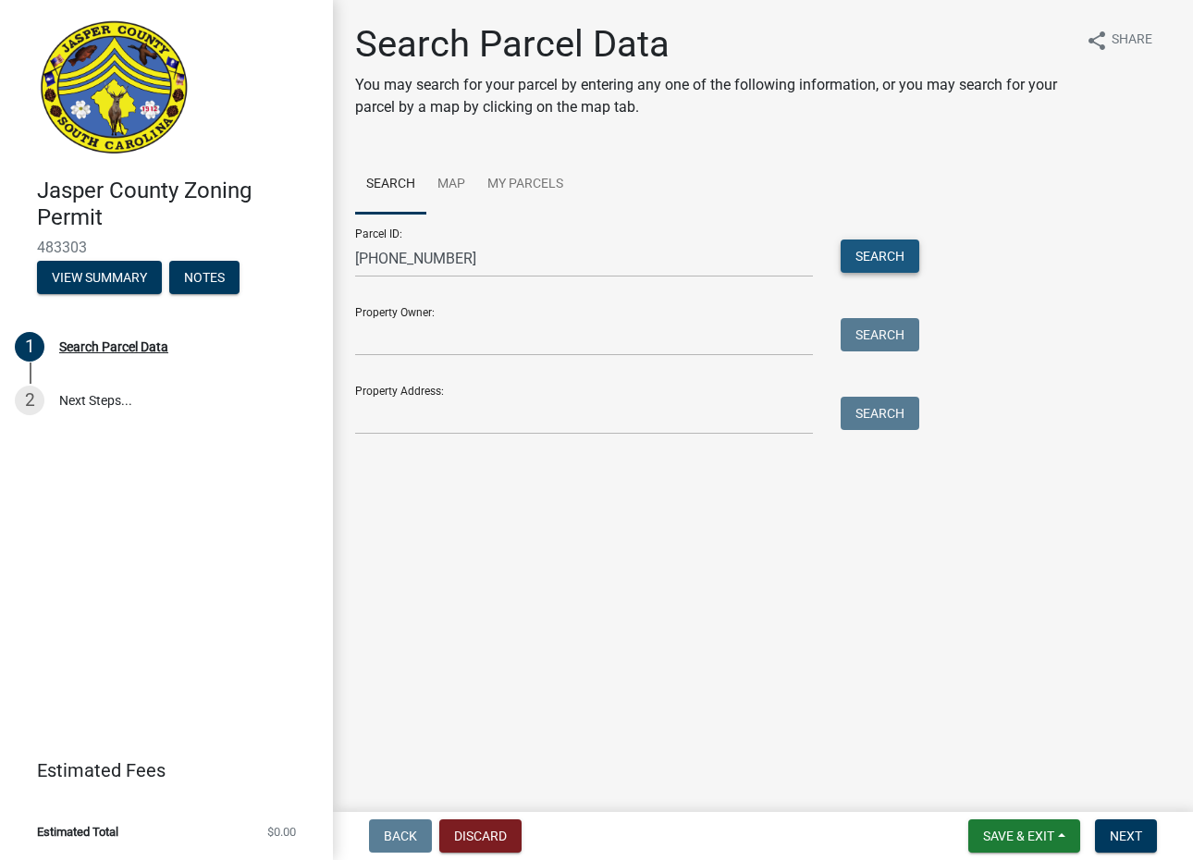
click at [880, 240] on button "Search" at bounding box center [880, 256] width 79 height 33
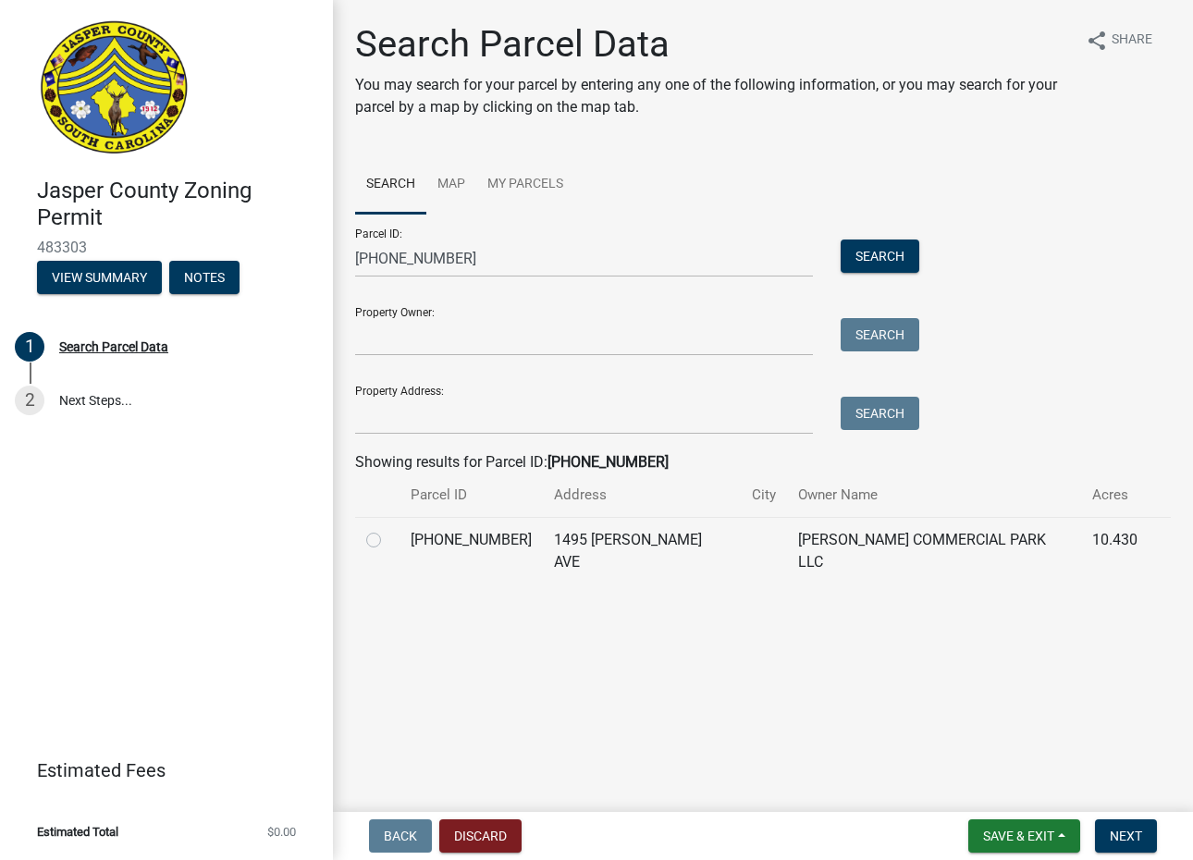
click at [388, 529] on label at bounding box center [388, 529] width 0 height 0
click at [388, 541] on input "radio" at bounding box center [394, 535] width 12 height 12
radio input "true"
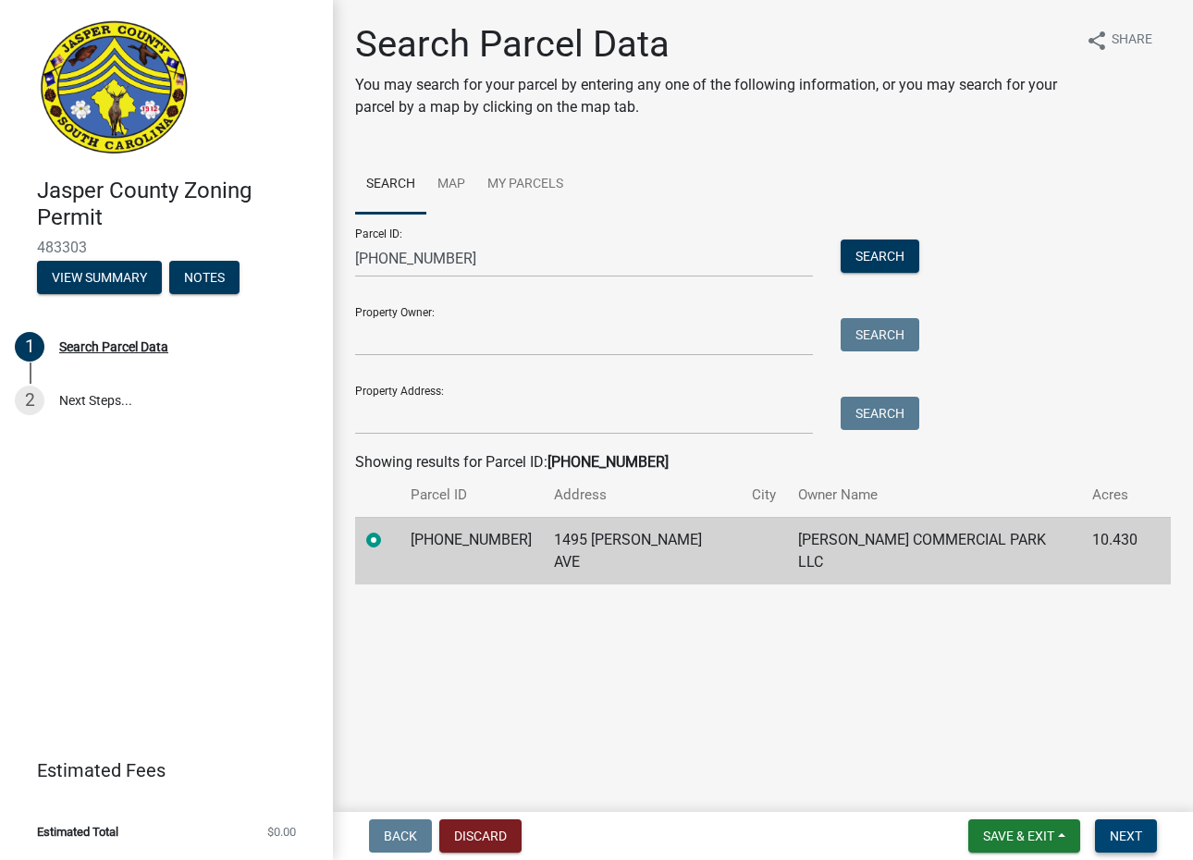
click at [1127, 839] on span "Next" at bounding box center [1126, 836] width 32 height 15
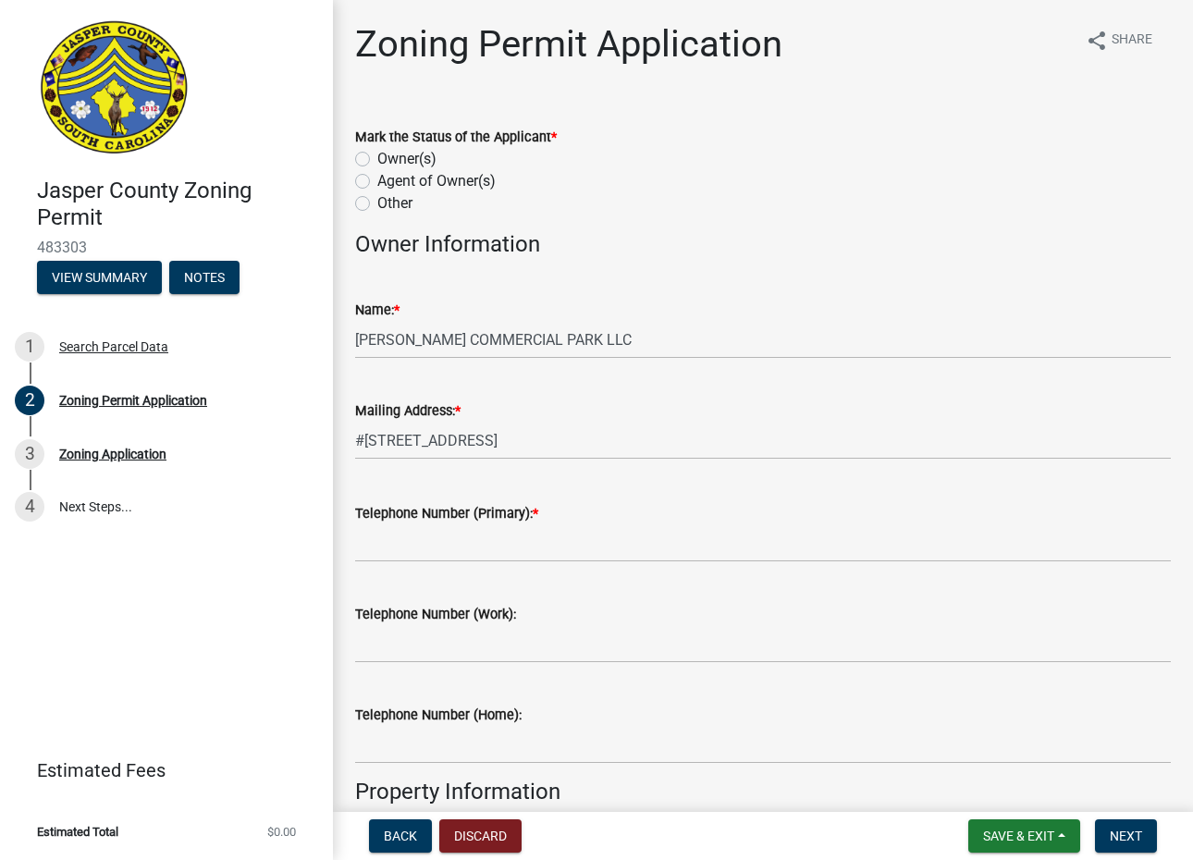
click at [377, 197] on label "Other" at bounding box center [394, 203] width 35 height 22
click at [377, 197] on input "Other" at bounding box center [383, 198] width 12 height 12
radio input "true"
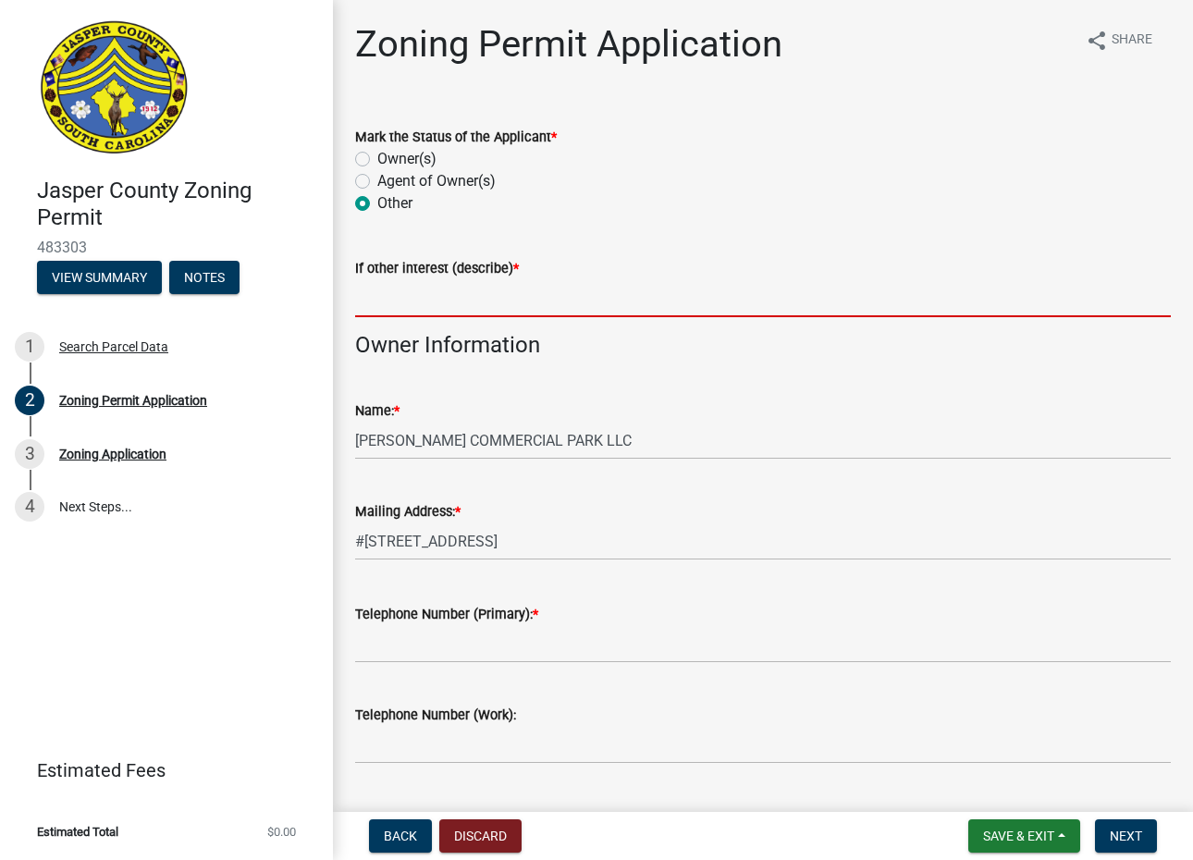
click at [422, 307] on input "If other interest (describe) *" at bounding box center [763, 298] width 816 height 38
type input "APPLICANT"
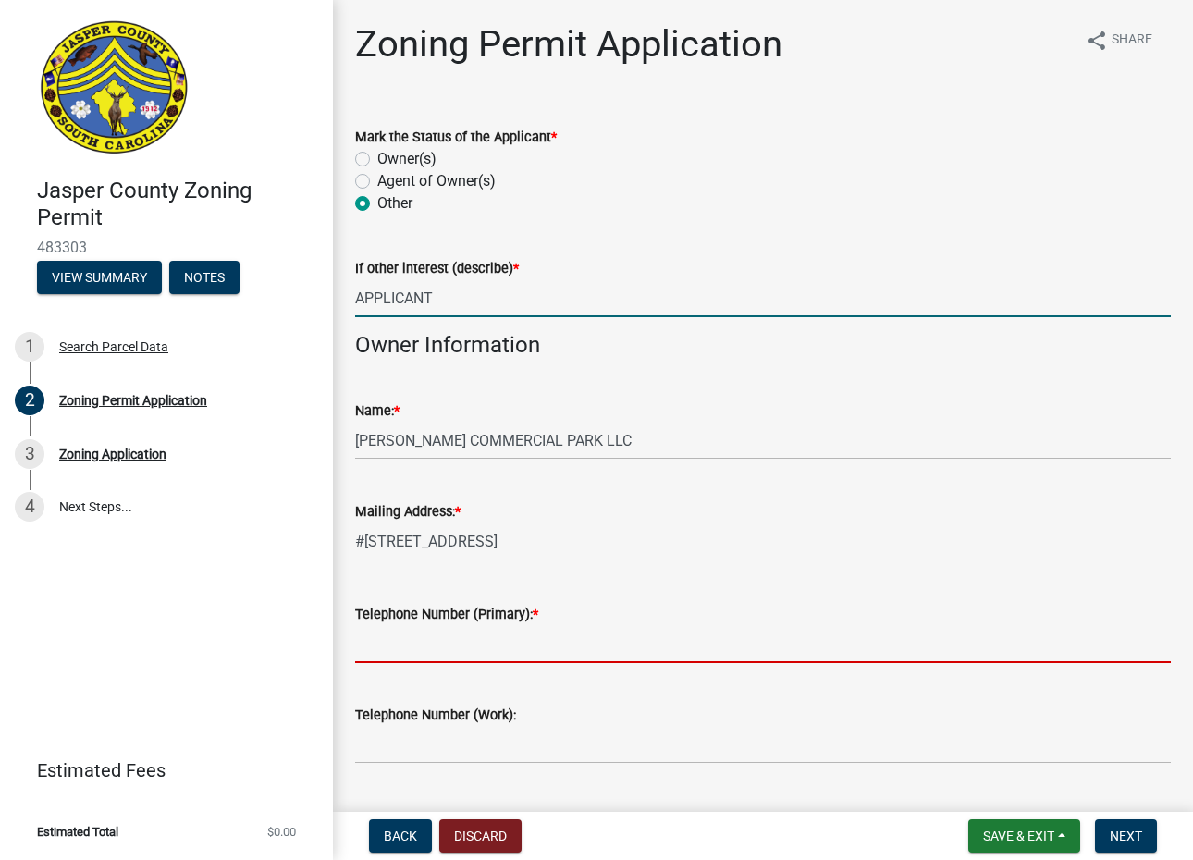
type input "8437577057"
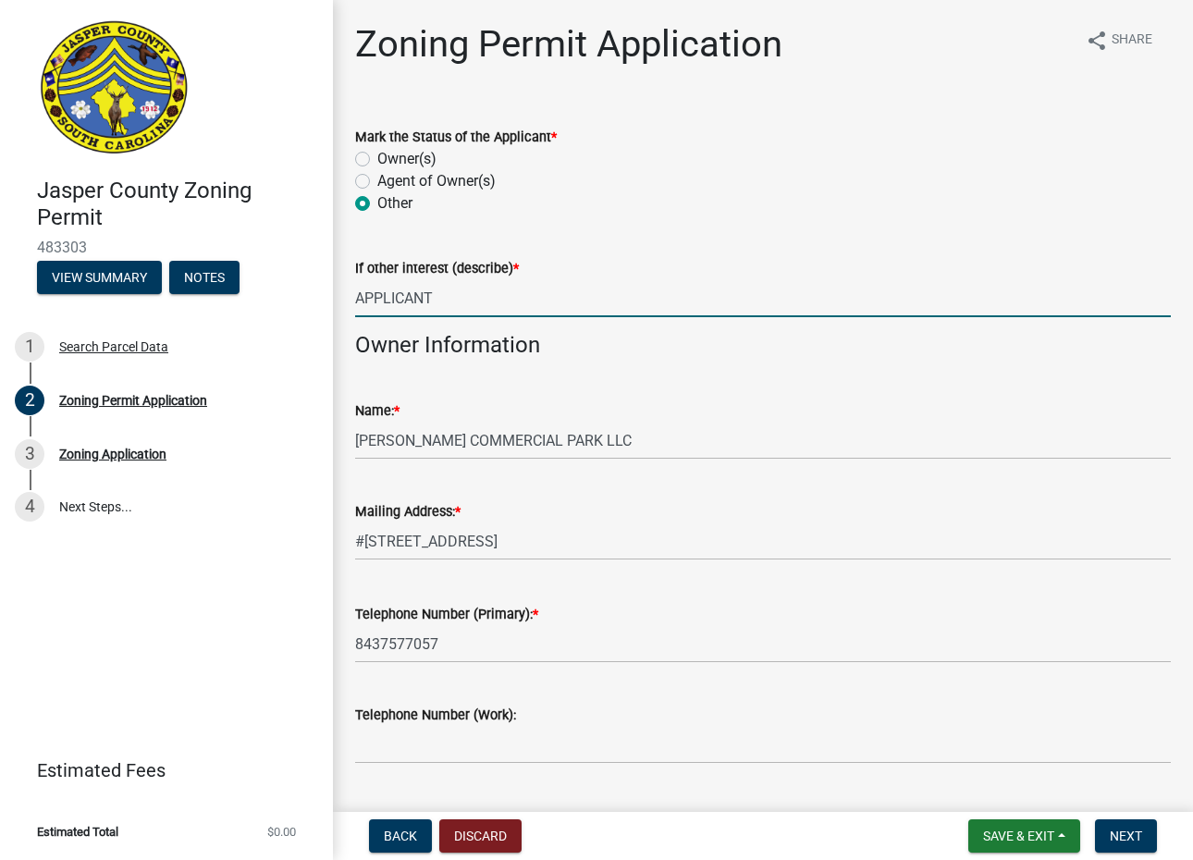
type input "HARDEEVILLE"
type input "[PERSON_NAME]"
type input "[STREET_ADDRESS]"
type input "8437577057"
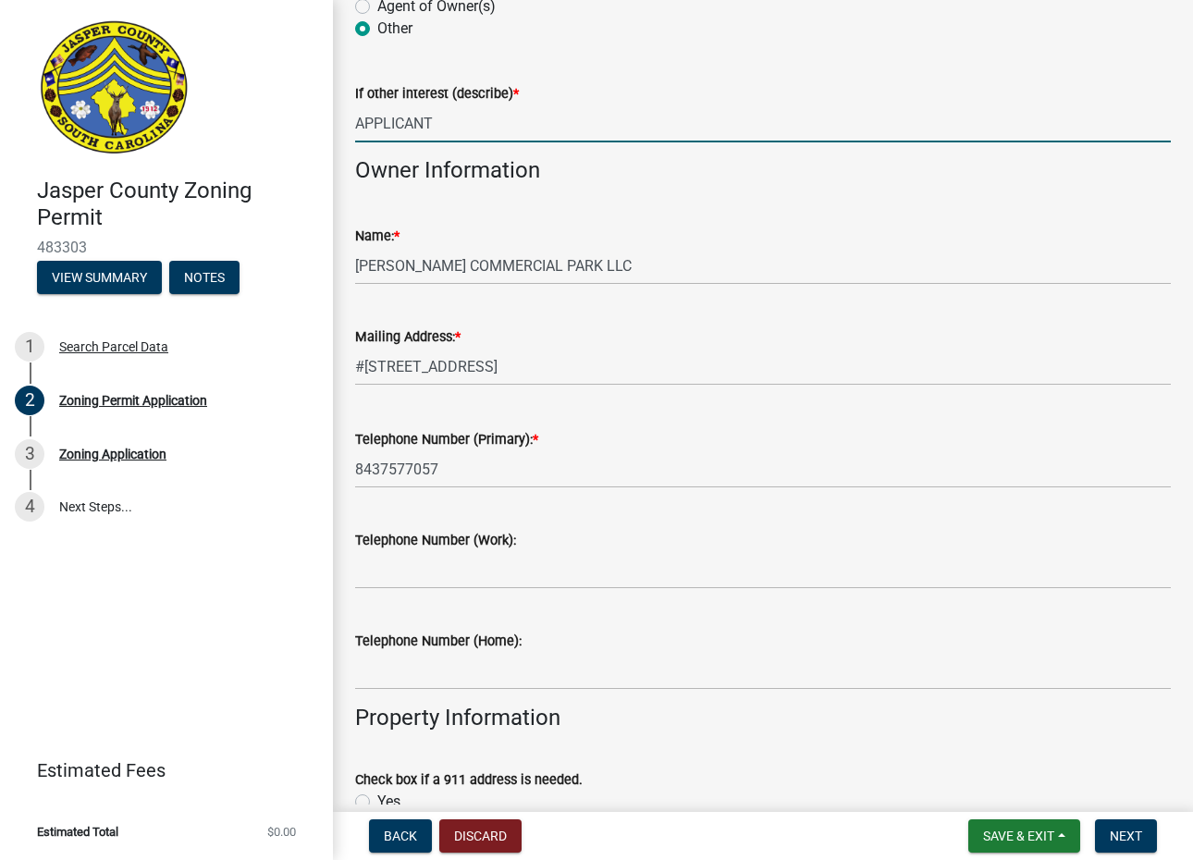
scroll to position [555, 0]
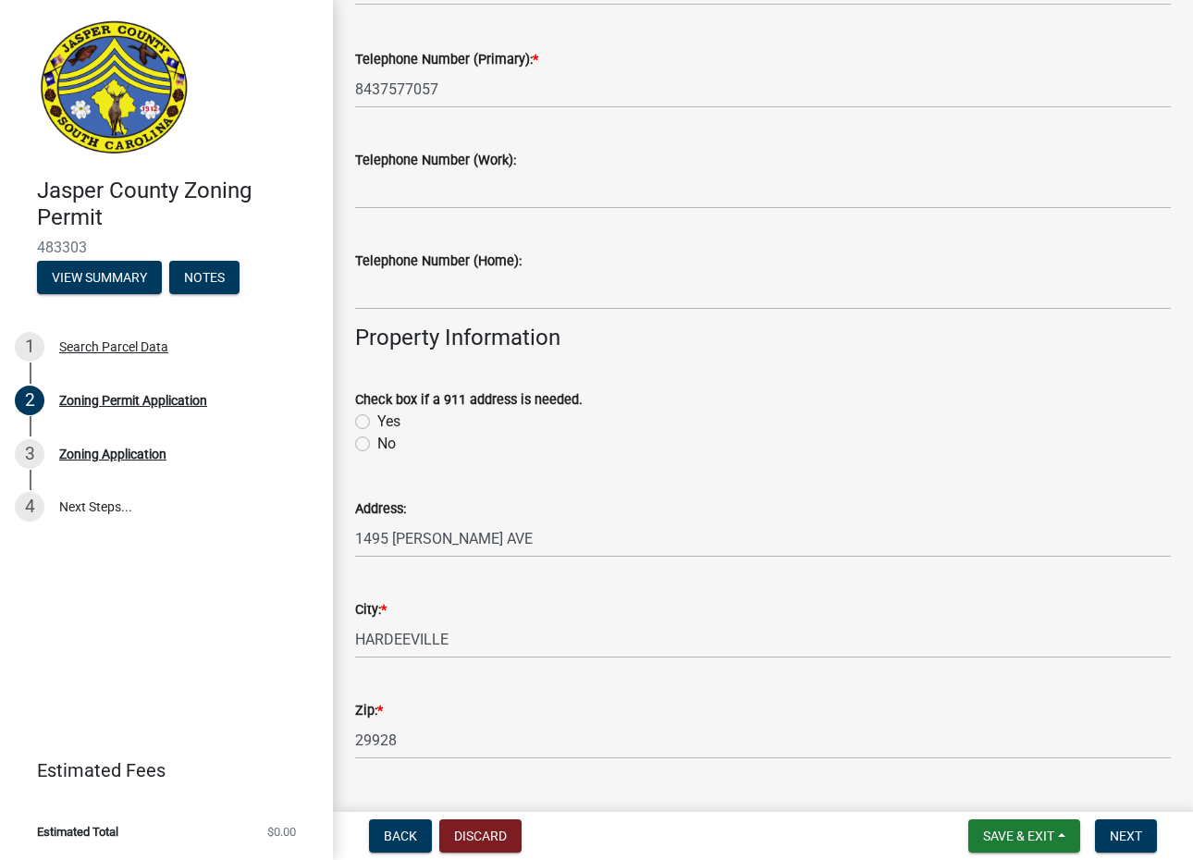
click at [377, 442] on label "No" at bounding box center [386, 444] width 18 height 22
click at [377, 442] on input "No" at bounding box center [383, 439] width 12 height 12
radio input "true"
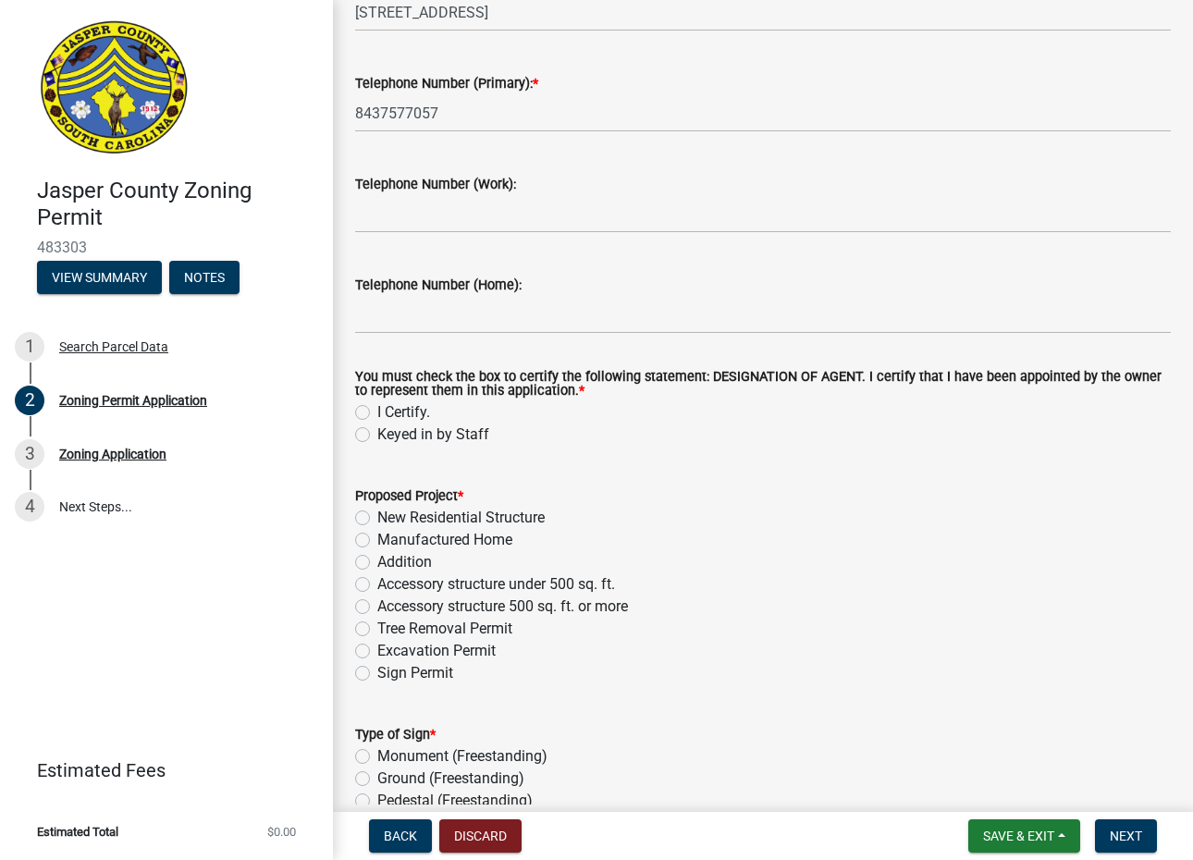
scroll to position [2127, 0]
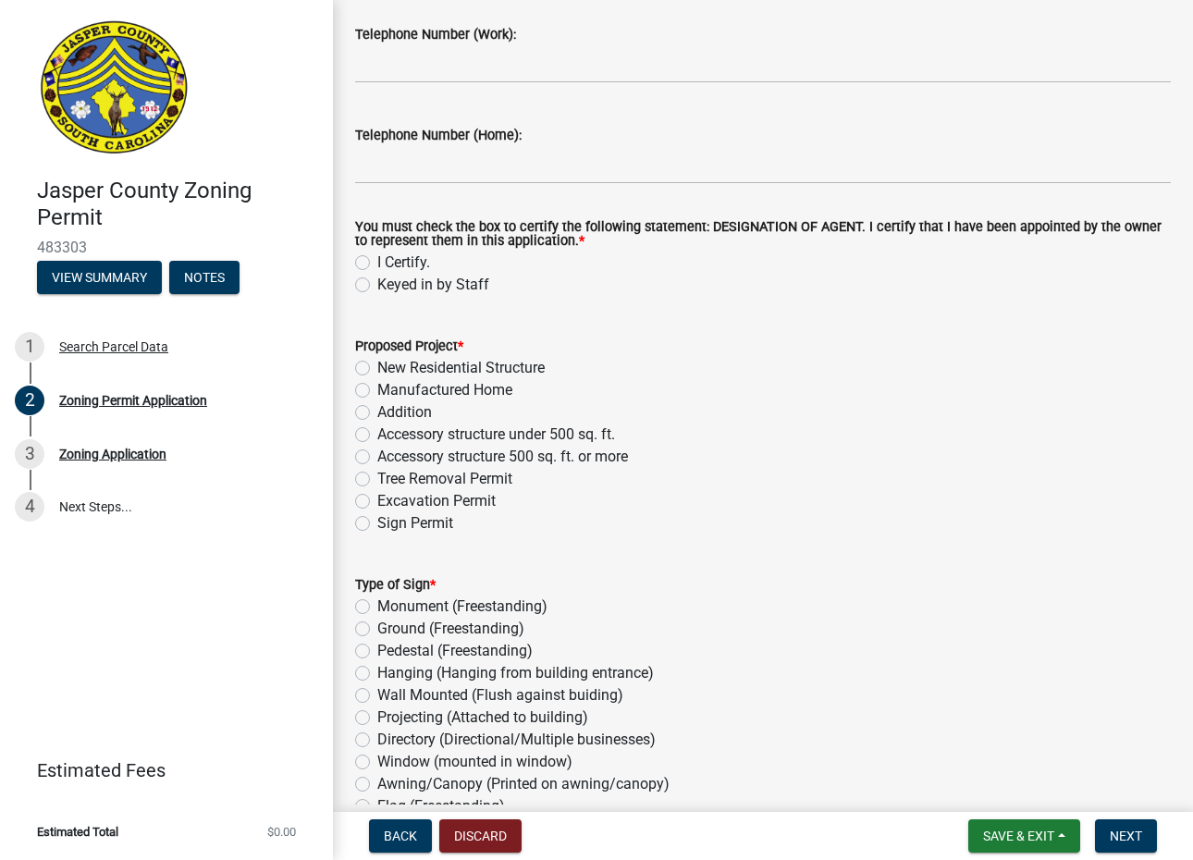
click at [377, 259] on label "I Certify." at bounding box center [403, 263] width 53 height 22
click at [377, 259] on input "I Certify." at bounding box center [383, 258] width 12 height 12
radio input "true"
click at [377, 522] on label "Sign Permit" at bounding box center [415, 523] width 76 height 22
click at [377, 522] on input "Sign Permit" at bounding box center [383, 518] width 12 height 12
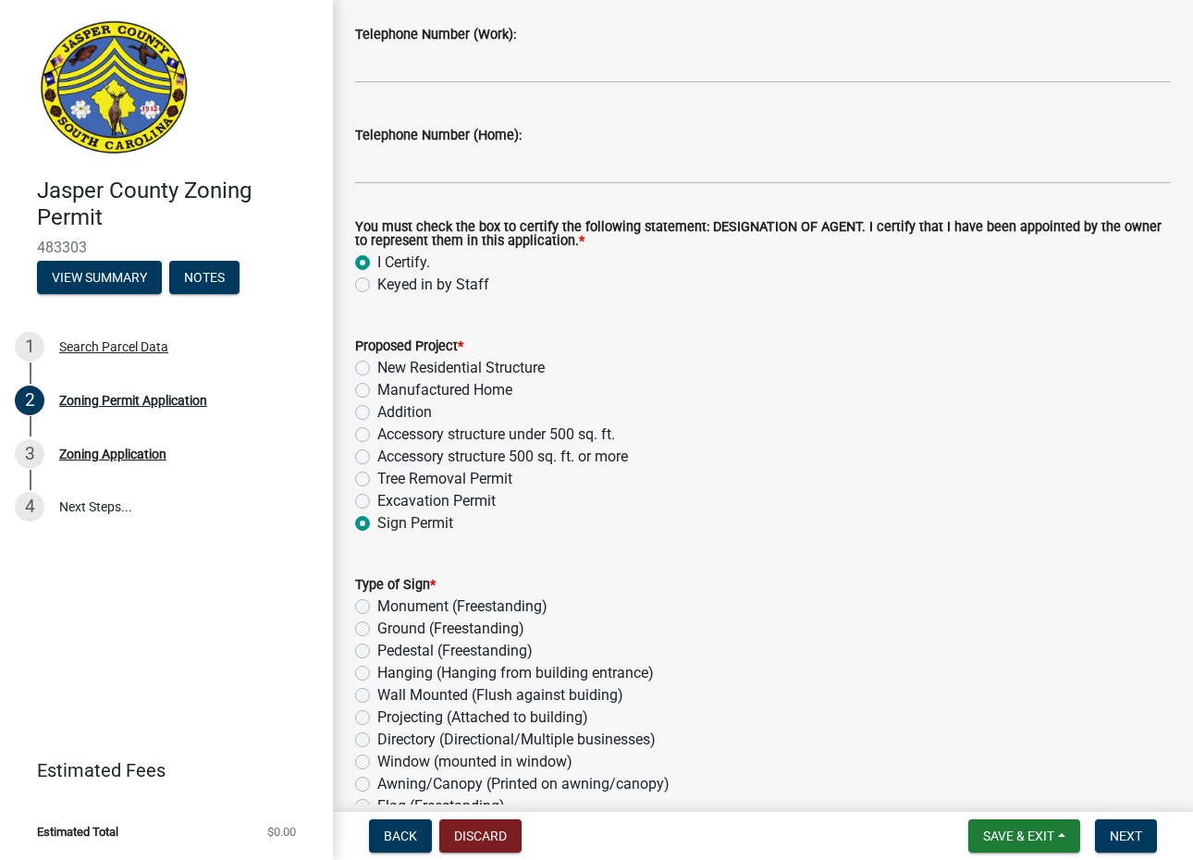
radio input "true"
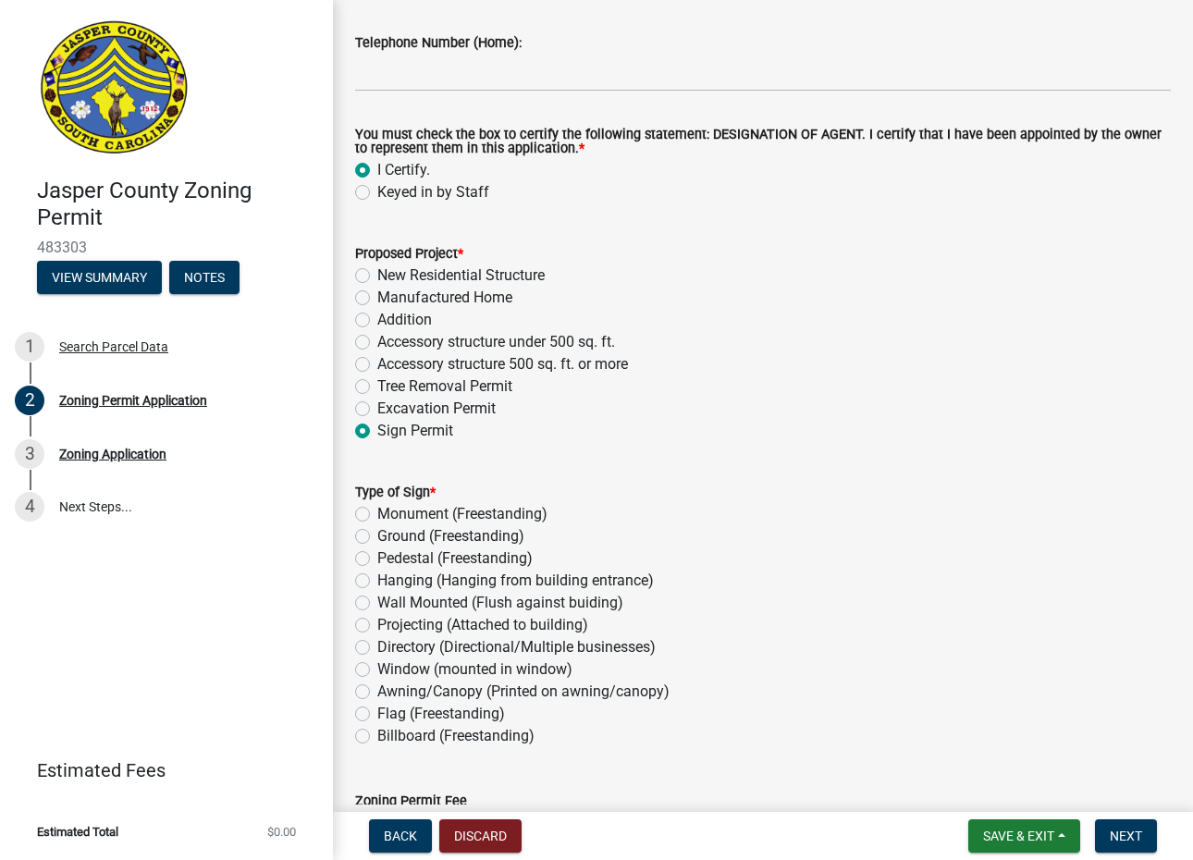
click at [377, 602] on label "Wall Mounted (Flush against buiding)" at bounding box center [500, 603] width 246 height 22
click at [377, 602] on input "Wall Mounted (Flush against buiding)" at bounding box center [383, 598] width 12 height 12
radio input "true"
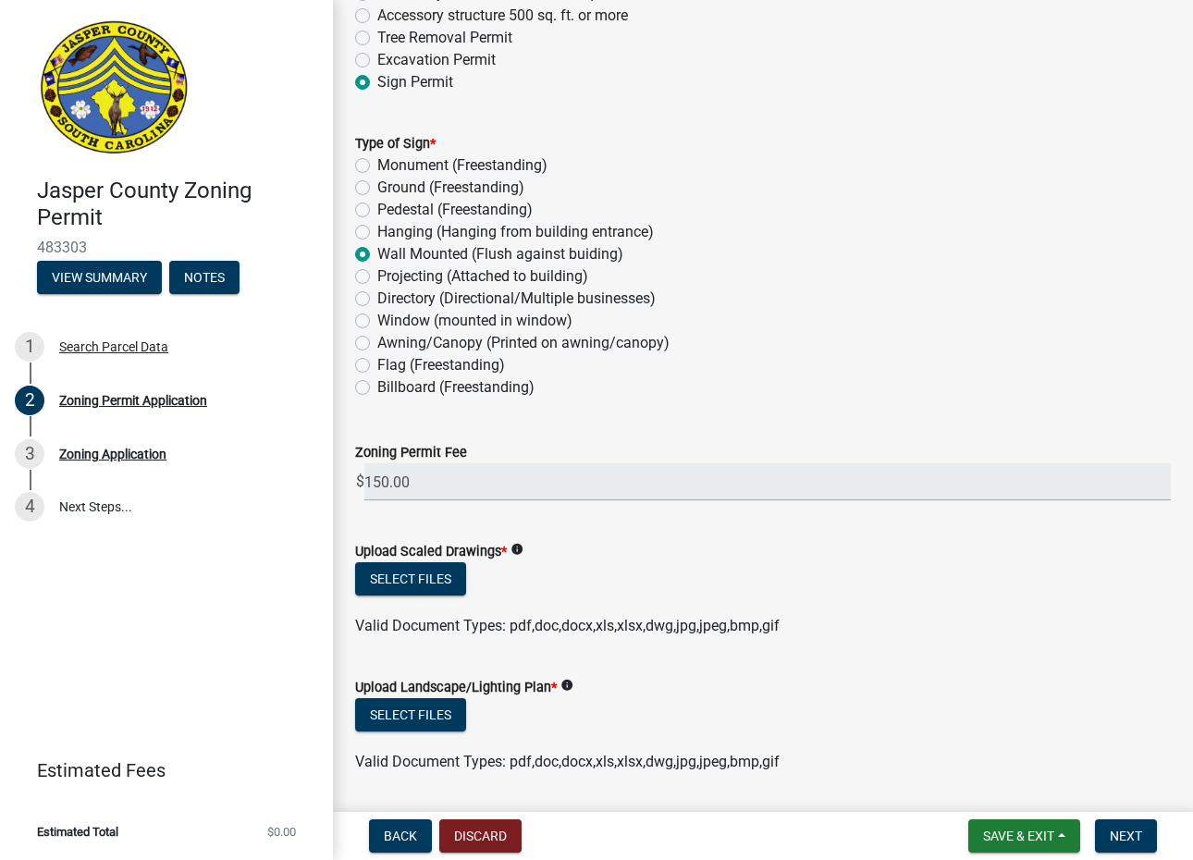
scroll to position [2590, 0]
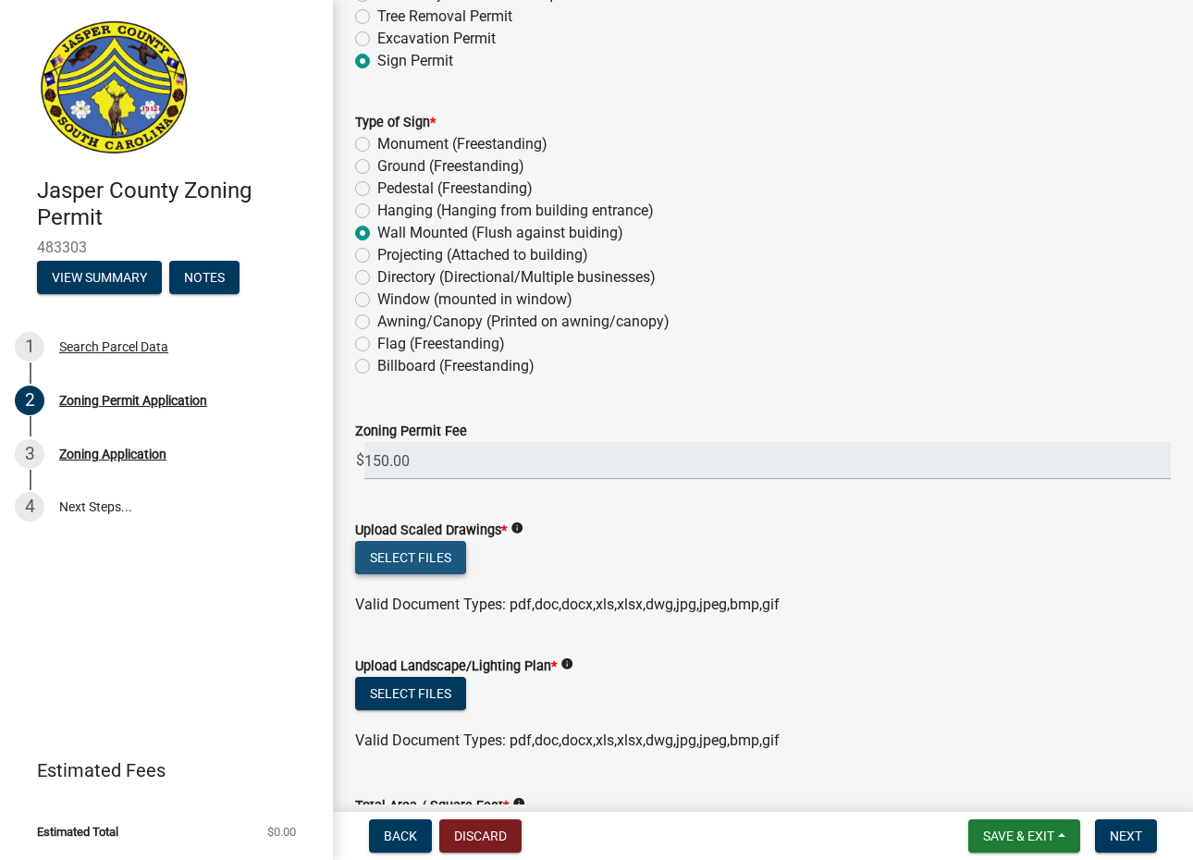
click at [430, 557] on button "Select files" at bounding box center [410, 557] width 111 height 33
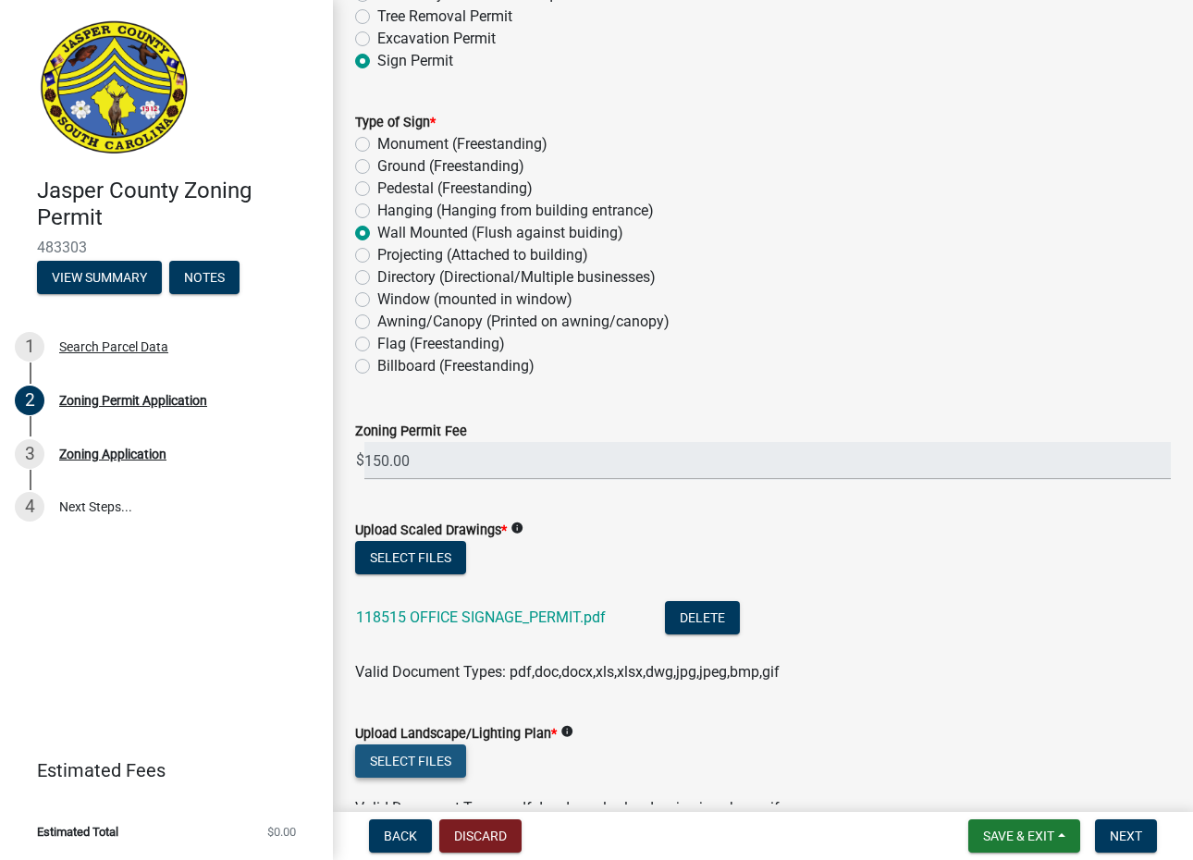
click at [402, 763] on button "Select files" at bounding box center [410, 761] width 111 height 33
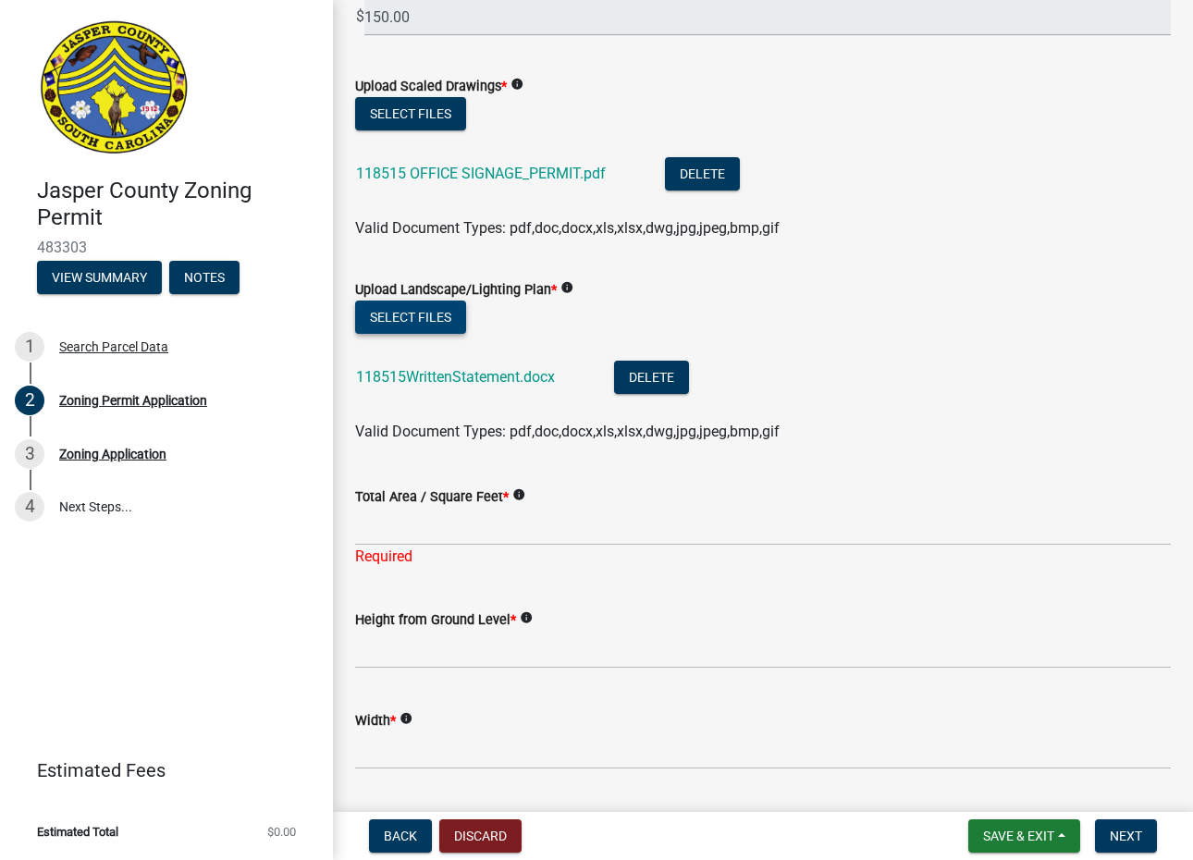
scroll to position [3237, 0]
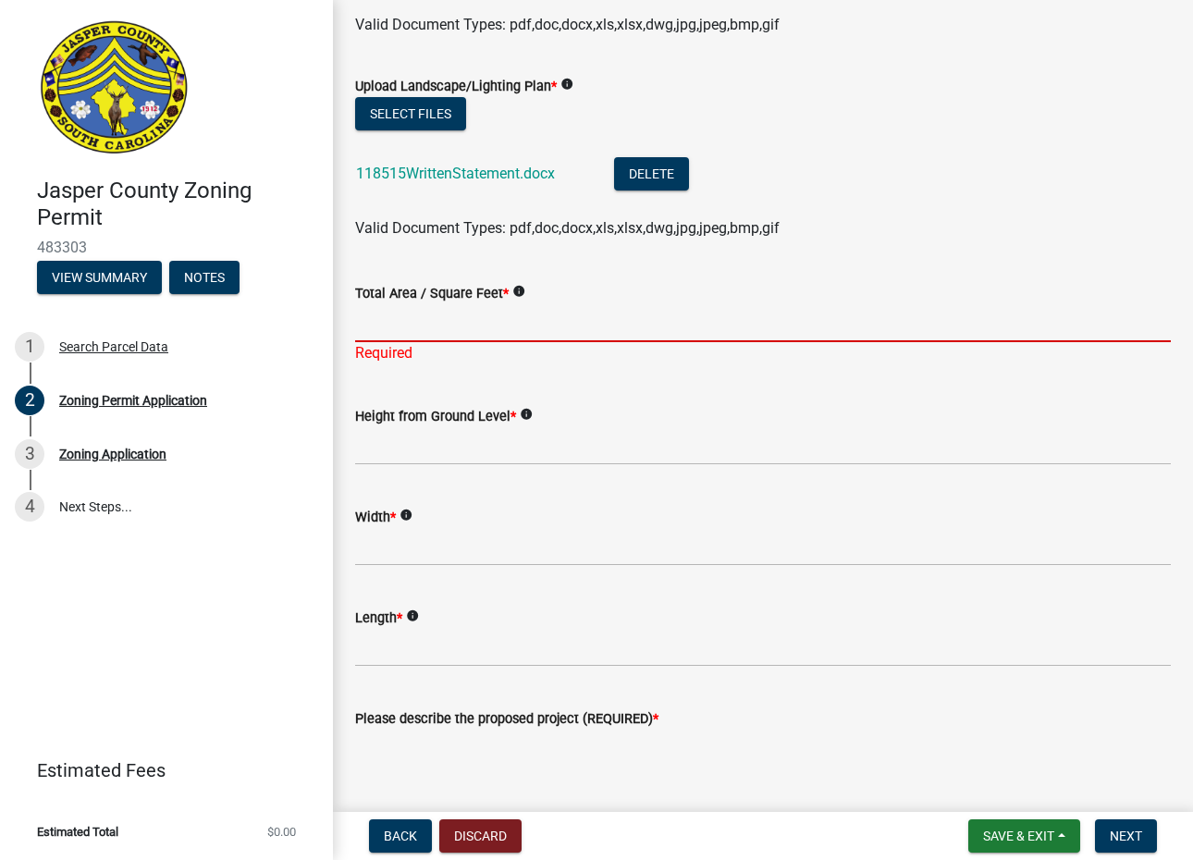
click at [446, 325] on input "Total Area / Square Feet *" at bounding box center [763, 323] width 816 height 38
type input "25.31"
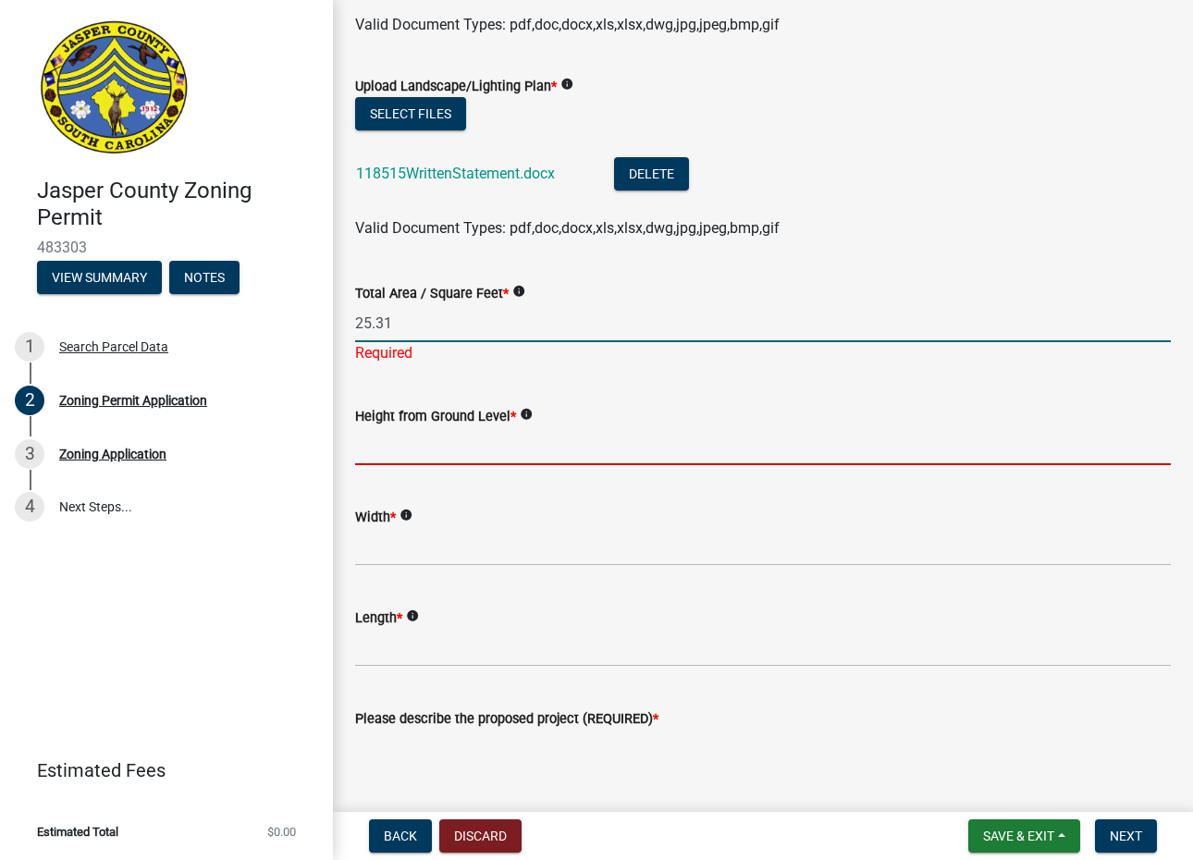
click at [474, 446] on input "Height from Ground Level *" at bounding box center [763, 446] width 816 height 38
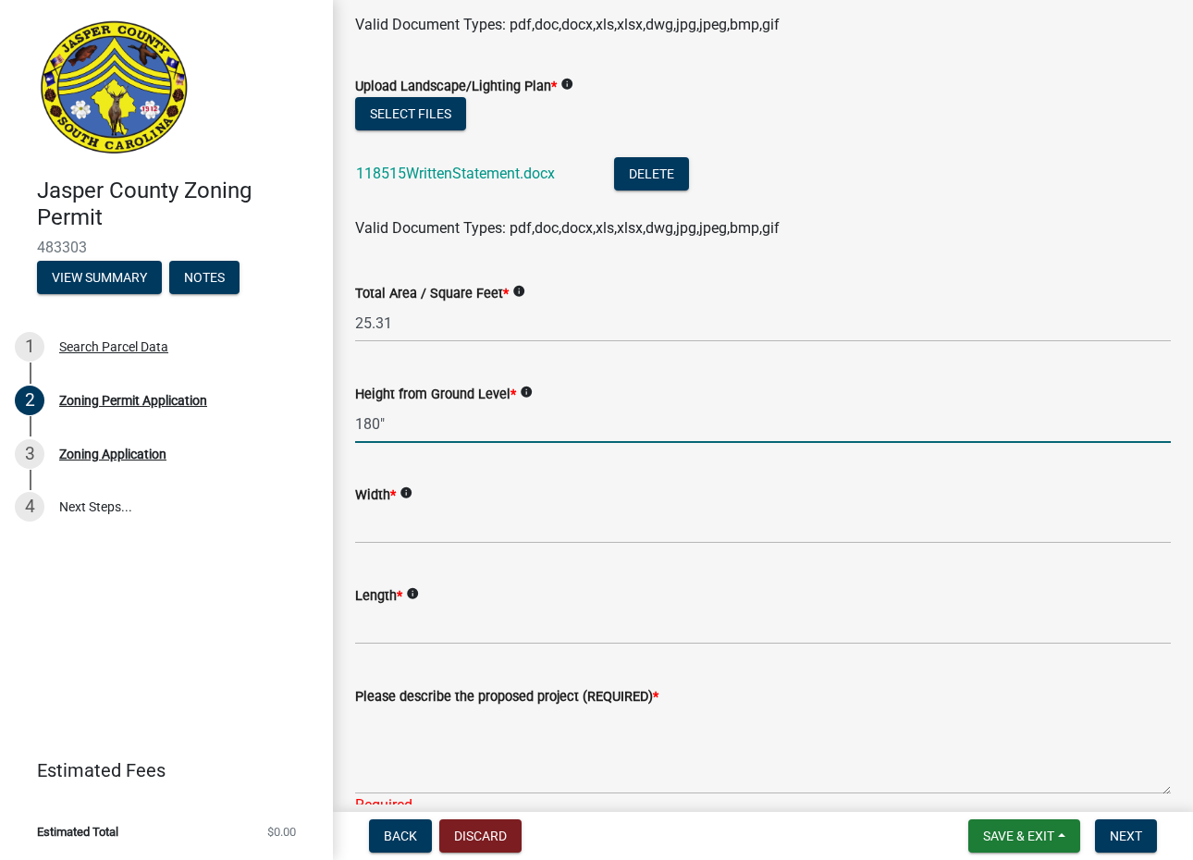
type input "180""
click at [399, 511] on input "Width *" at bounding box center [763, 525] width 816 height 38
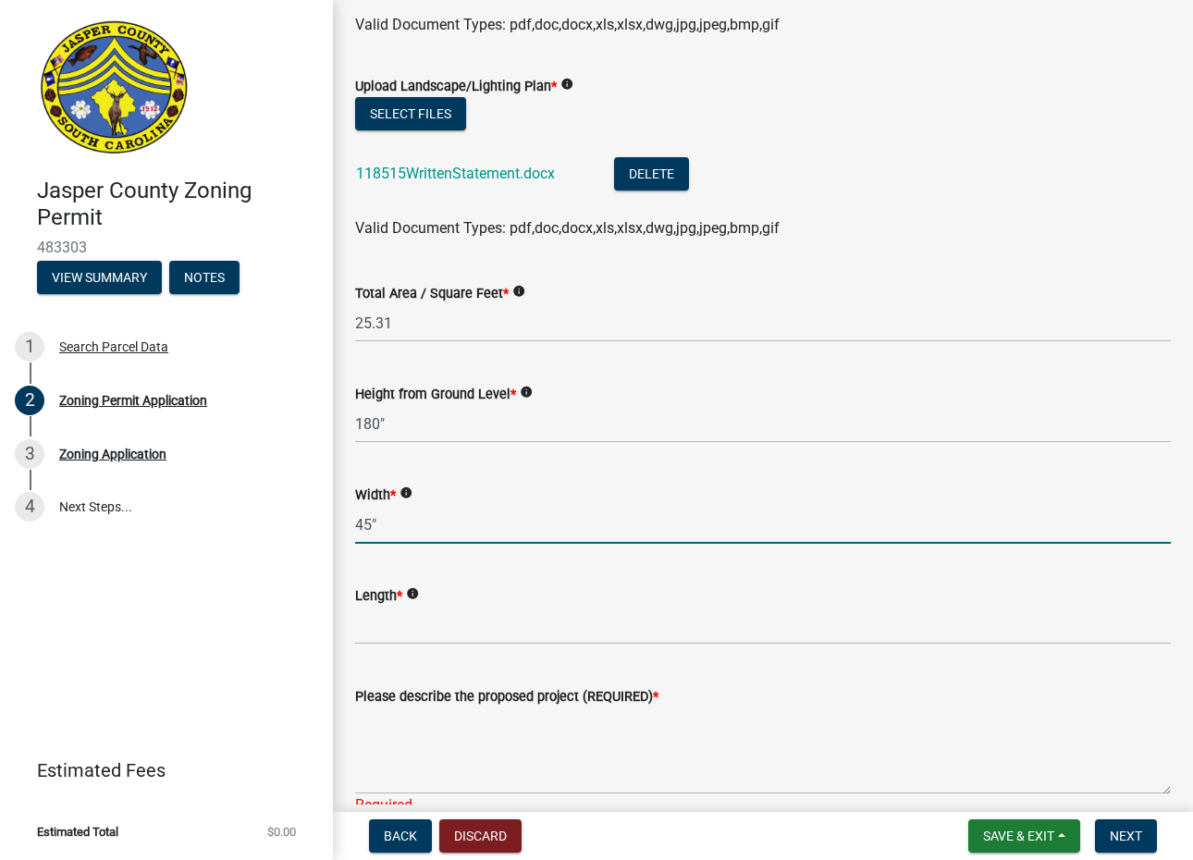
type input "45""
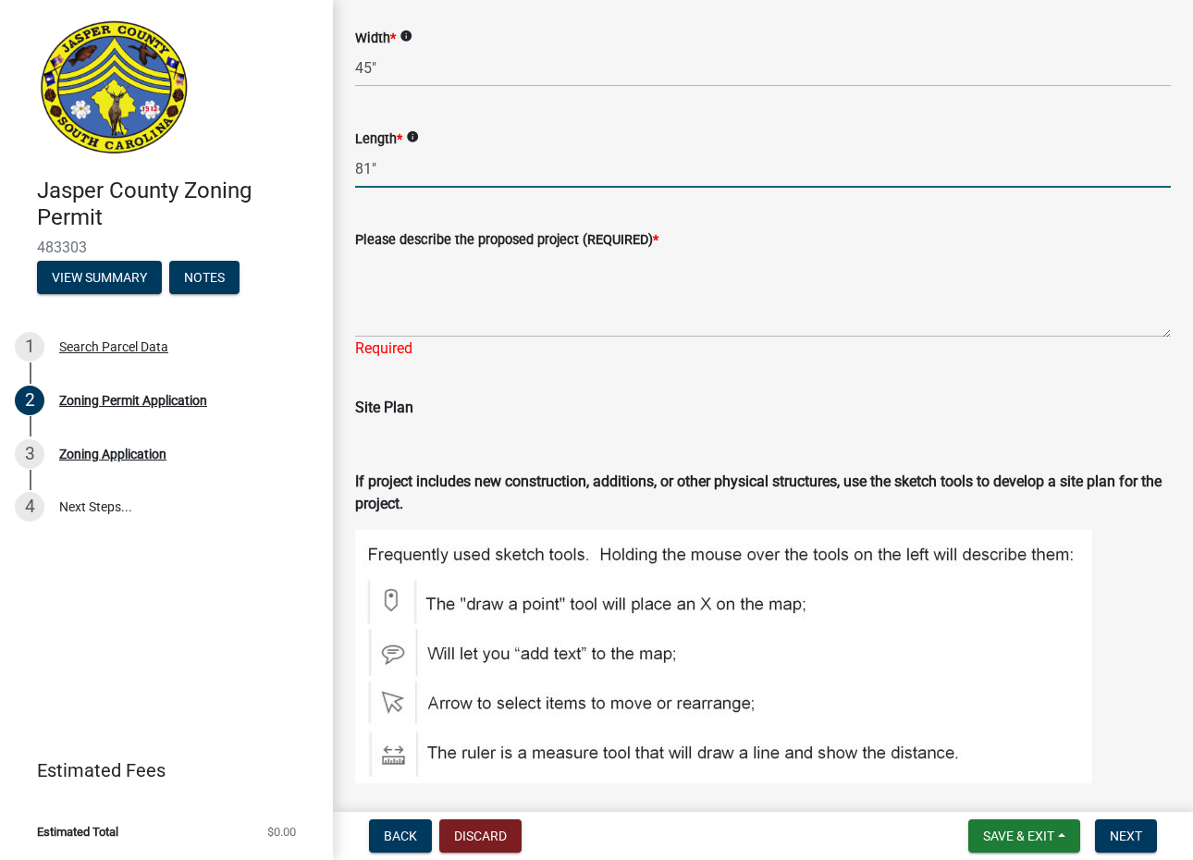
scroll to position [3700, 0]
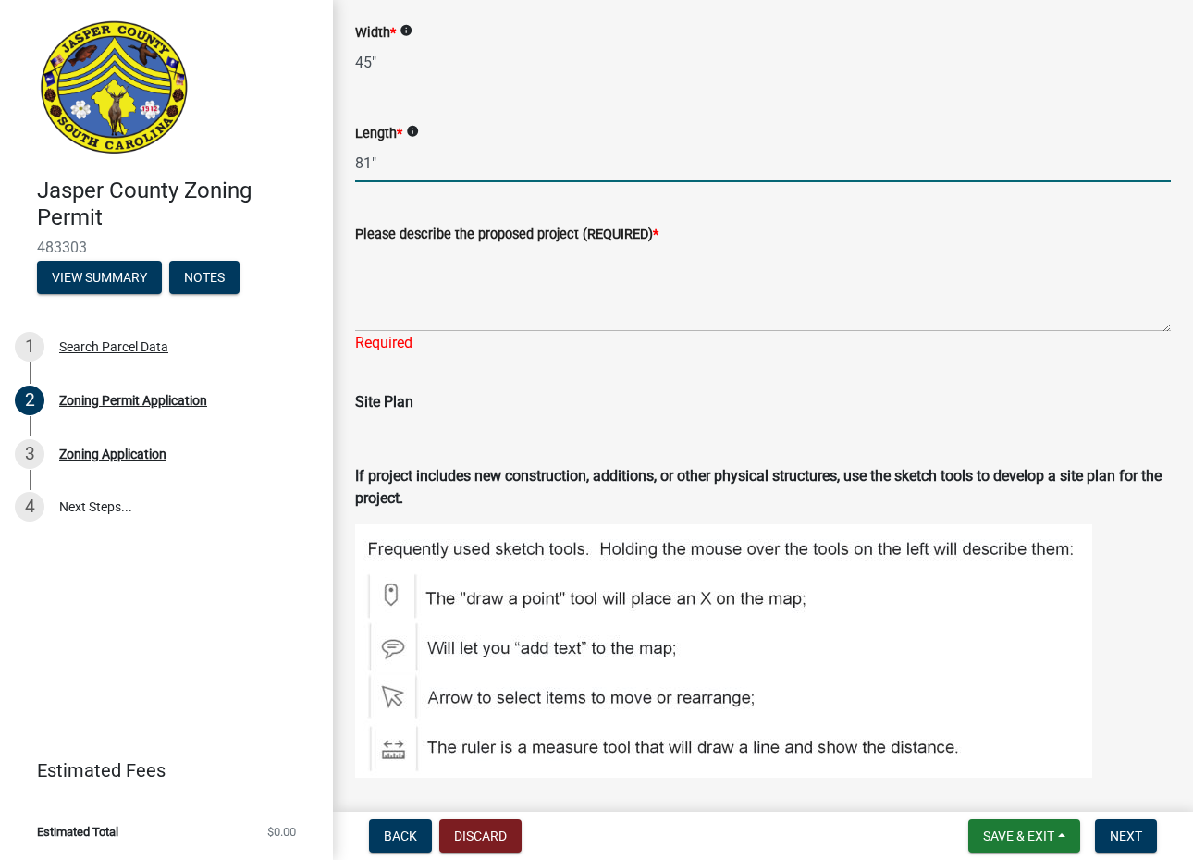
type input "81""
click at [405, 283] on textarea "Please describe the proposed project (REQUIRED) *" at bounding box center [763, 288] width 816 height 87
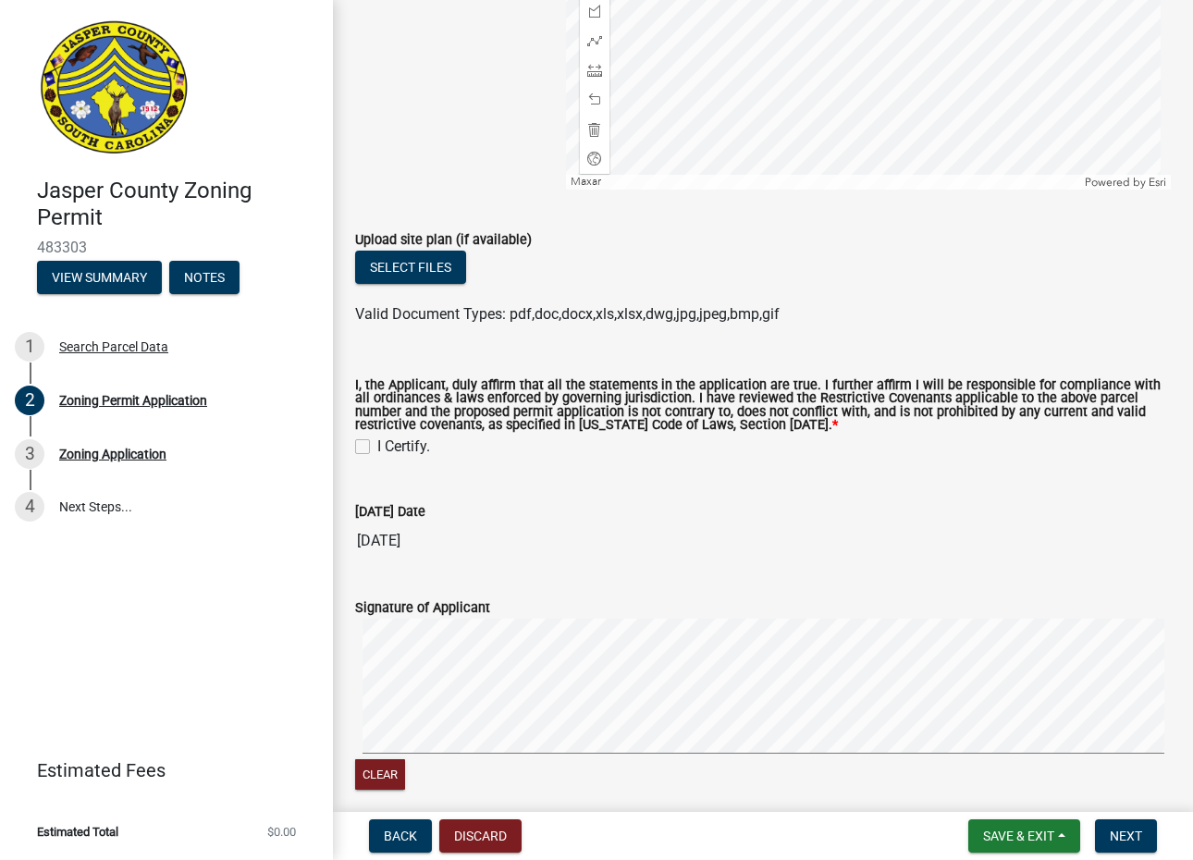
type textarea "exactly as described in rendering"
click at [377, 446] on label "I Certify." at bounding box center [403, 447] width 53 height 22
click at [377, 446] on input "I Certify." at bounding box center [383, 442] width 12 height 12
checkbox input "true"
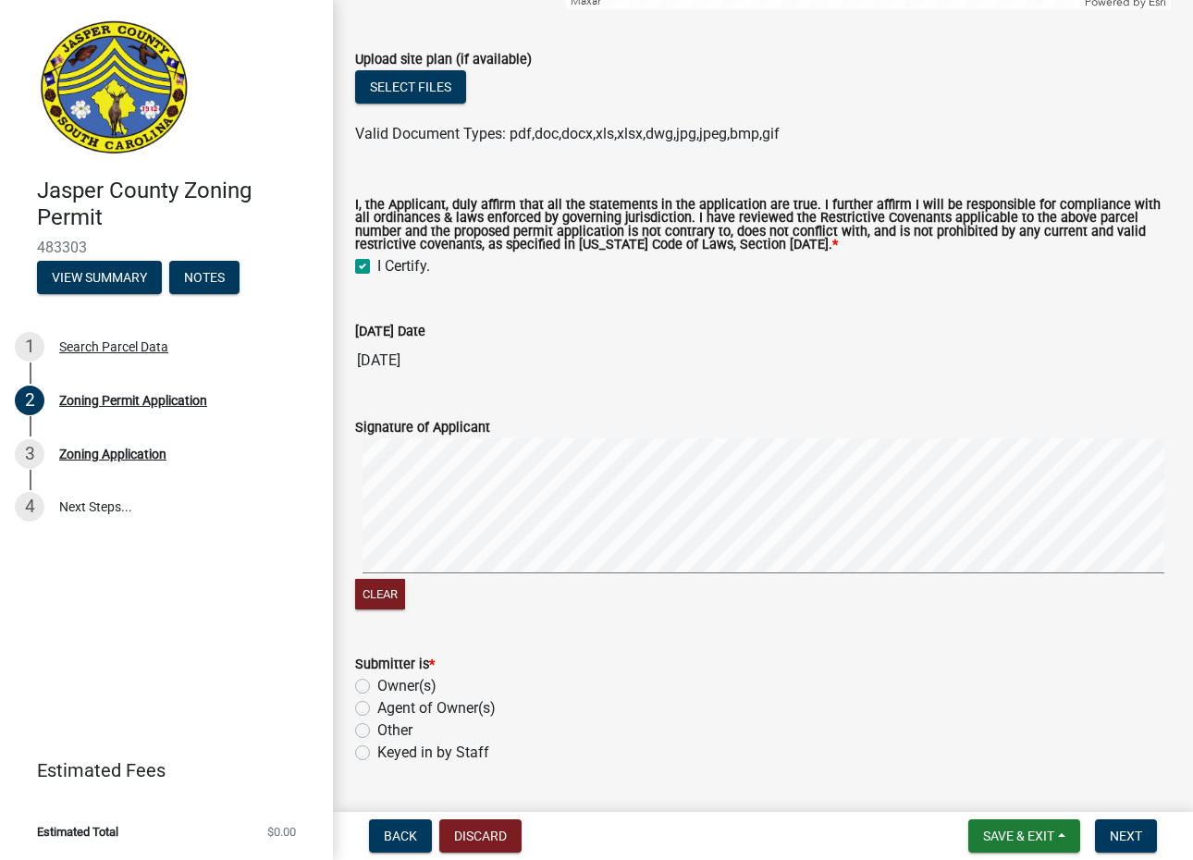
scroll to position [4972, 0]
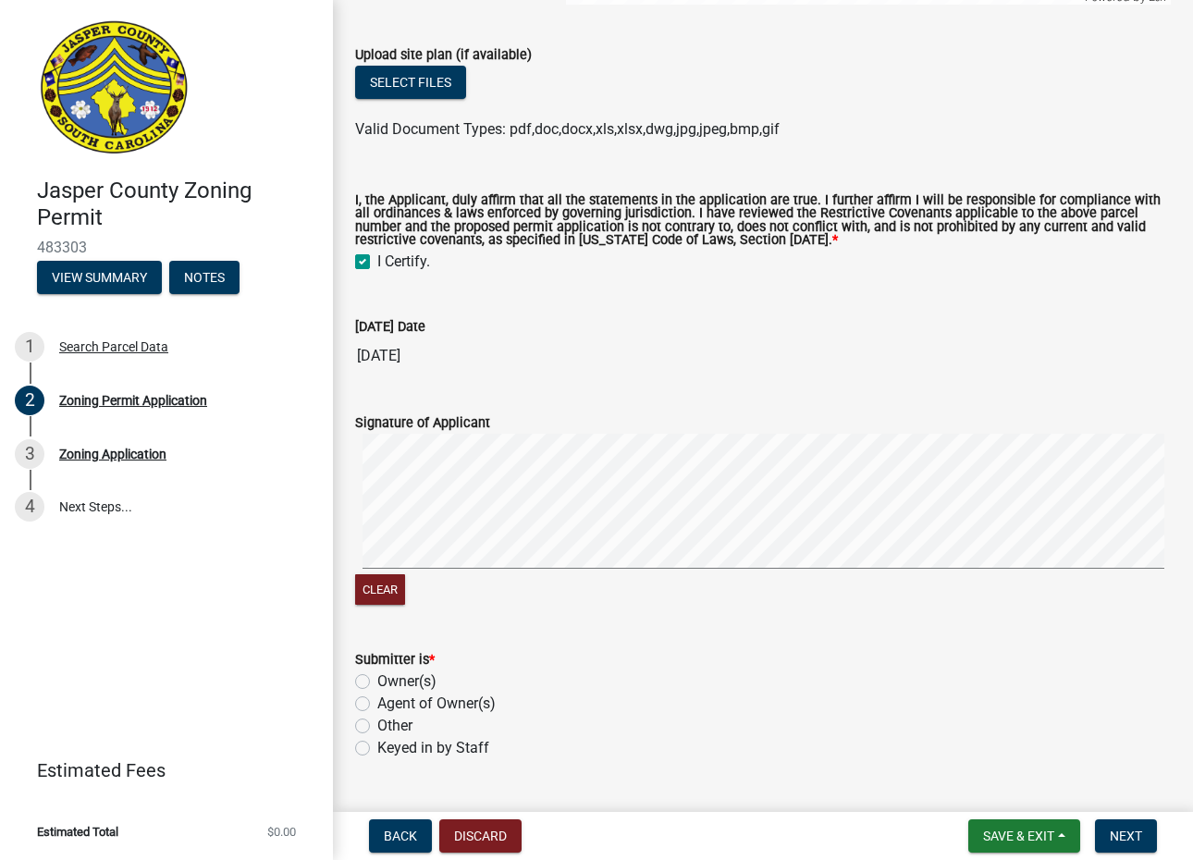
click at [480, 581] on div "Clear" at bounding box center [763, 522] width 816 height 176
click at [377, 721] on label "Other" at bounding box center [394, 726] width 35 height 22
click at [377, 721] on input "Other" at bounding box center [383, 721] width 12 height 12
radio input "true"
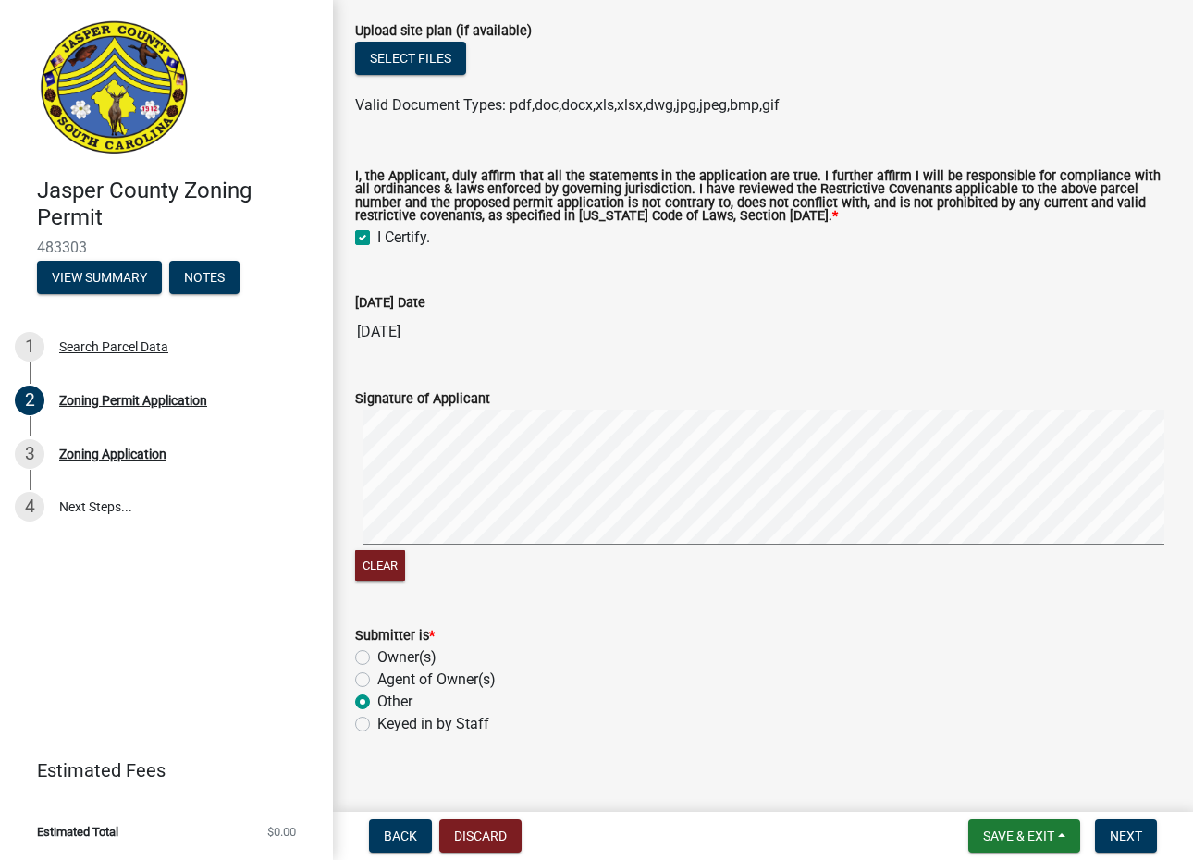
scroll to position [5018, 0]
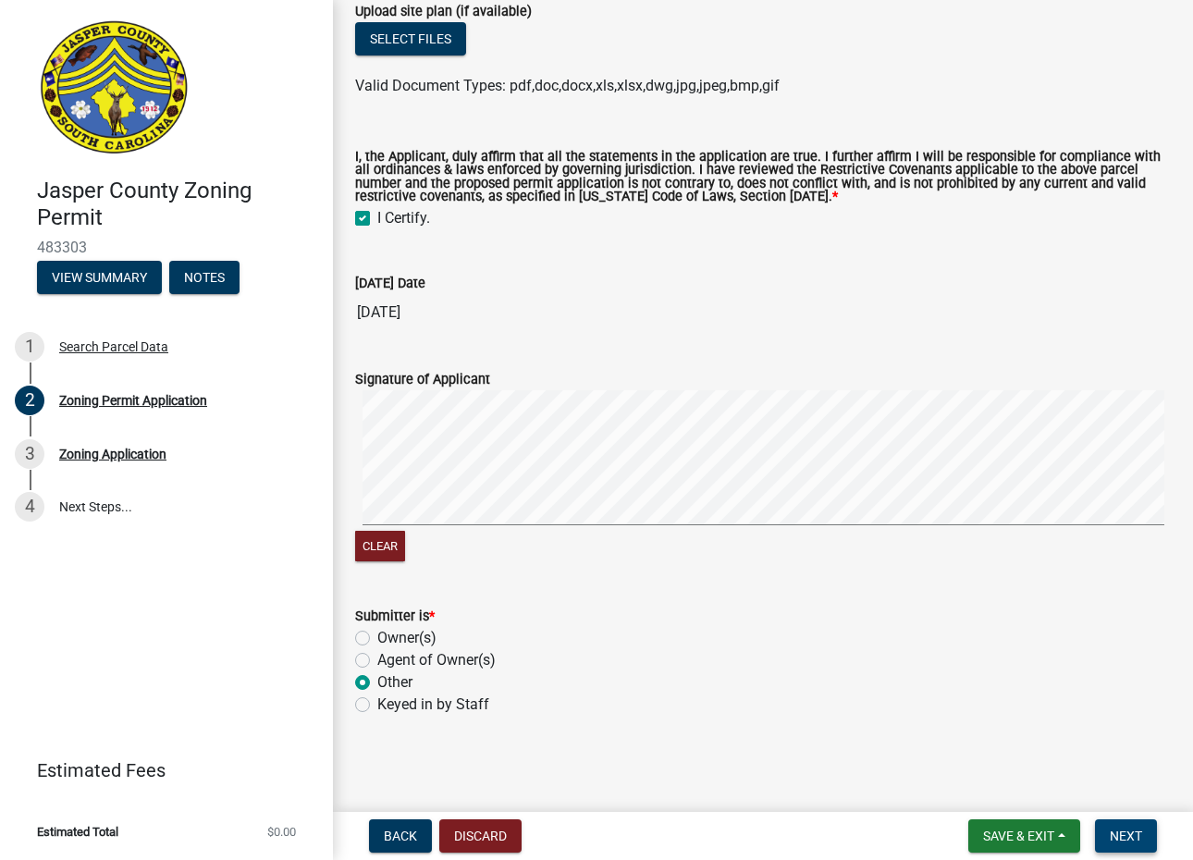
click at [1112, 830] on span "Next" at bounding box center [1126, 836] width 32 height 15
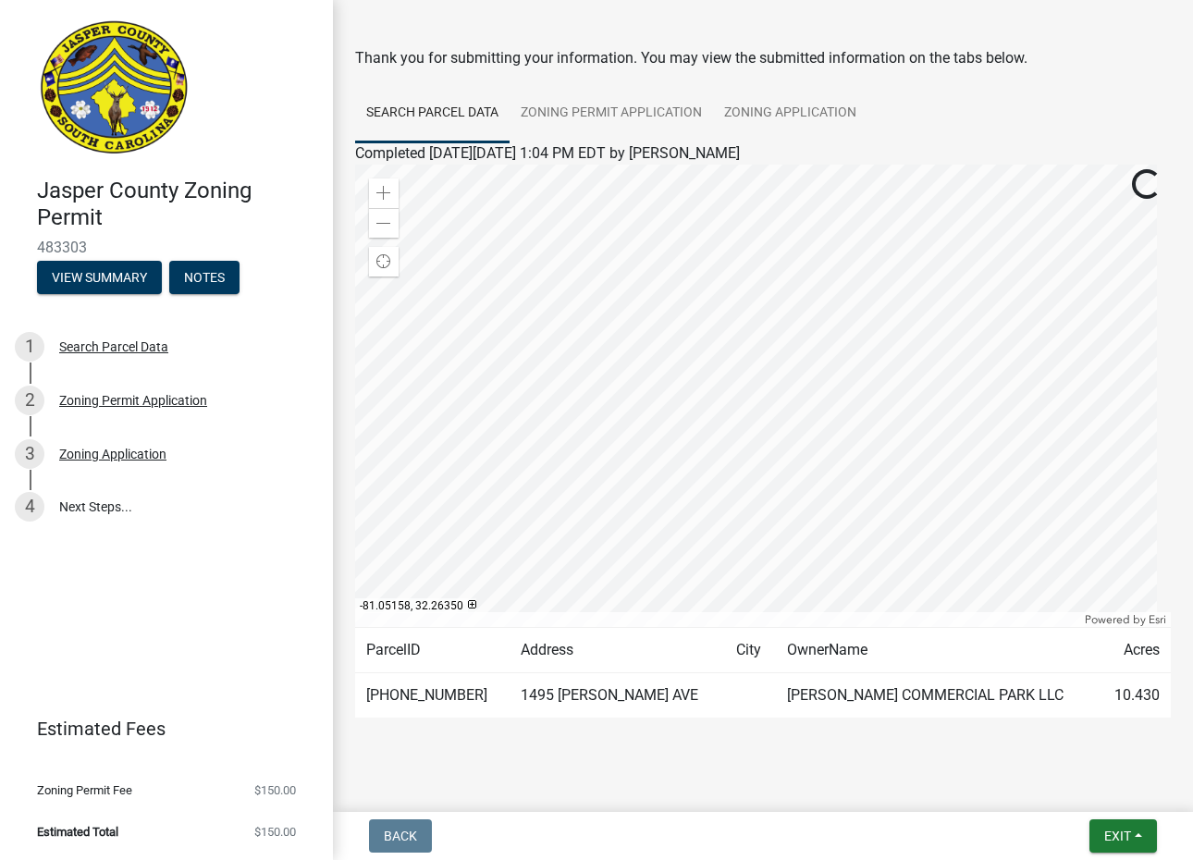
scroll to position [79, 0]
